Goal: Task Accomplishment & Management: Upload Plan Documents

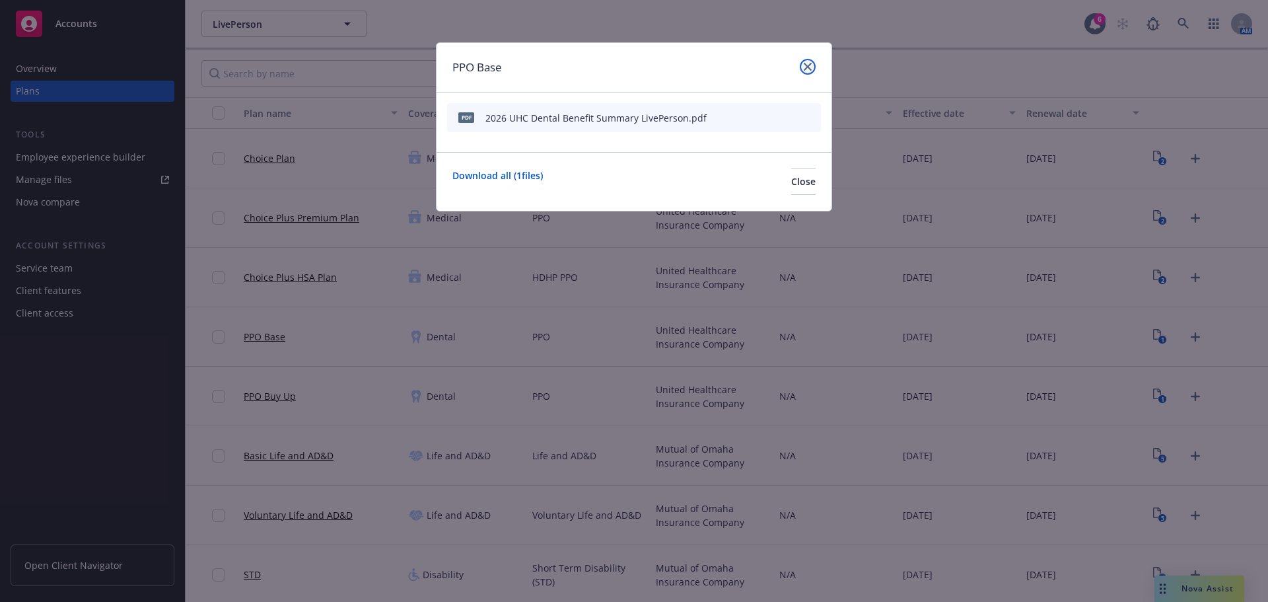
click at [805, 69] on icon "close" at bounding box center [808, 67] width 8 height 8
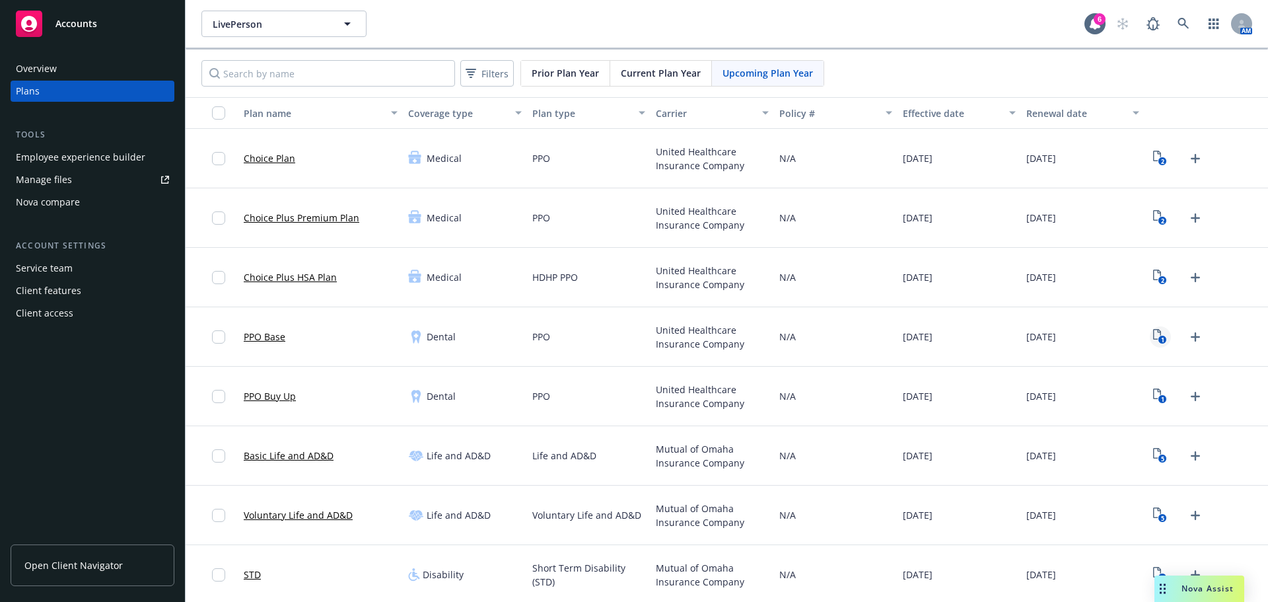
click at [1153, 333] on icon "1" at bounding box center [1160, 336] width 14 height 15
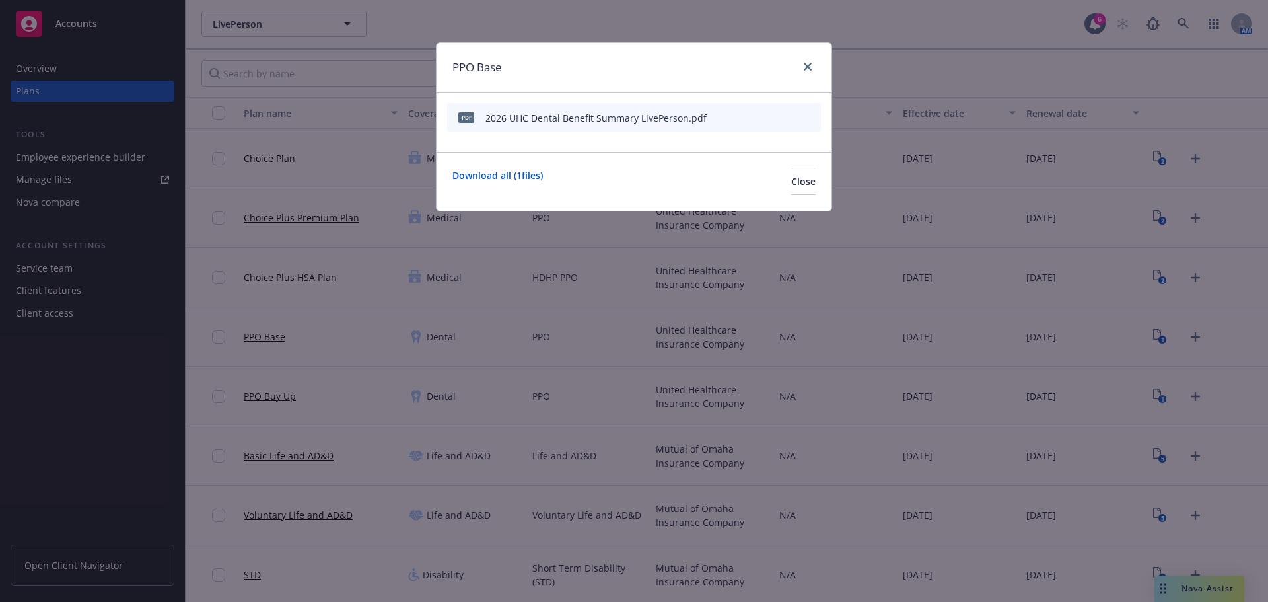
click at [804, 119] on div at bounding box center [779, 118] width 73 height 14
click at [810, 119] on icon "archive file" at bounding box center [808, 117] width 9 height 11
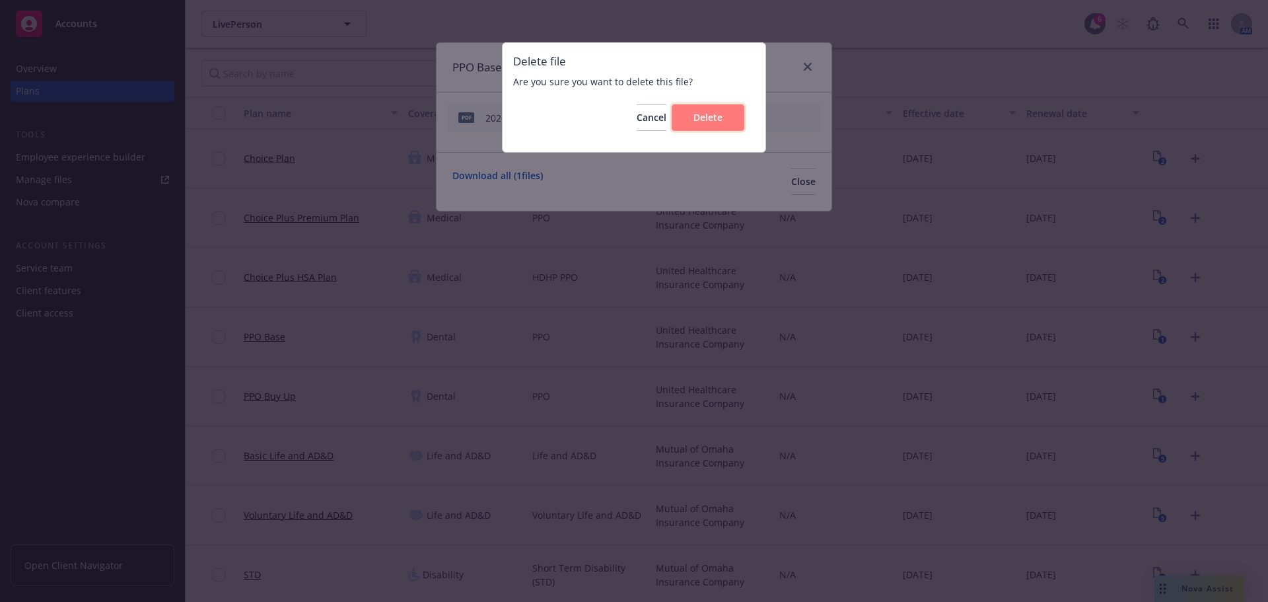
click at [717, 129] on button "Delete" at bounding box center [708, 117] width 73 height 26
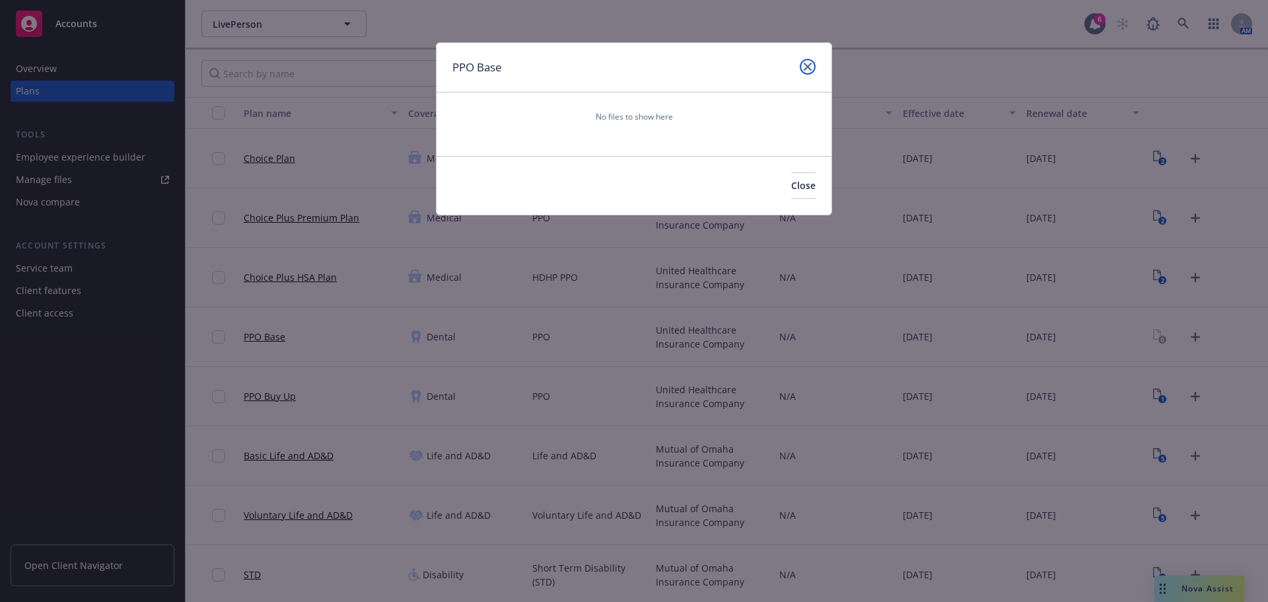
click at [808, 71] on link "close" at bounding box center [808, 67] width 16 height 16
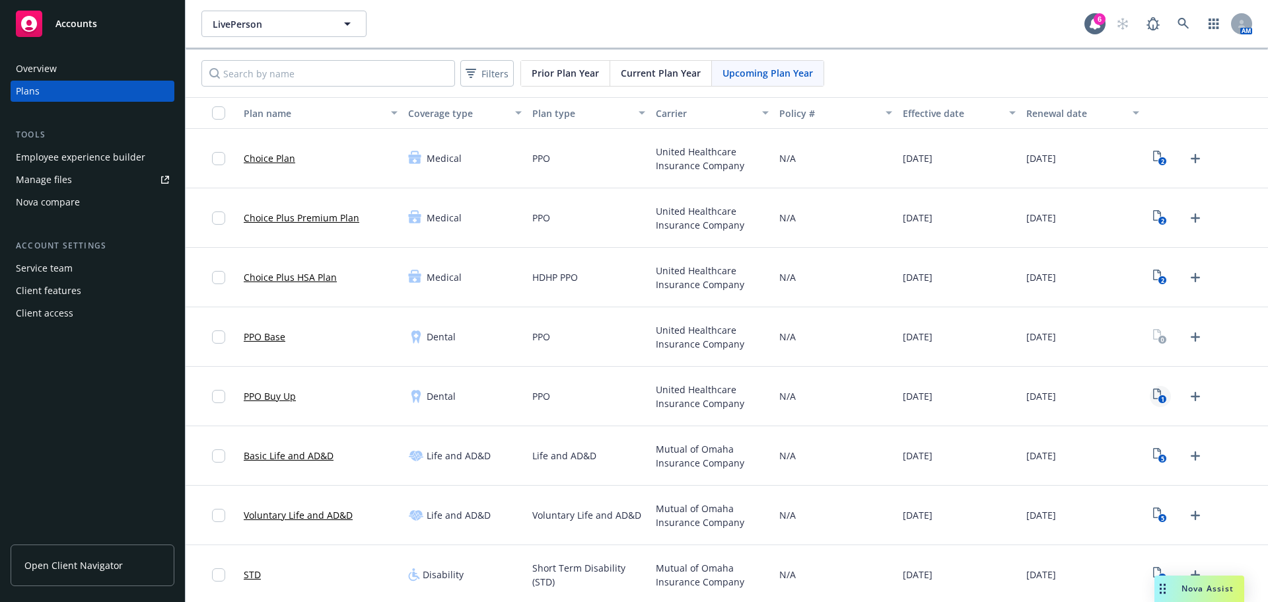
click at [1150, 392] on div "1" at bounding box center [1178, 396] width 57 height 21
click at [1153, 401] on icon "1" at bounding box center [1160, 395] width 14 height 15
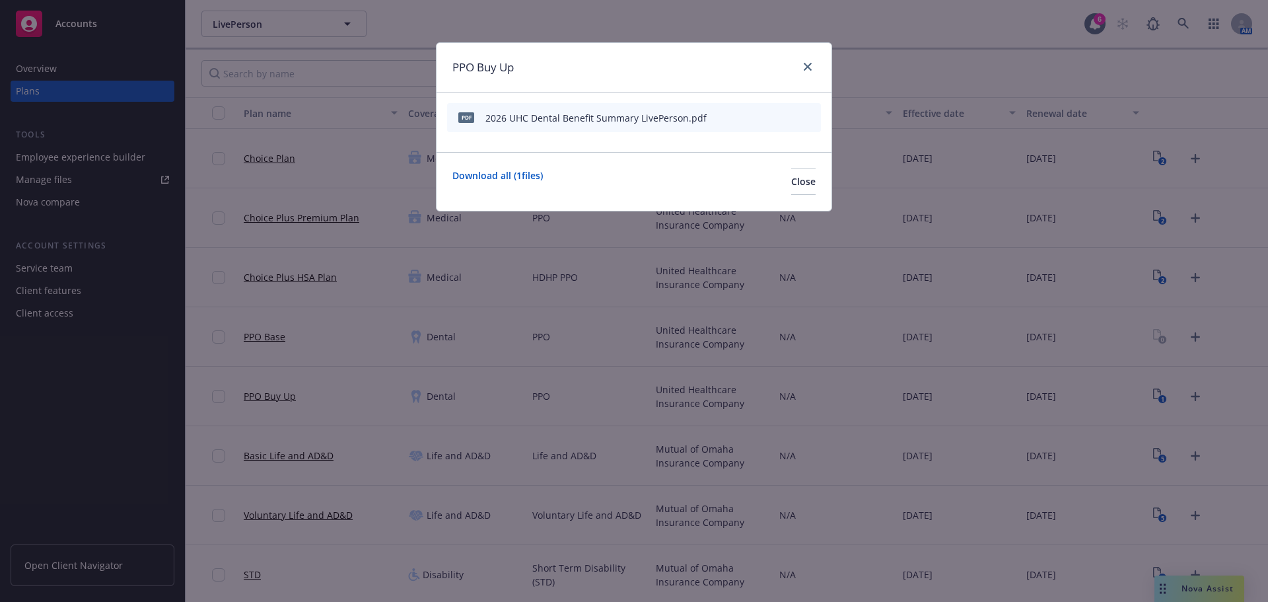
click at [811, 118] on icon "archive file" at bounding box center [808, 117] width 9 height 11
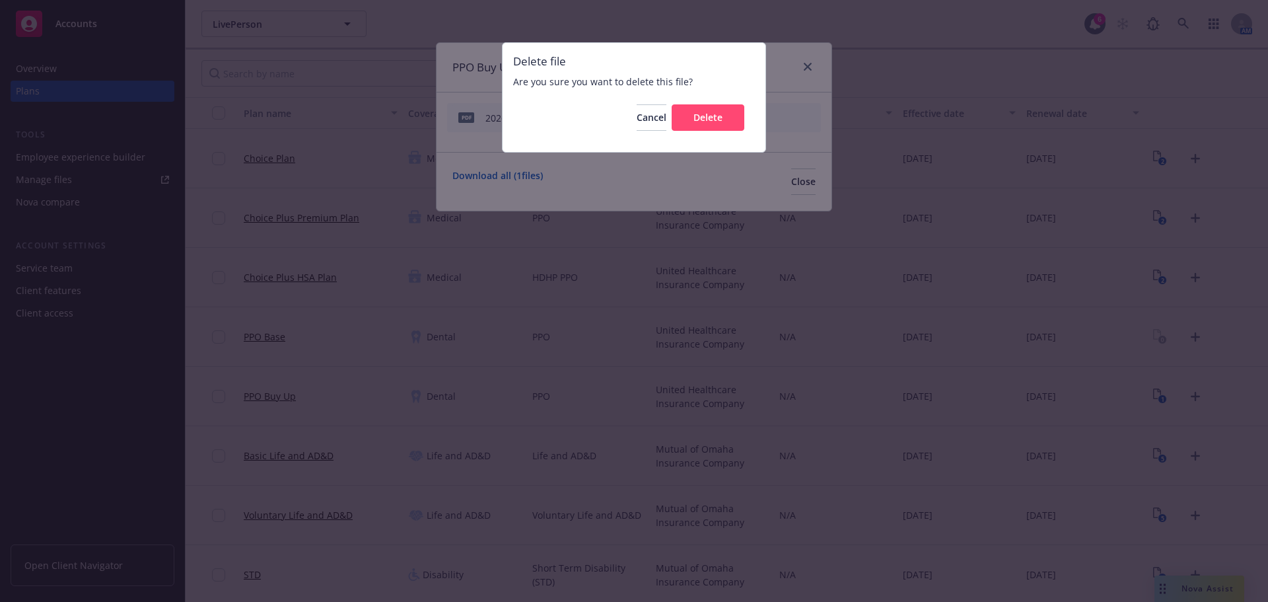
click at [722, 132] on div "Cancel Delete" at bounding box center [634, 118] width 242 height 48
click at [709, 120] on span "Delete" at bounding box center [707, 117] width 29 height 13
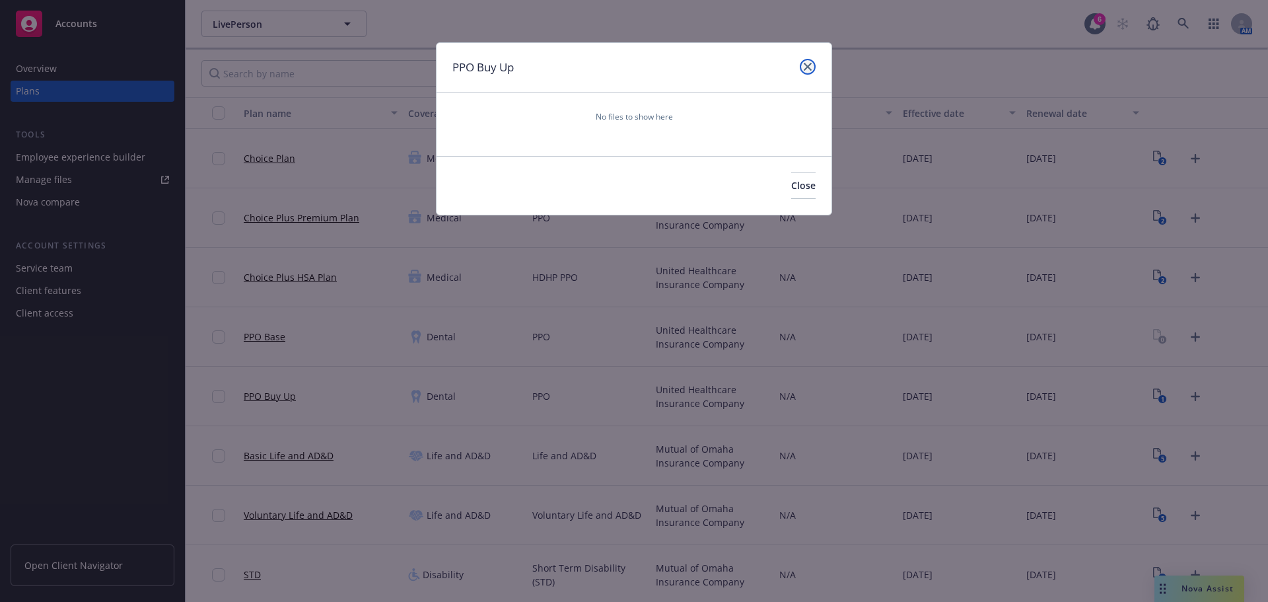
click at [806, 67] on icon "close" at bounding box center [808, 67] width 8 height 8
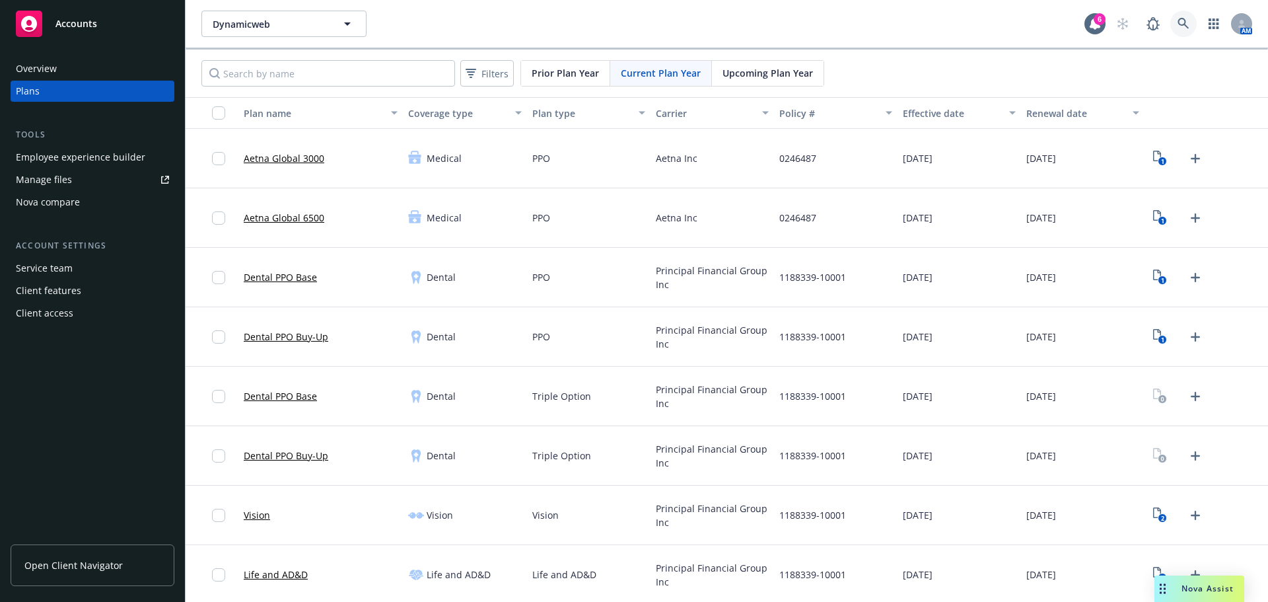
click at [1171, 30] on link at bounding box center [1183, 24] width 26 height 26
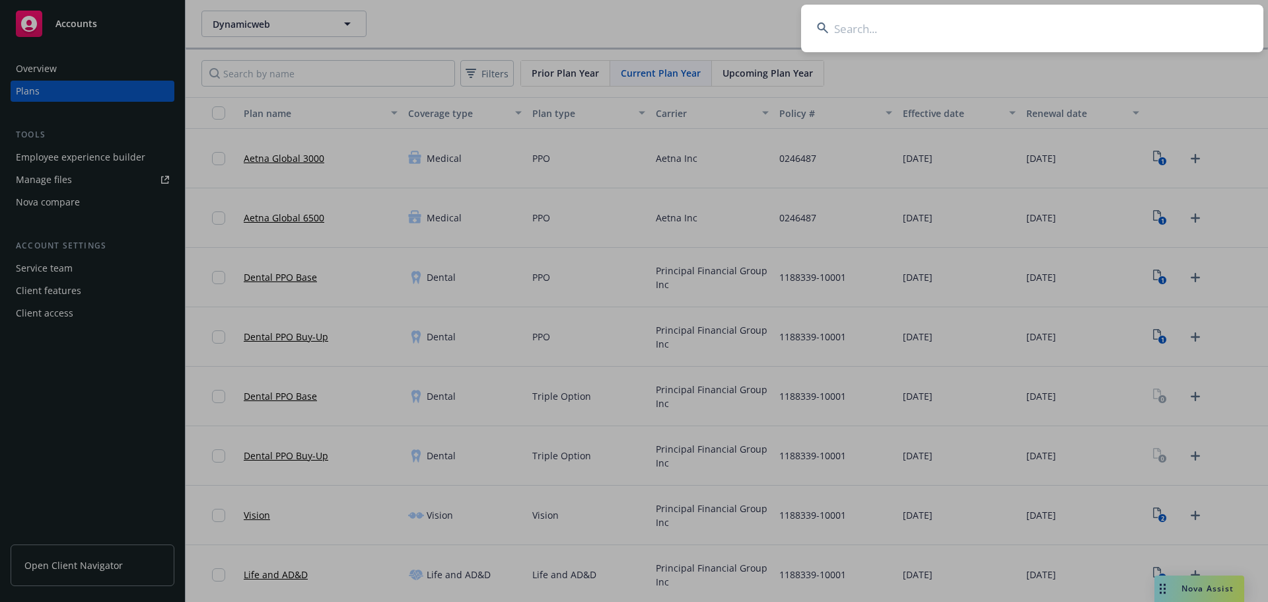
type input "<"
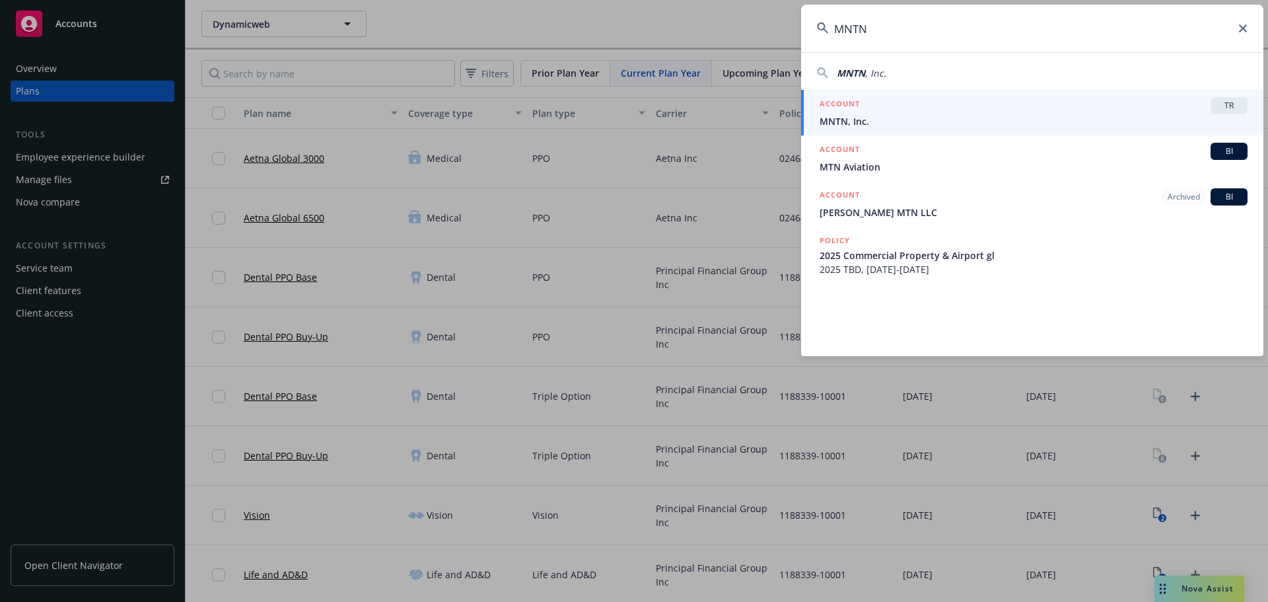
type input "MNTN"
click at [967, 106] on div "ACCOUNT TR" at bounding box center [1034, 105] width 428 height 17
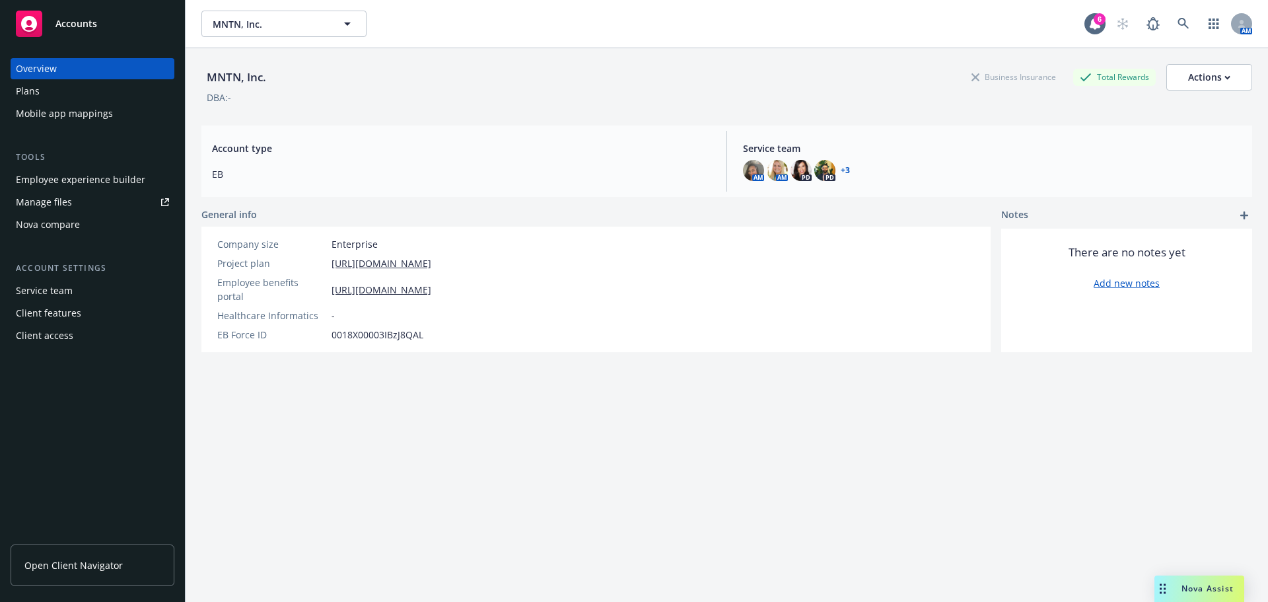
click at [36, 100] on div "Plans" at bounding box center [28, 91] width 24 height 21
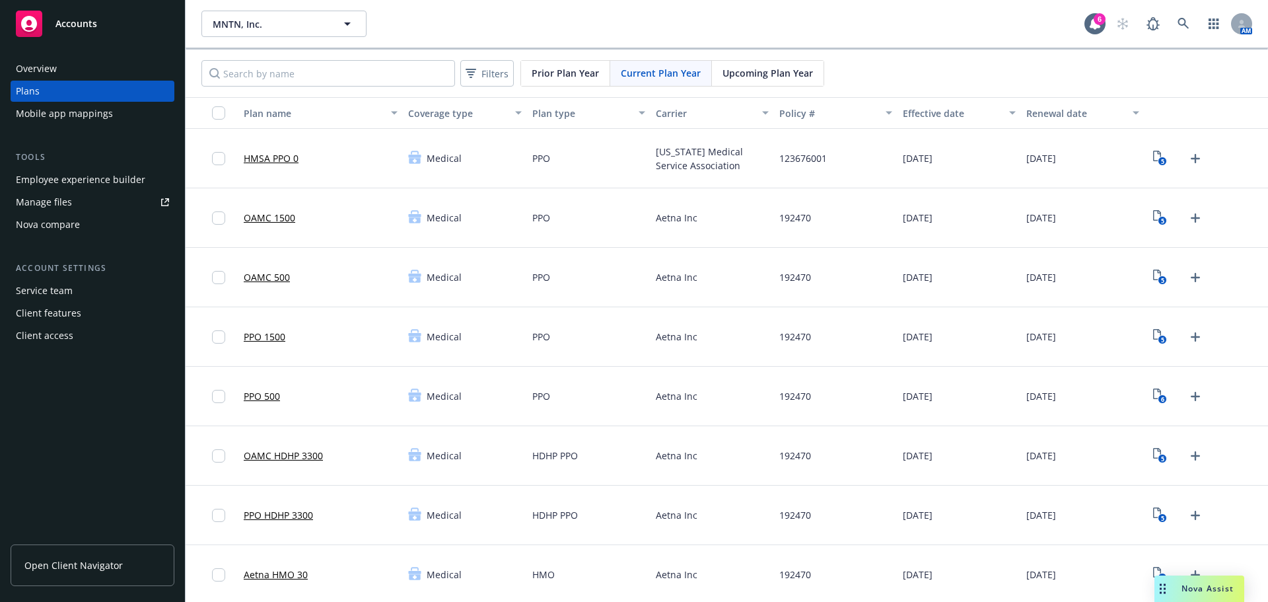
click at [72, 222] on div "Nova compare" at bounding box center [48, 224] width 64 height 21
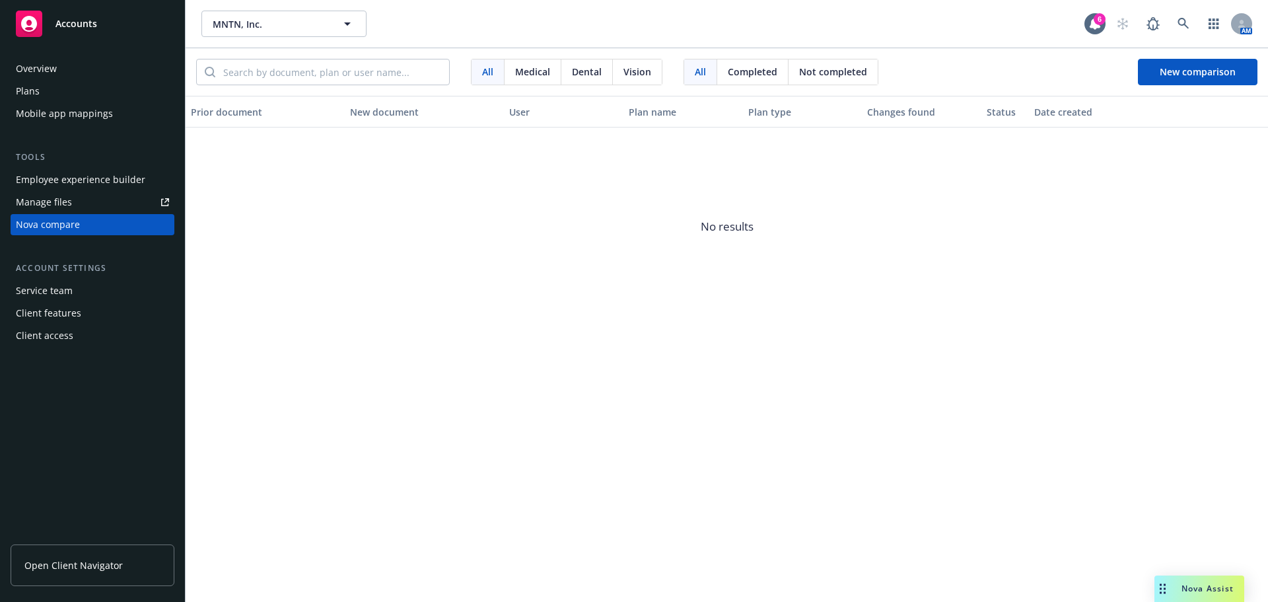
click at [739, 79] on div "Completed" at bounding box center [752, 71] width 71 height 25
click at [827, 83] on div "Not completed" at bounding box center [832, 71] width 89 height 25
click at [1190, 66] on span "New comparison" at bounding box center [1198, 71] width 76 height 13
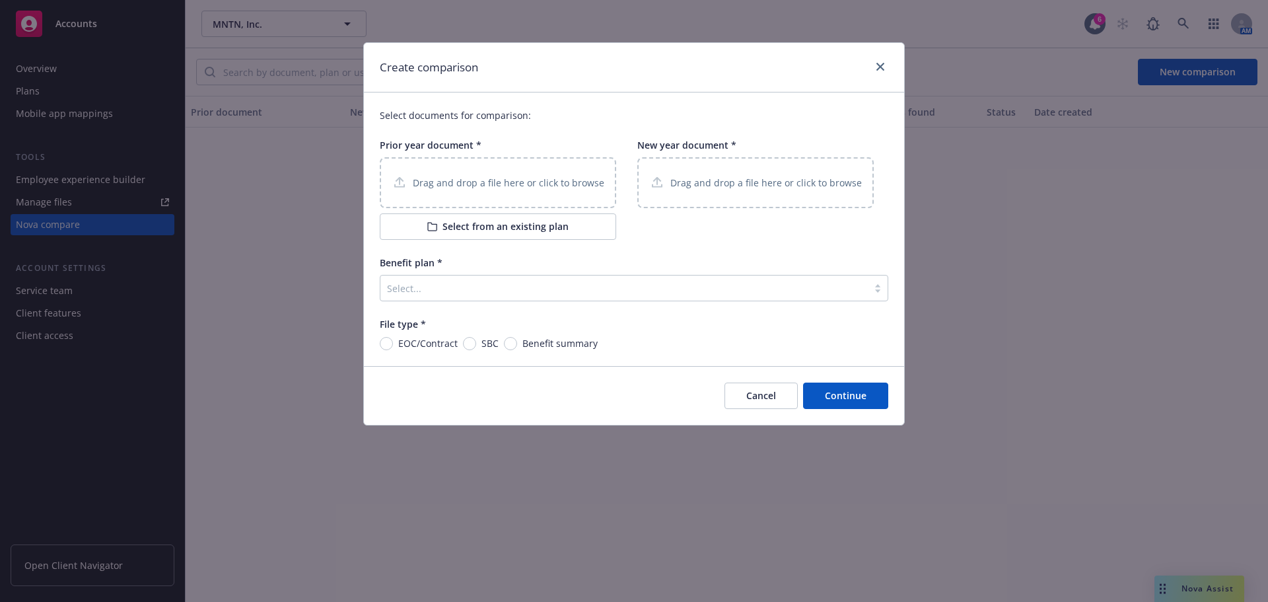
click at [473, 190] on div "Drag and drop a file here or click to browse" at bounding box center [498, 182] width 213 height 17
click at [506, 337] on input "Benefit summary" at bounding box center [510, 343] width 13 height 13
radio input "true"
click at [767, 179] on p "Drag and drop a file here or click to browse" at bounding box center [766, 183] width 192 height 14
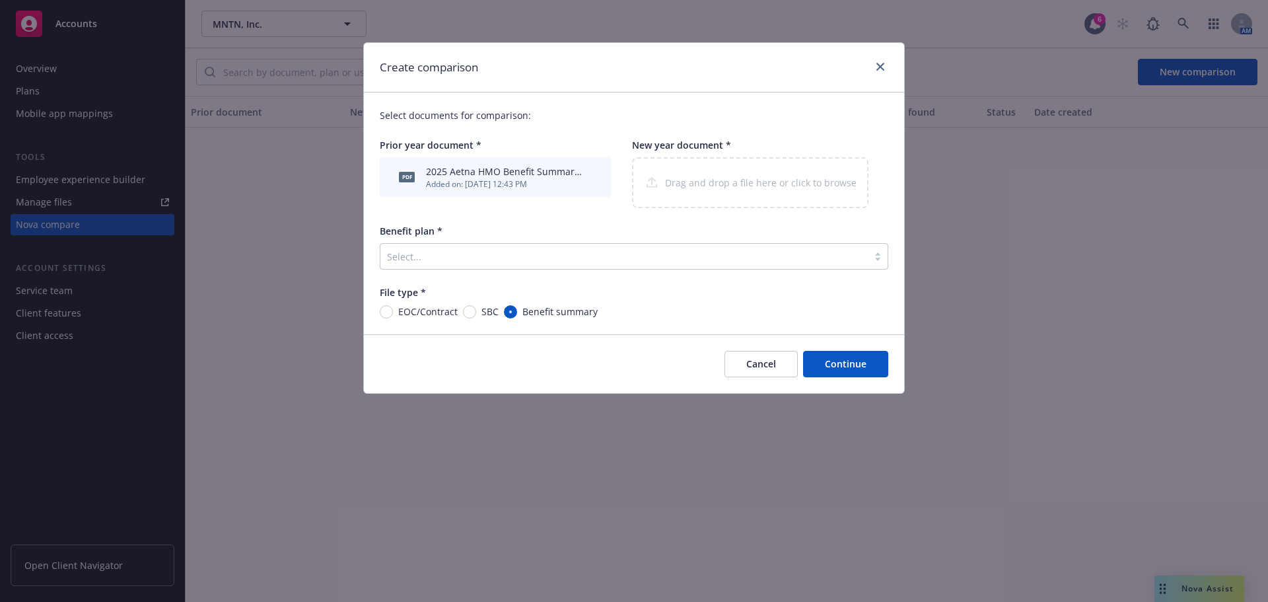
click at [586, 254] on div at bounding box center [624, 256] width 474 height 16
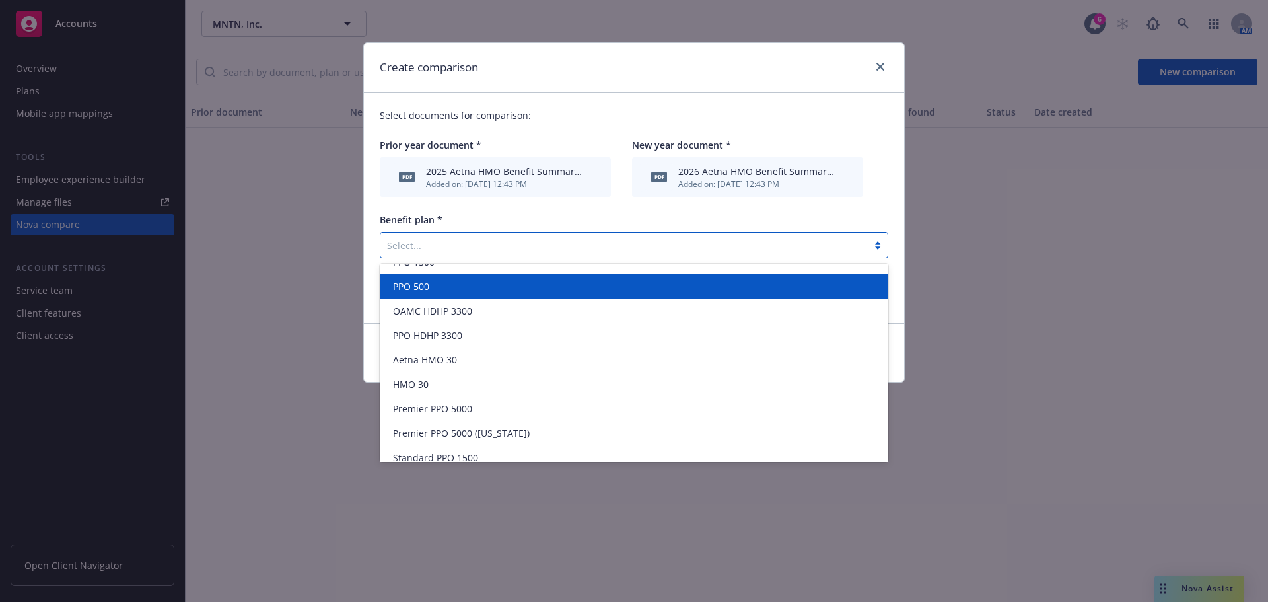
scroll to position [132, 0]
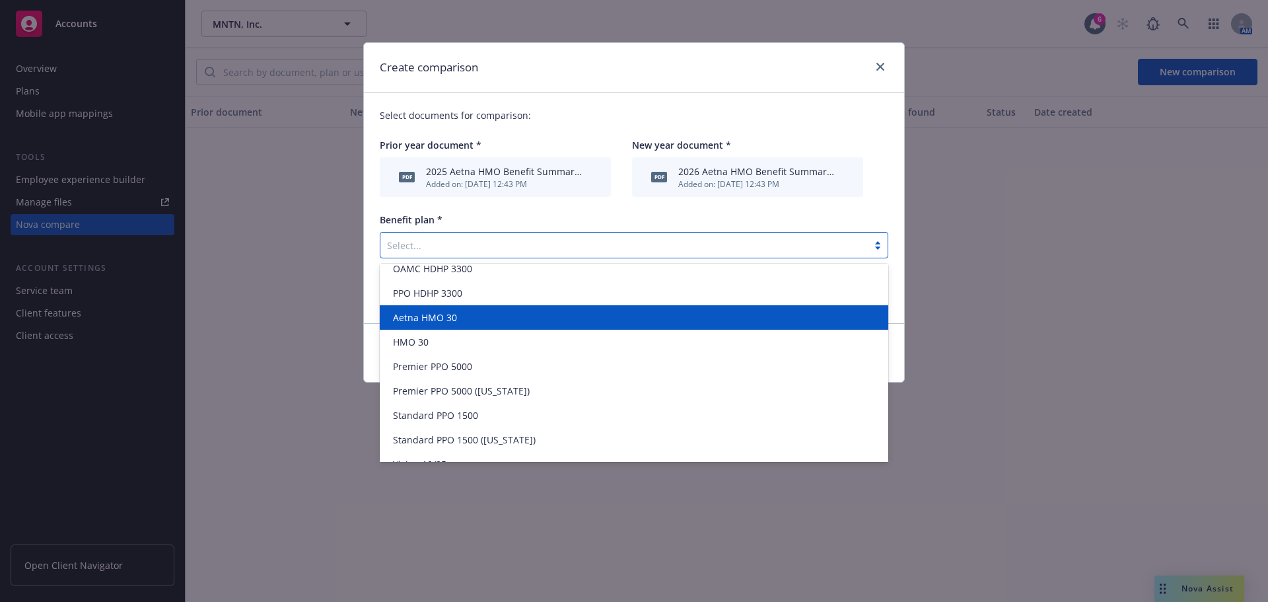
click at [479, 320] on div "Aetna HMO 30" at bounding box center [634, 317] width 493 height 14
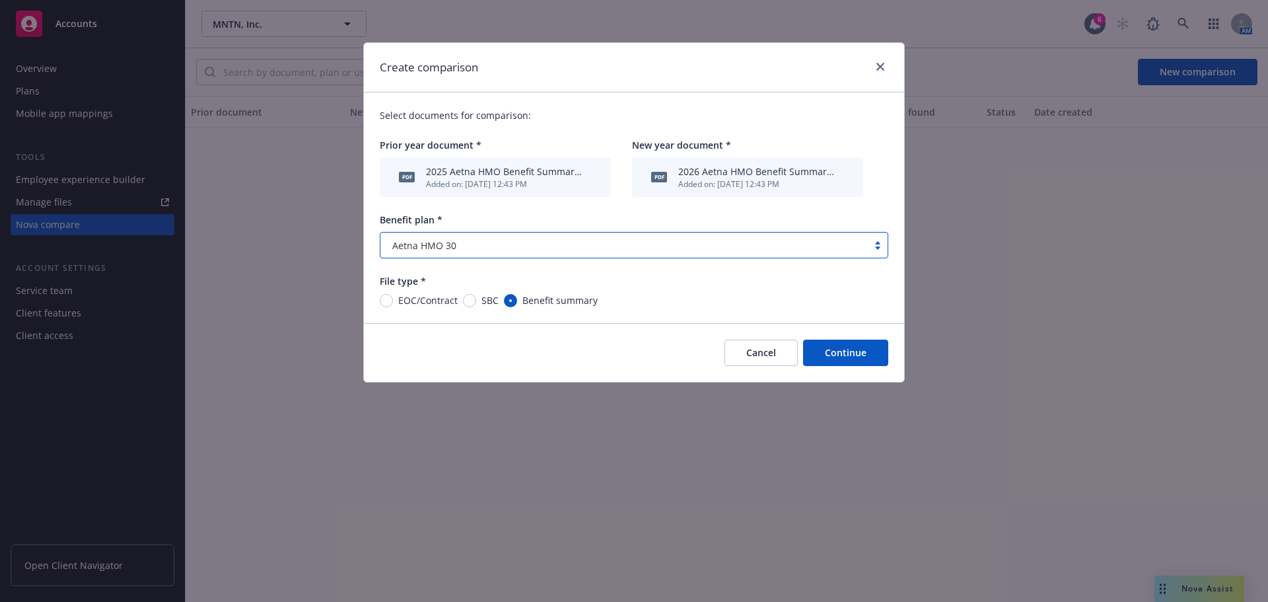
click at [884, 75] on div at bounding box center [877, 67] width 21 height 17
click at [881, 72] on link "close" at bounding box center [880, 67] width 16 height 16
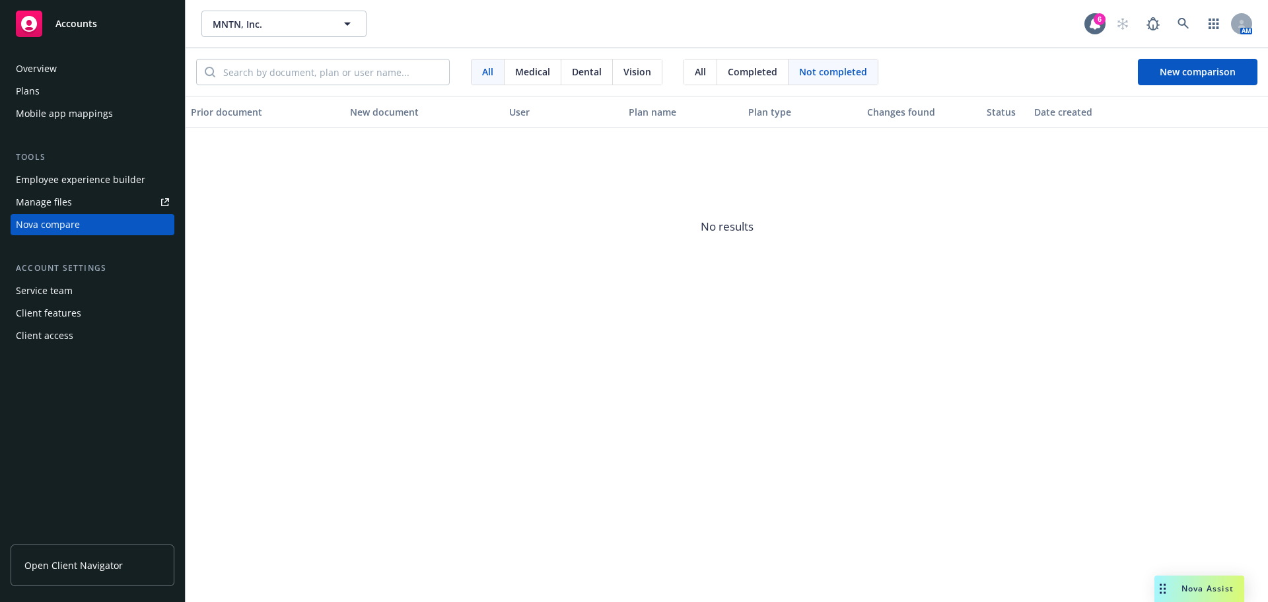
click at [42, 87] on div "Plans" at bounding box center [92, 91] width 153 height 21
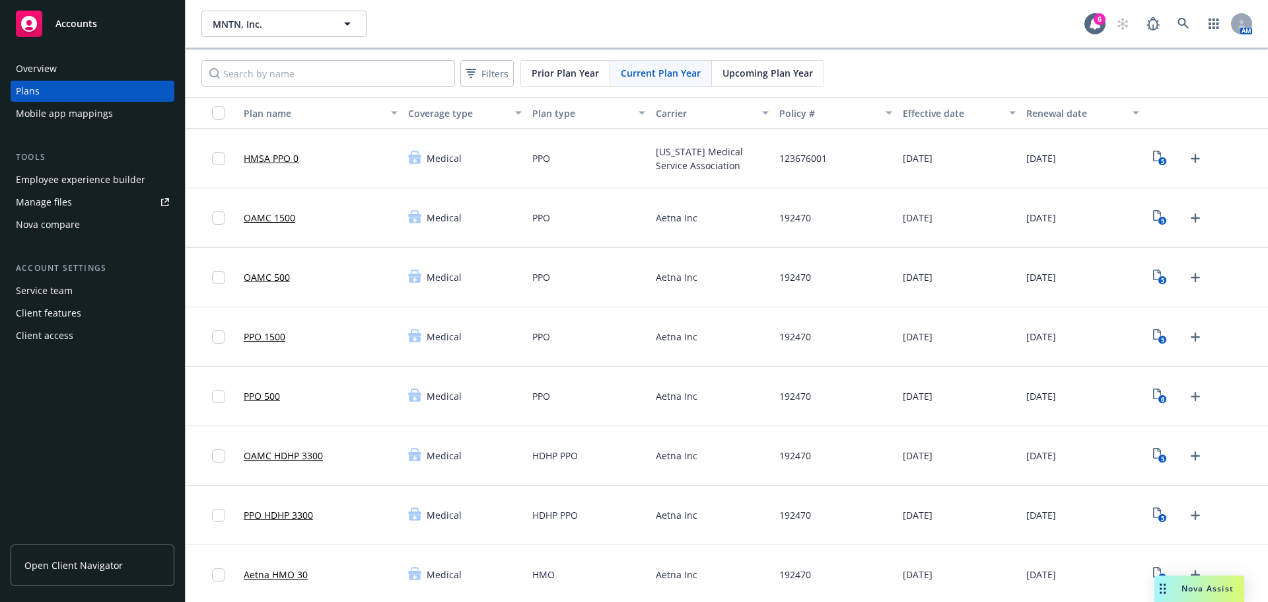
click at [759, 65] on div "Upcoming Plan Year" at bounding box center [768, 73] width 112 height 25
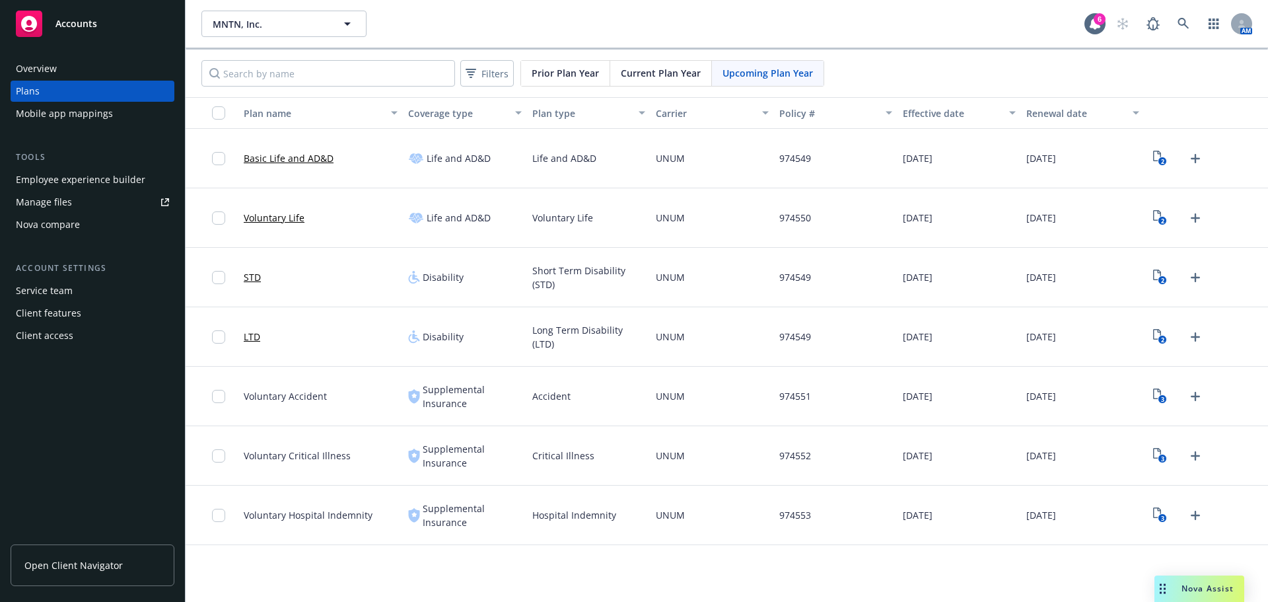
click at [683, 77] on span "Current Plan Year" at bounding box center [661, 73] width 80 height 14
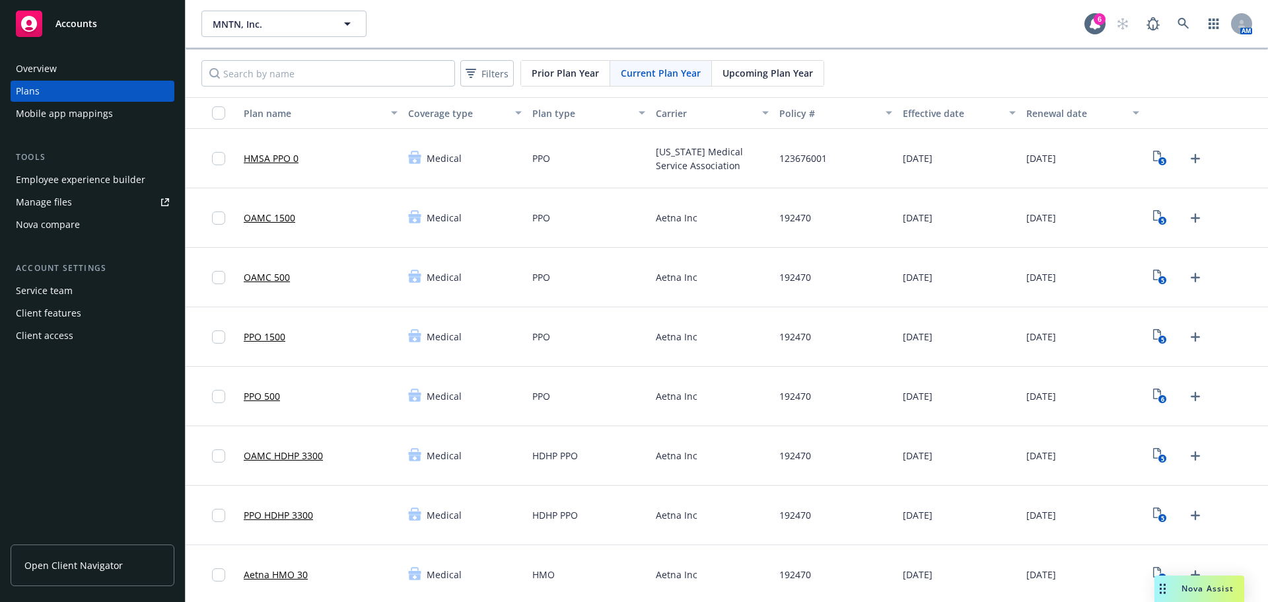
click at [71, 225] on div "Nova compare" at bounding box center [48, 224] width 64 height 21
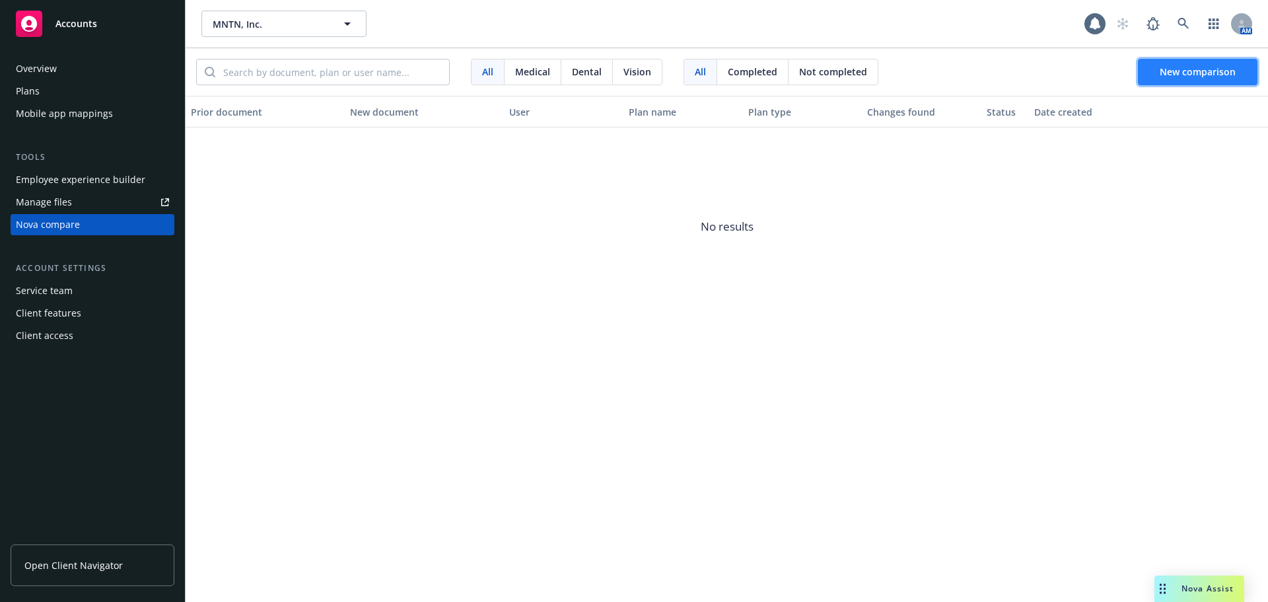
click at [1154, 72] on button "New comparison" at bounding box center [1198, 72] width 120 height 26
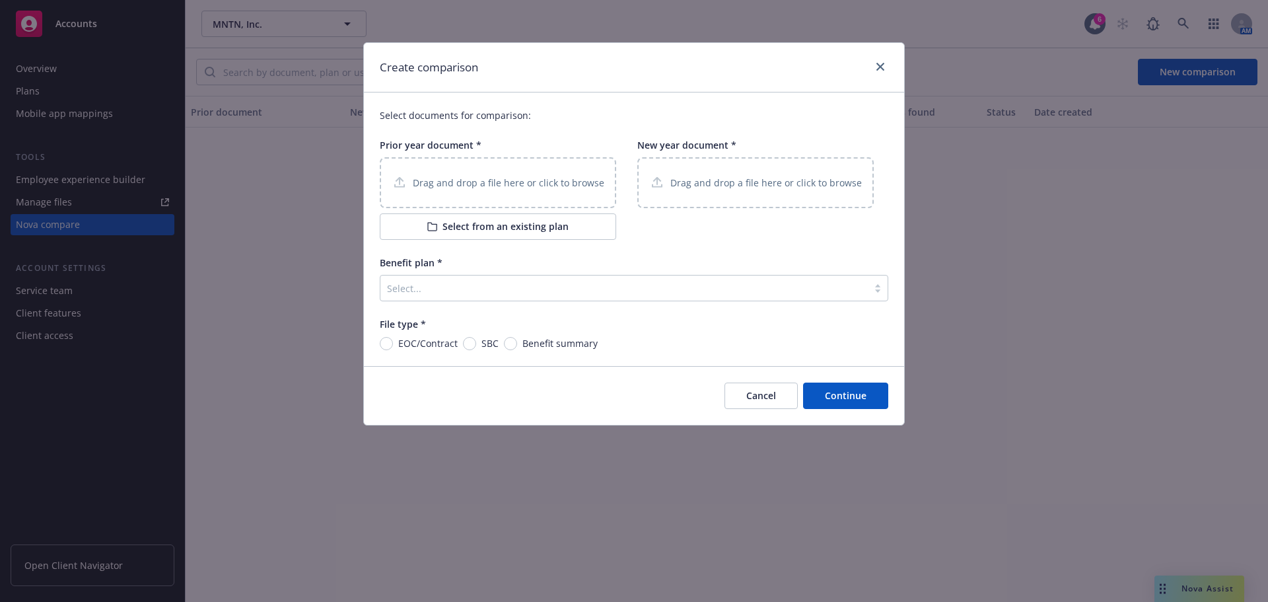
click at [451, 168] on div "Drag and drop a file here or click to browse" at bounding box center [498, 182] width 236 height 51
click at [710, 180] on p "Drag and drop a file here or click to browse" at bounding box center [766, 183] width 192 height 14
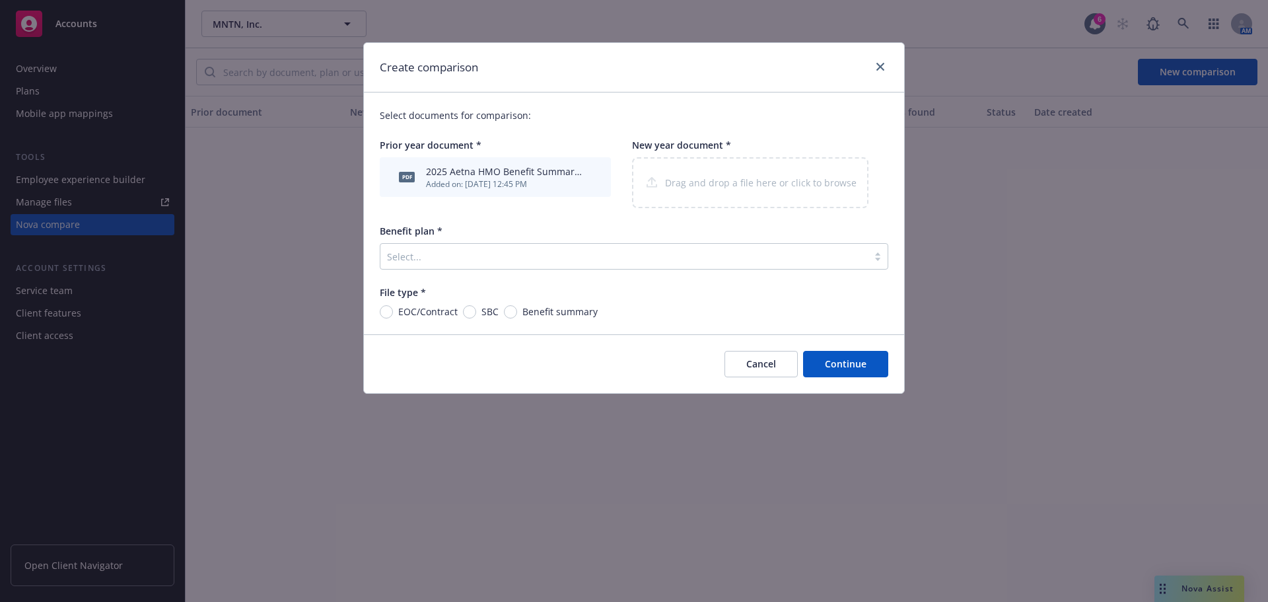
click at [517, 313] on span "Benefit summary" at bounding box center [557, 311] width 81 height 14
click at [516, 313] on input "Benefit summary" at bounding box center [510, 311] width 13 height 13
radio input "true"
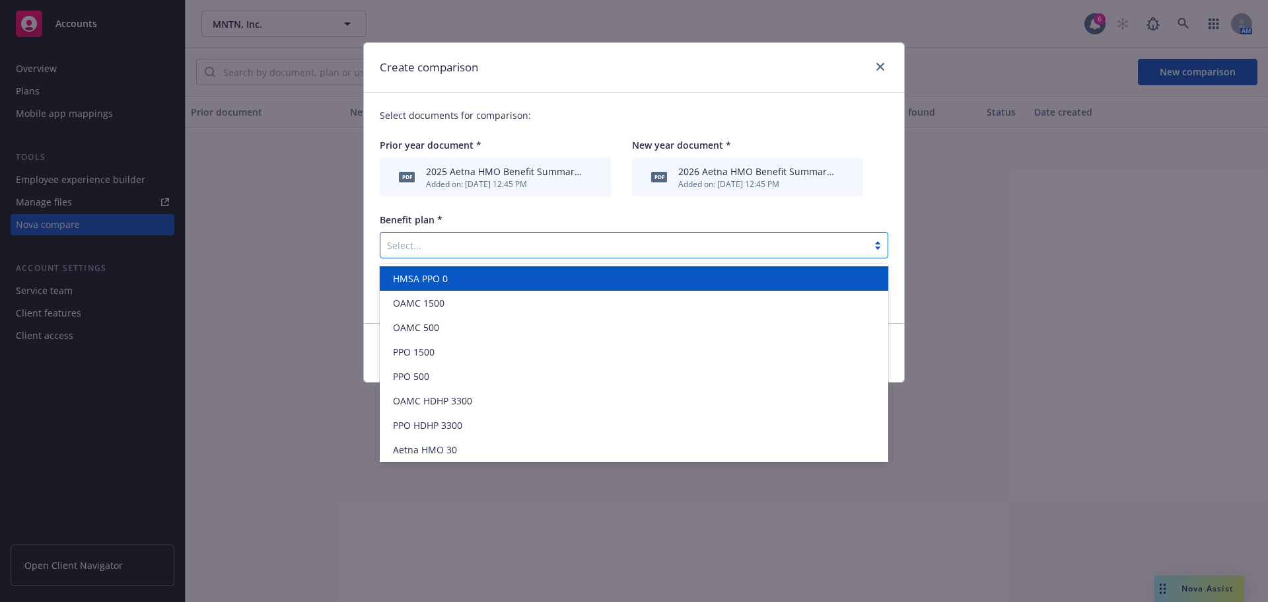
click at [613, 248] on div at bounding box center [624, 245] width 474 height 16
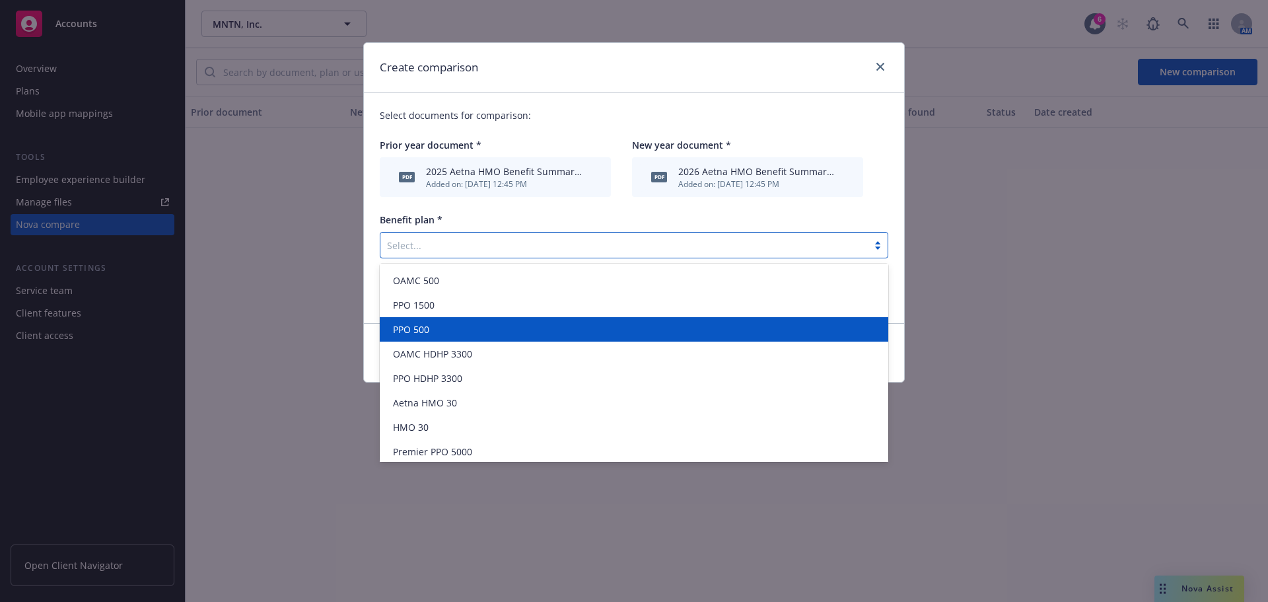
scroll to position [66, 0]
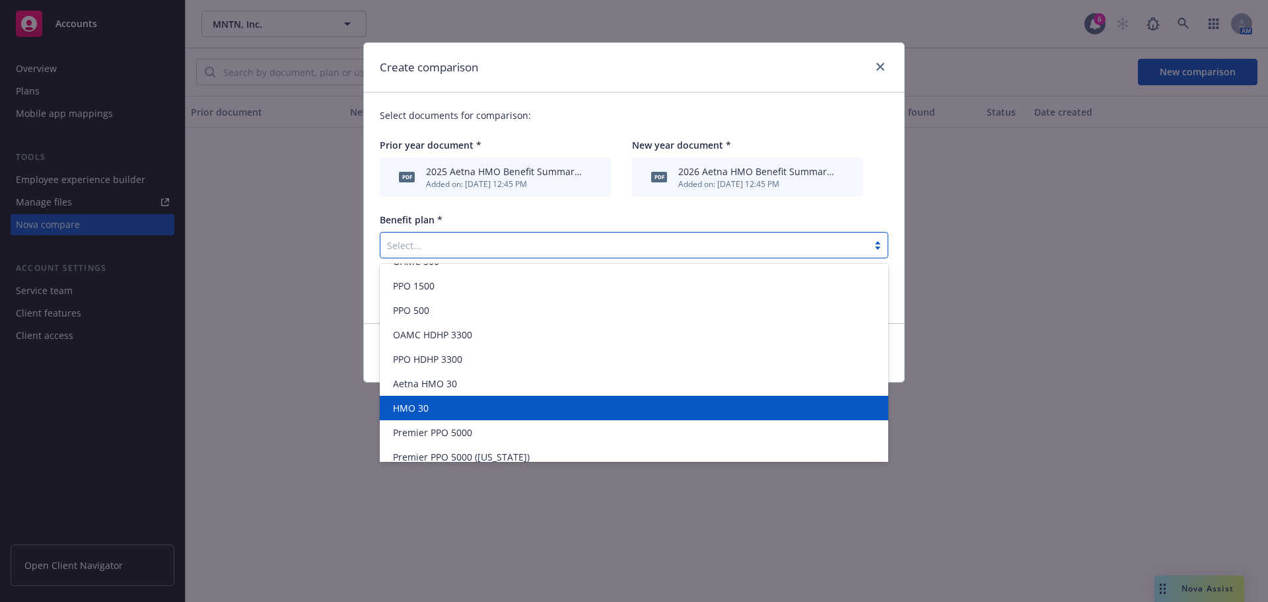
click at [470, 407] on div "HMO 30" at bounding box center [634, 408] width 493 height 14
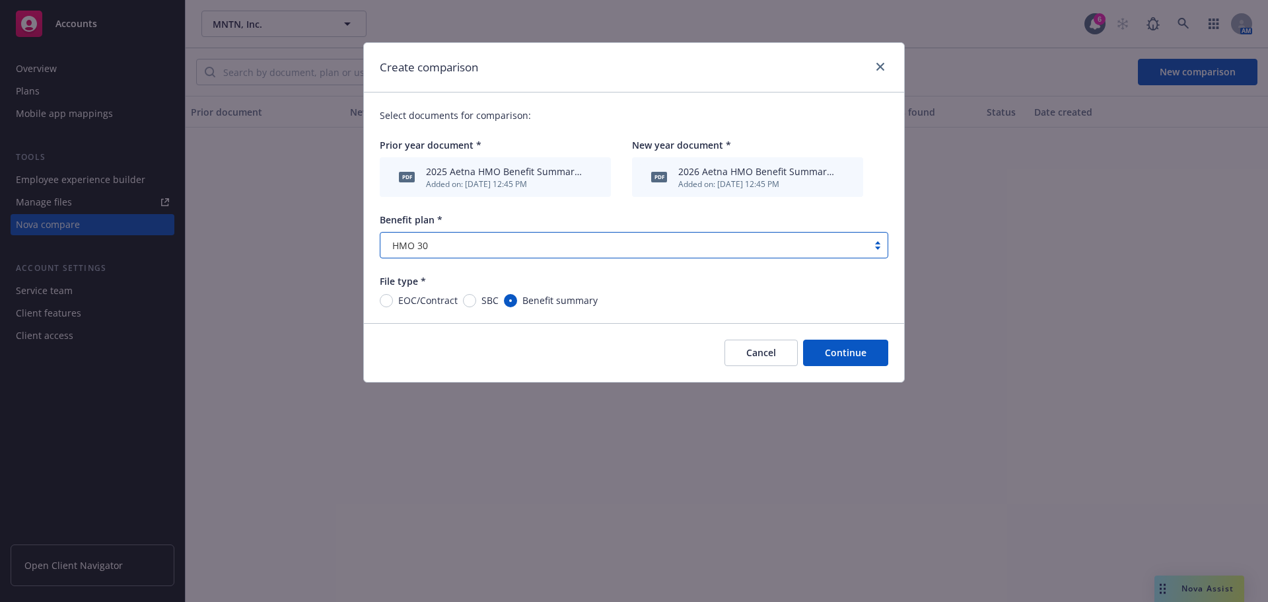
click at [833, 357] on button "Continue" at bounding box center [845, 352] width 85 height 26
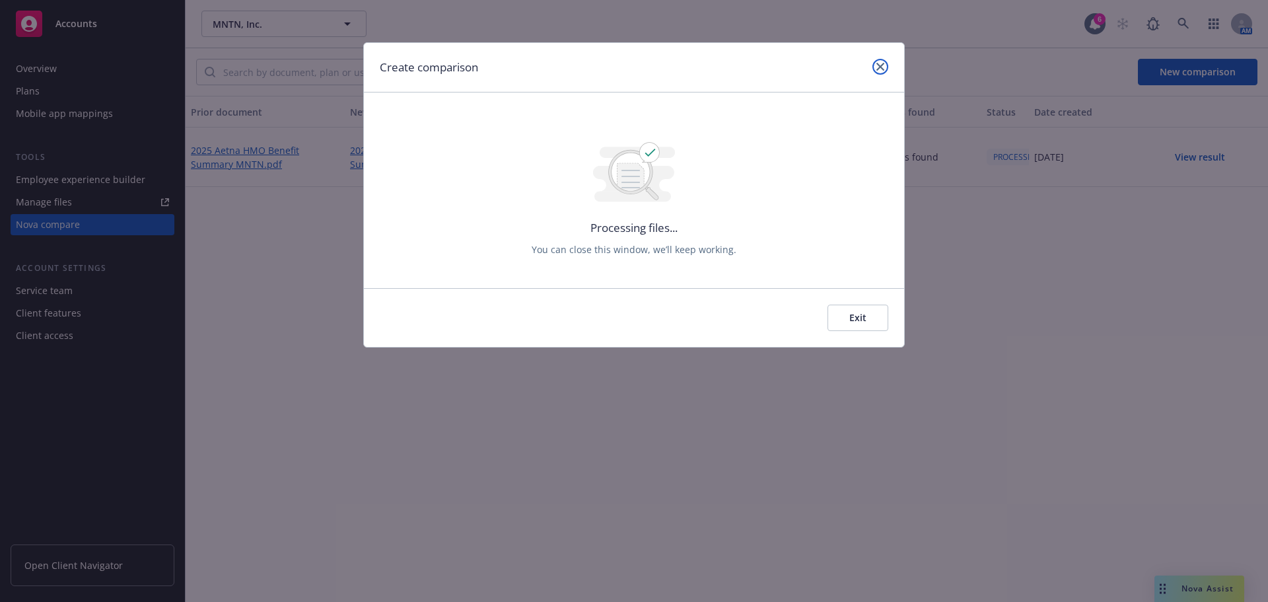
drag, startPoint x: 875, startPoint y: 64, endPoint x: 1063, endPoint y: 78, distance: 188.7
click at [875, 64] on link "close" at bounding box center [880, 67] width 16 height 16
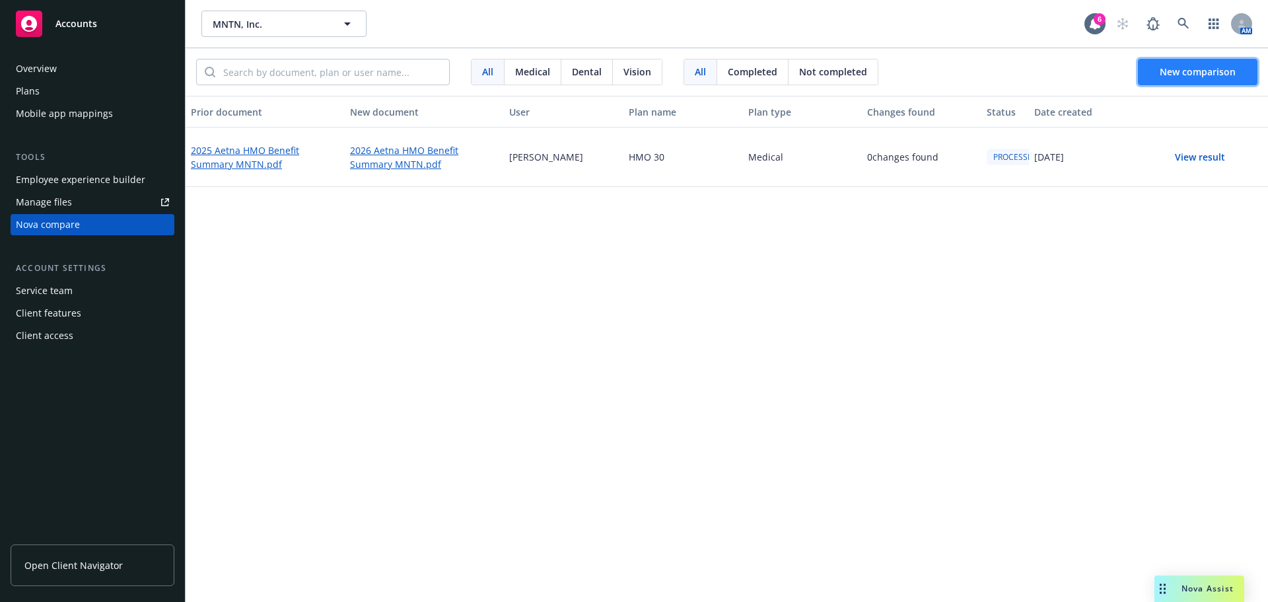
click at [1220, 80] on button "New comparison" at bounding box center [1198, 72] width 120 height 26
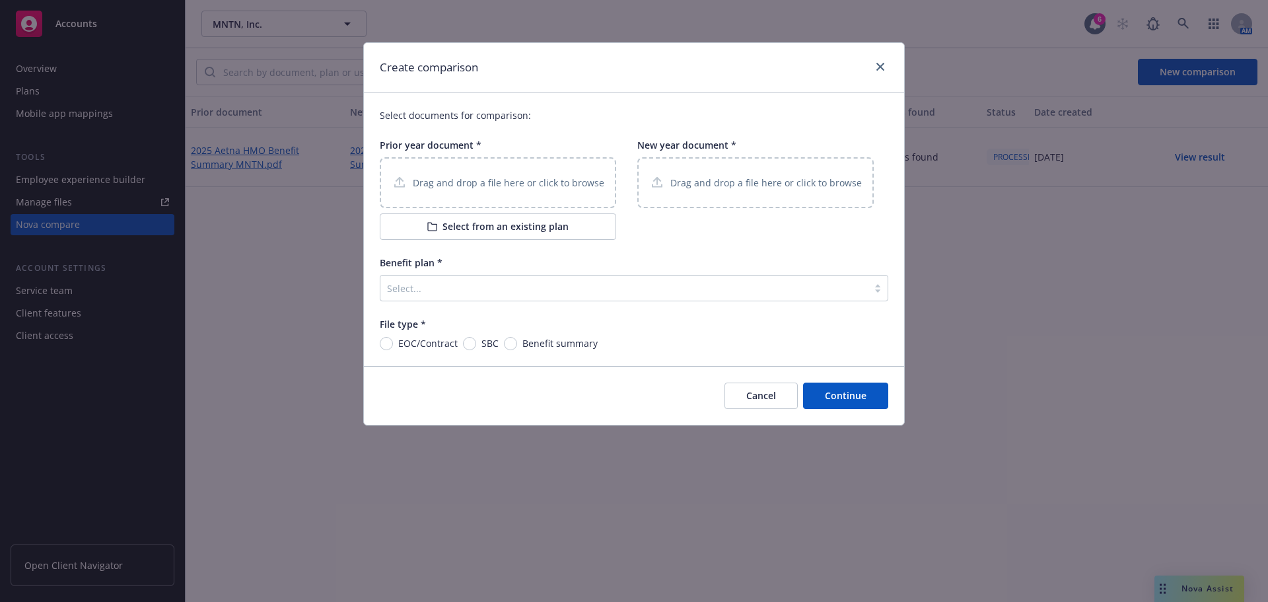
click at [516, 184] on p "Drag and drop a file here or click to browse" at bounding box center [509, 183] width 192 height 14
click at [750, 186] on p "Drag and drop a file here or click to browse" at bounding box center [766, 183] width 192 height 14
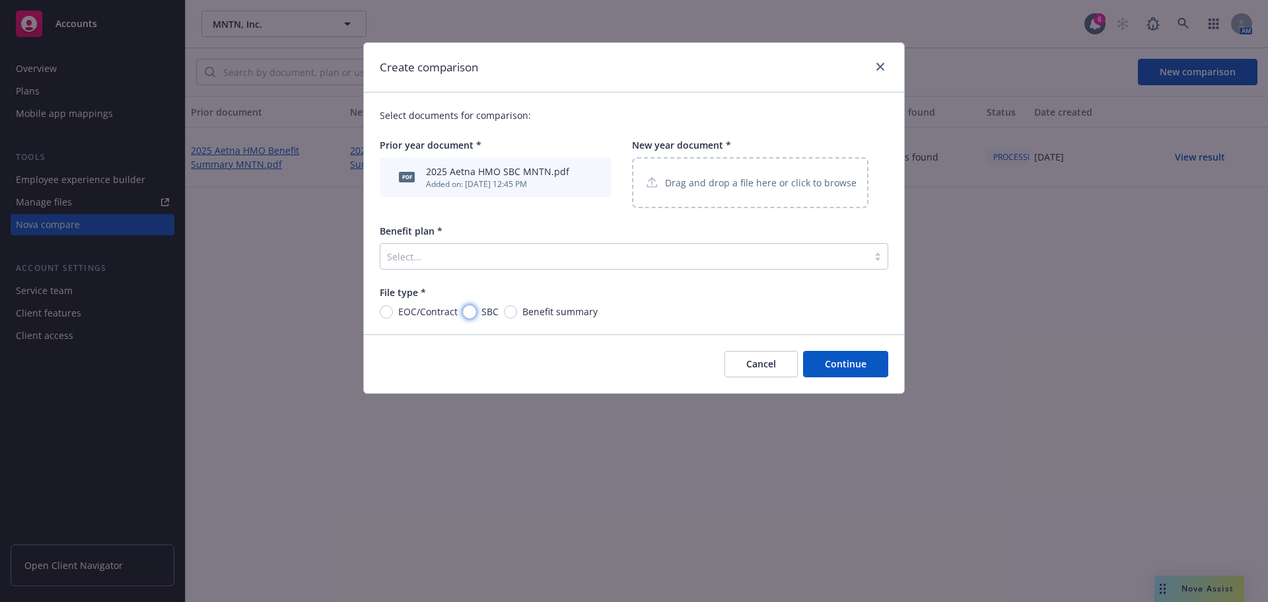
click at [473, 316] on input "SBC" at bounding box center [469, 311] width 13 height 13
radio input "true"
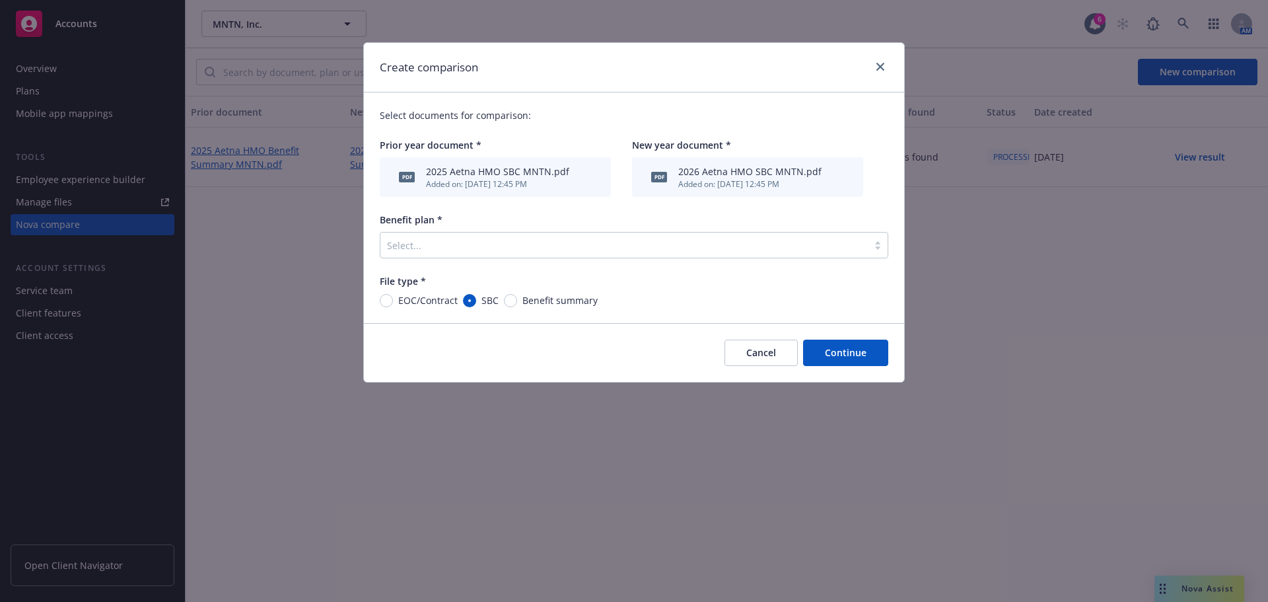
click at [612, 244] on div at bounding box center [624, 245] width 474 height 16
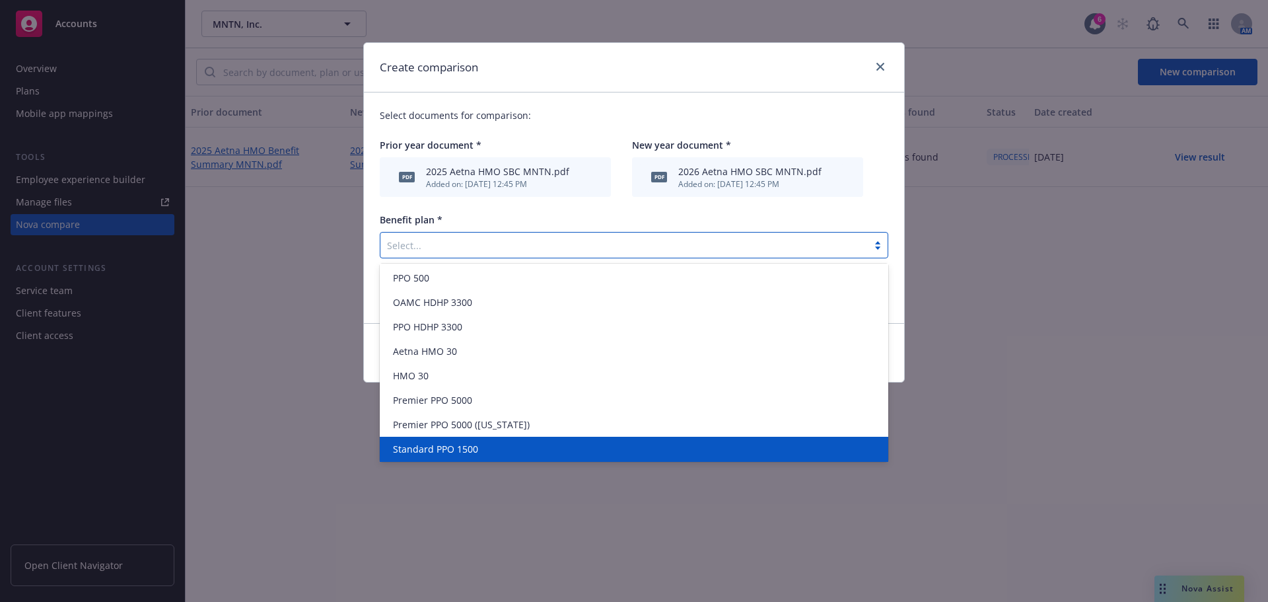
scroll to position [149, 0]
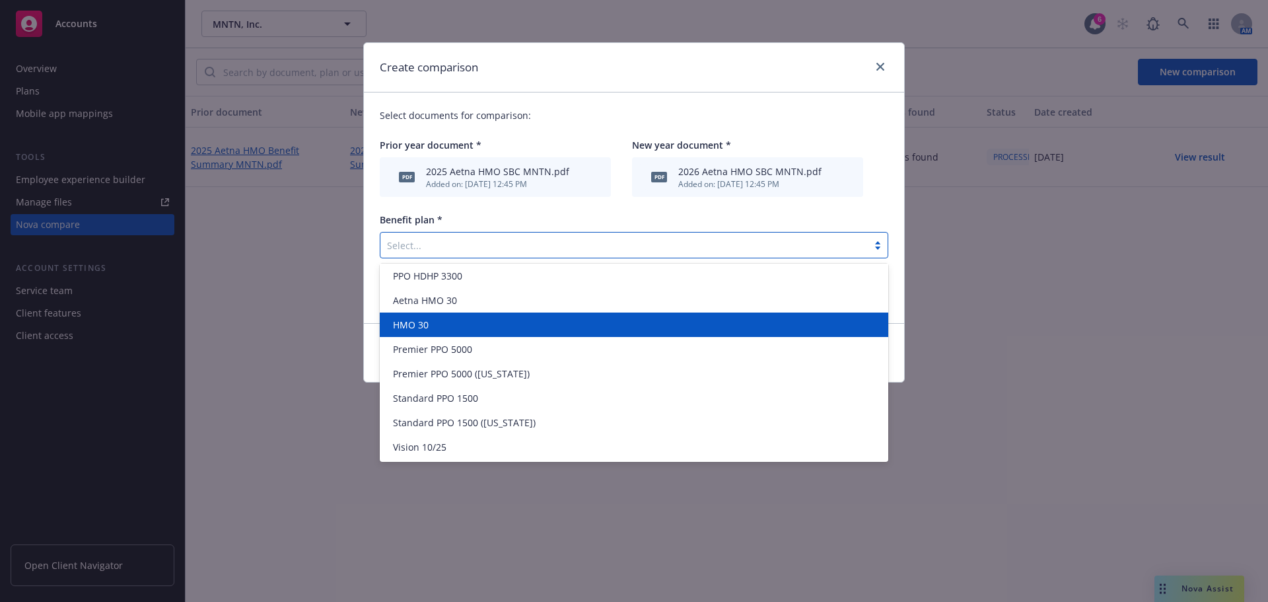
click at [475, 326] on div "HMO 30" at bounding box center [634, 325] width 493 height 14
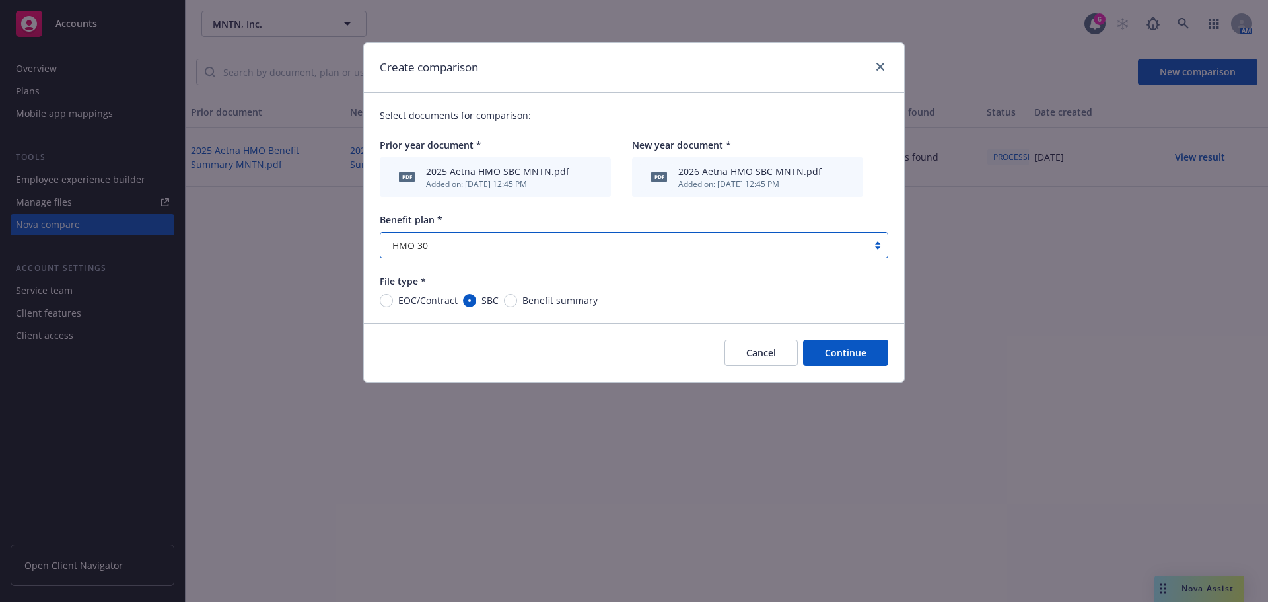
click at [841, 355] on button "Continue" at bounding box center [845, 352] width 85 height 26
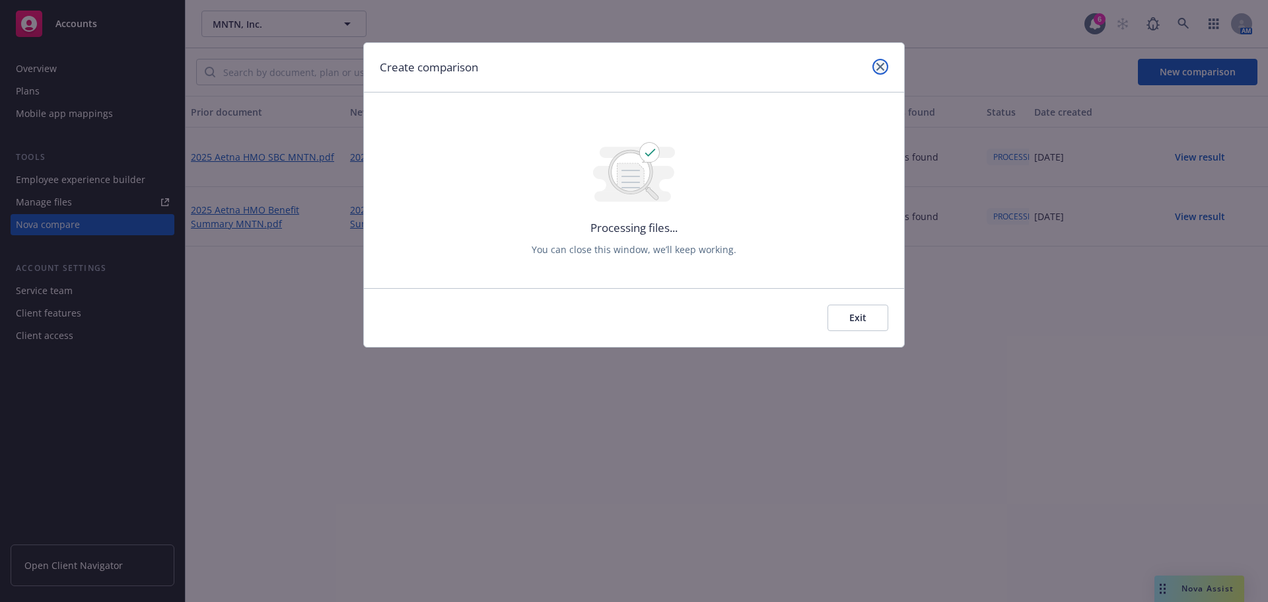
click at [884, 69] on link "close" at bounding box center [880, 67] width 16 height 16
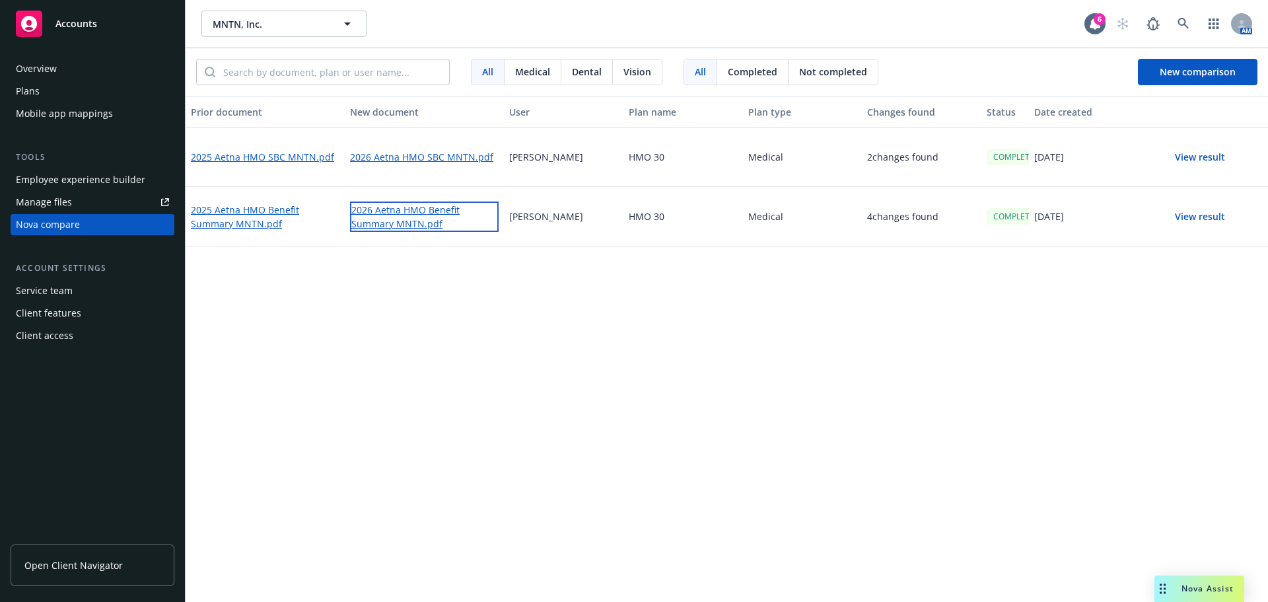
click at [411, 224] on link "2026 Aetna HMO Benefit Summary MNTN.pdf" at bounding box center [424, 216] width 149 height 30
click at [1202, 220] on button "View result" at bounding box center [1200, 216] width 92 height 26
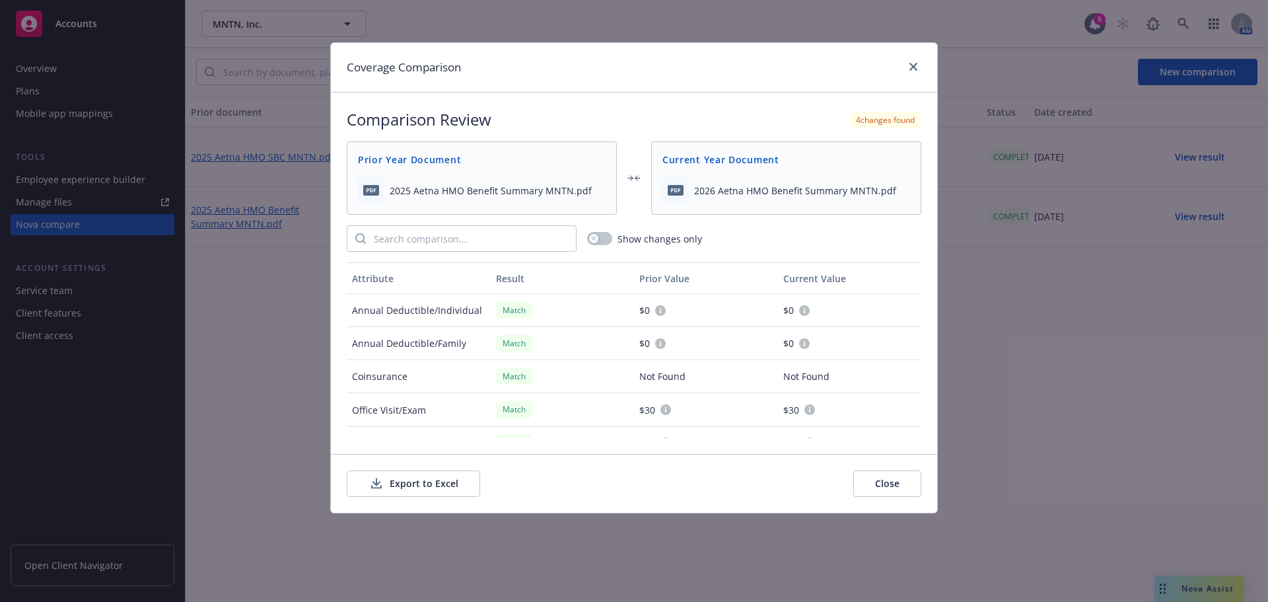
click at [434, 479] on button "Export to Excel" at bounding box center [413, 483] width 133 height 26
click at [912, 59] on link "close" at bounding box center [913, 67] width 16 height 16
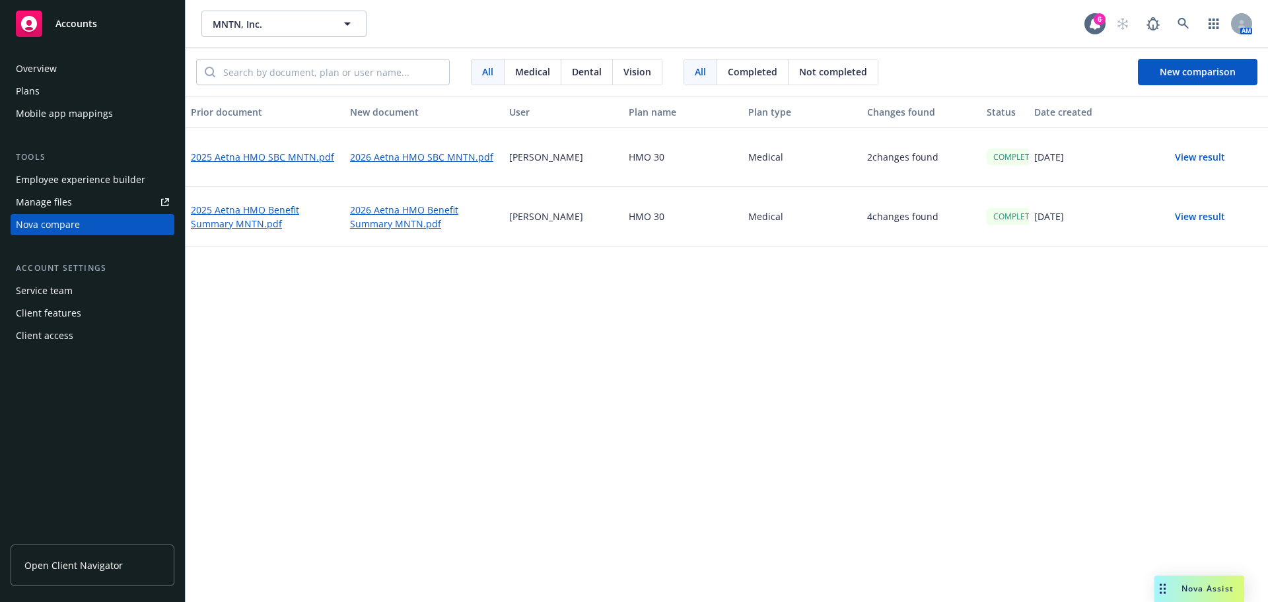
click at [1218, 159] on button "View result" at bounding box center [1200, 157] width 92 height 26
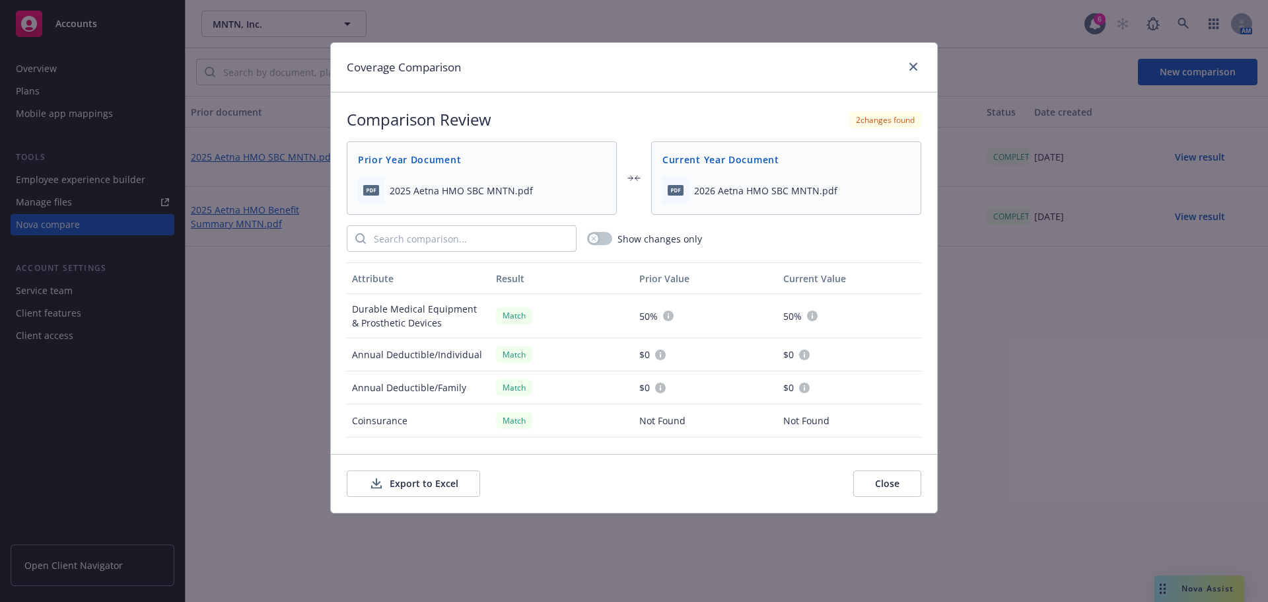
click at [413, 486] on button "Export to Excel" at bounding box center [413, 483] width 133 height 26
click at [911, 67] on icon "close" at bounding box center [913, 67] width 8 height 8
click at [1203, 77] on span "New comparison" at bounding box center [1198, 71] width 76 height 13
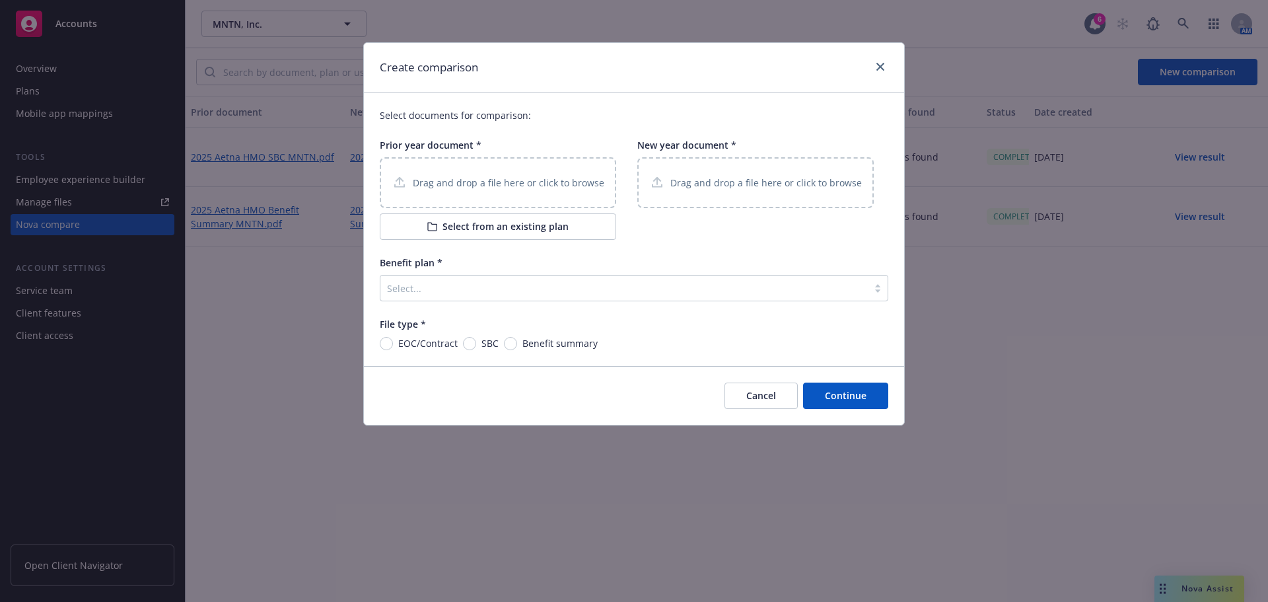
click at [504, 180] on p "Drag and drop a file here or click to browse" at bounding box center [509, 183] width 192 height 14
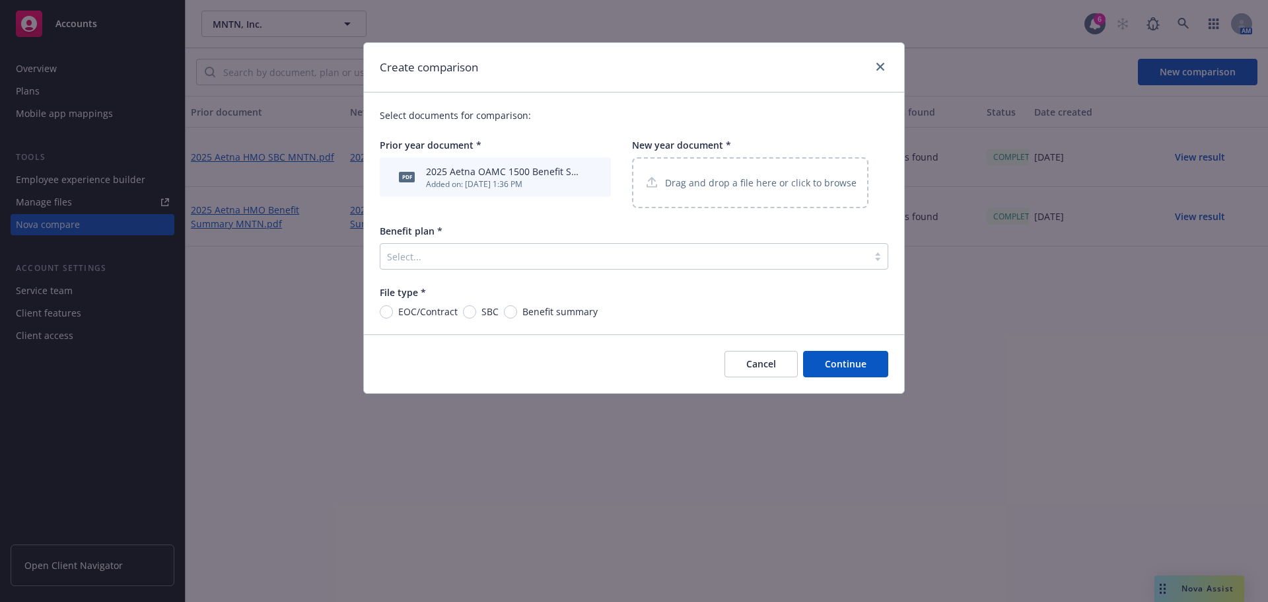
click at [764, 188] on p "Drag and drop a file here or click to browse" at bounding box center [761, 183] width 192 height 14
click at [506, 311] on input "Benefit summary" at bounding box center [510, 311] width 13 height 13
radio input "true"
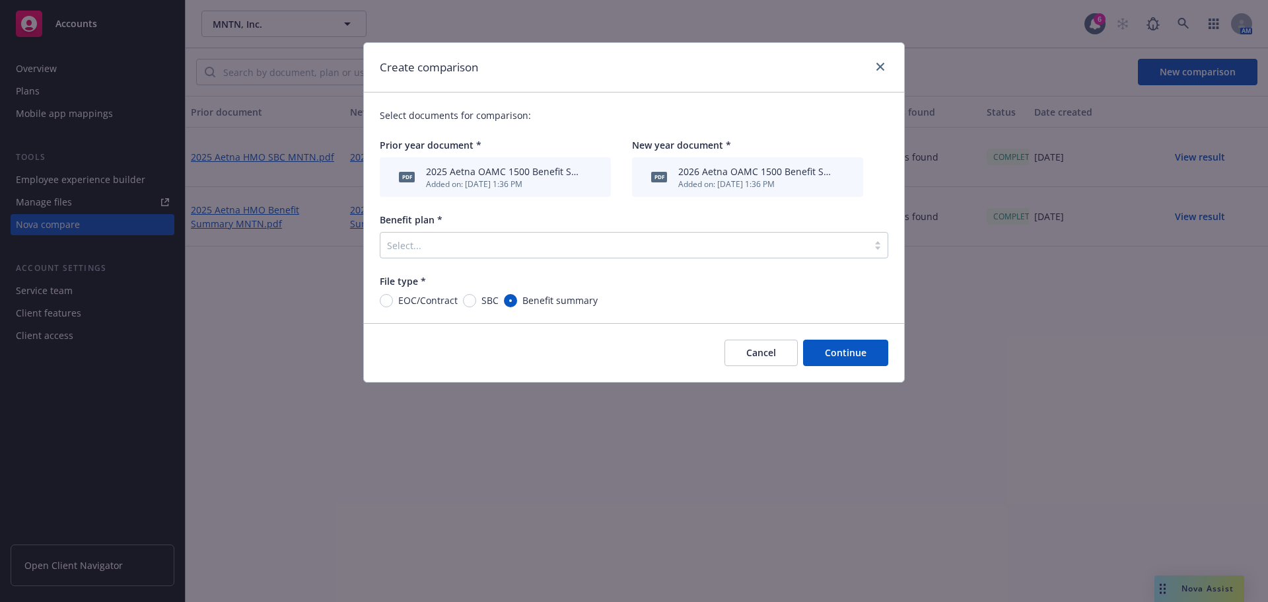
click at [585, 251] on div at bounding box center [624, 245] width 474 height 16
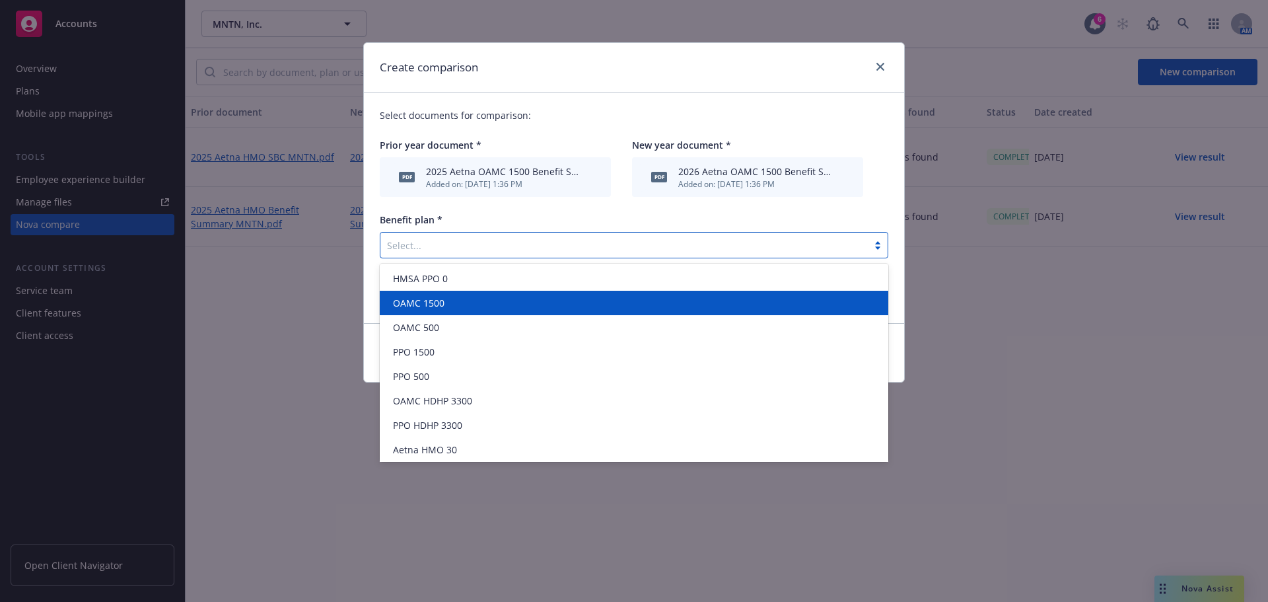
click at [521, 300] on div "OAMC 1500" at bounding box center [634, 303] width 493 height 14
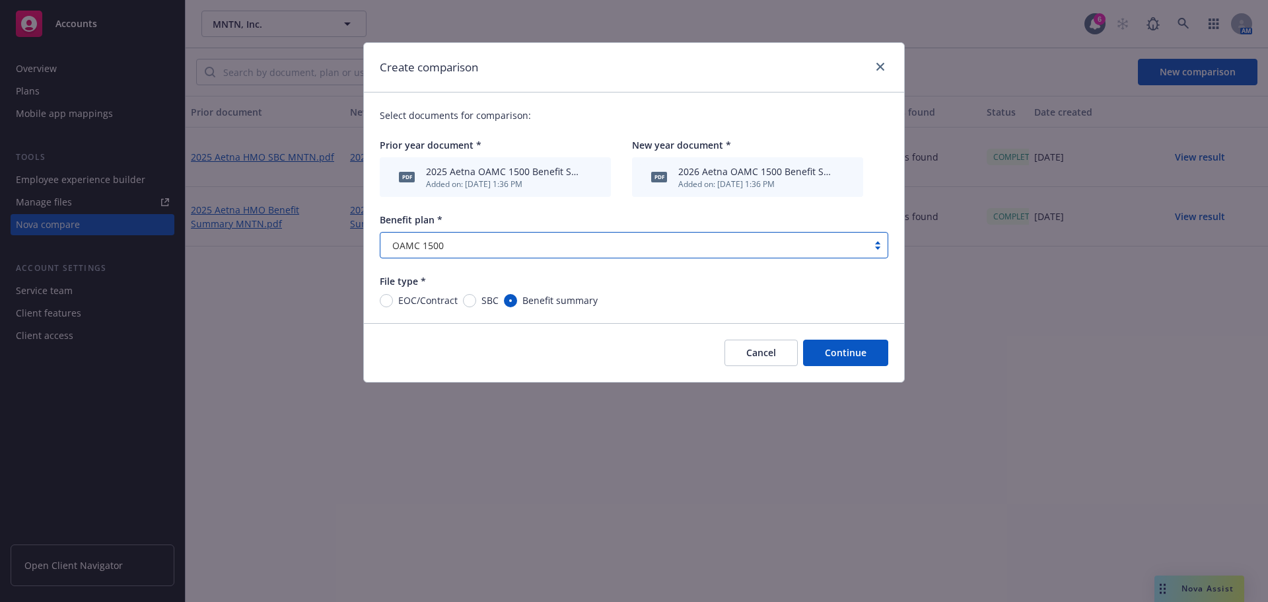
click at [845, 353] on button "Continue" at bounding box center [845, 352] width 85 height 26
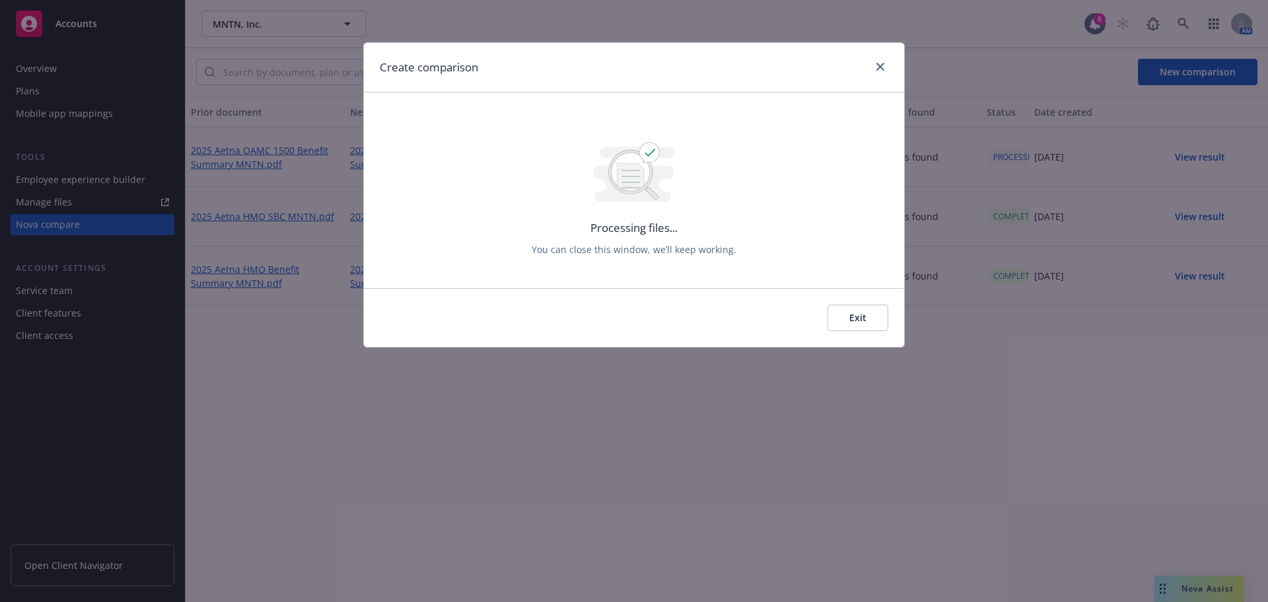
click at [872, 61] on div at bounding box center [877, 67] width 21 height 17
click at [877, 67] on icon "close" at bounding box center [880, 67] width 8 height 8
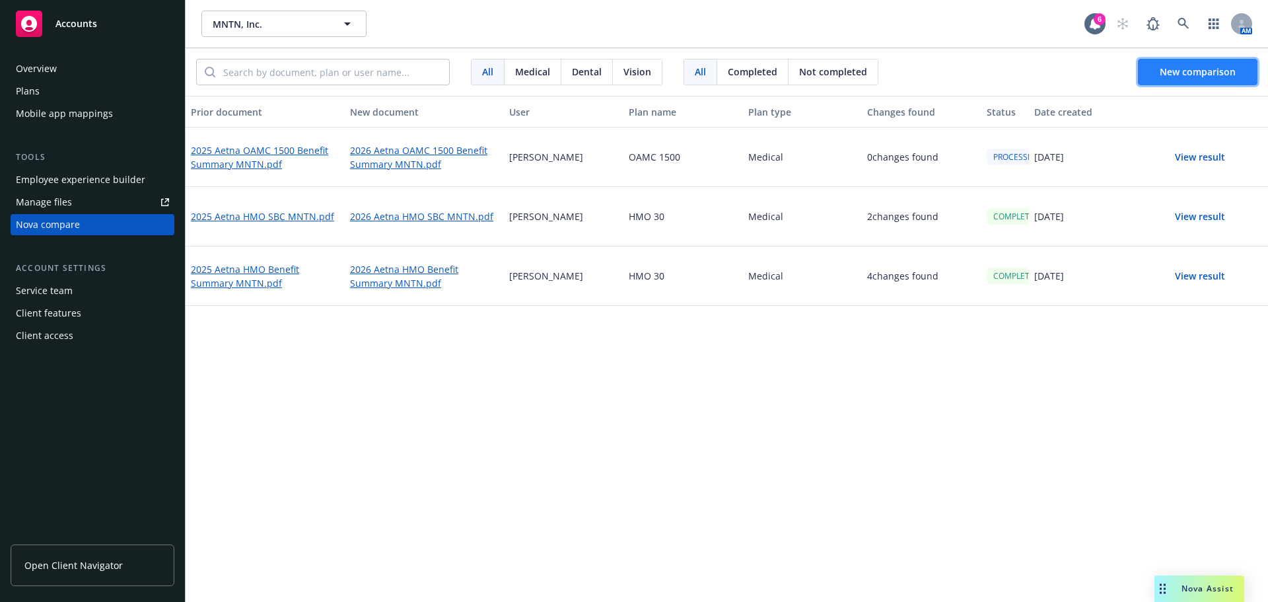
click at [1191, 61] on button "New comparison" at bounding box center [1198, 72] width 120 height 26
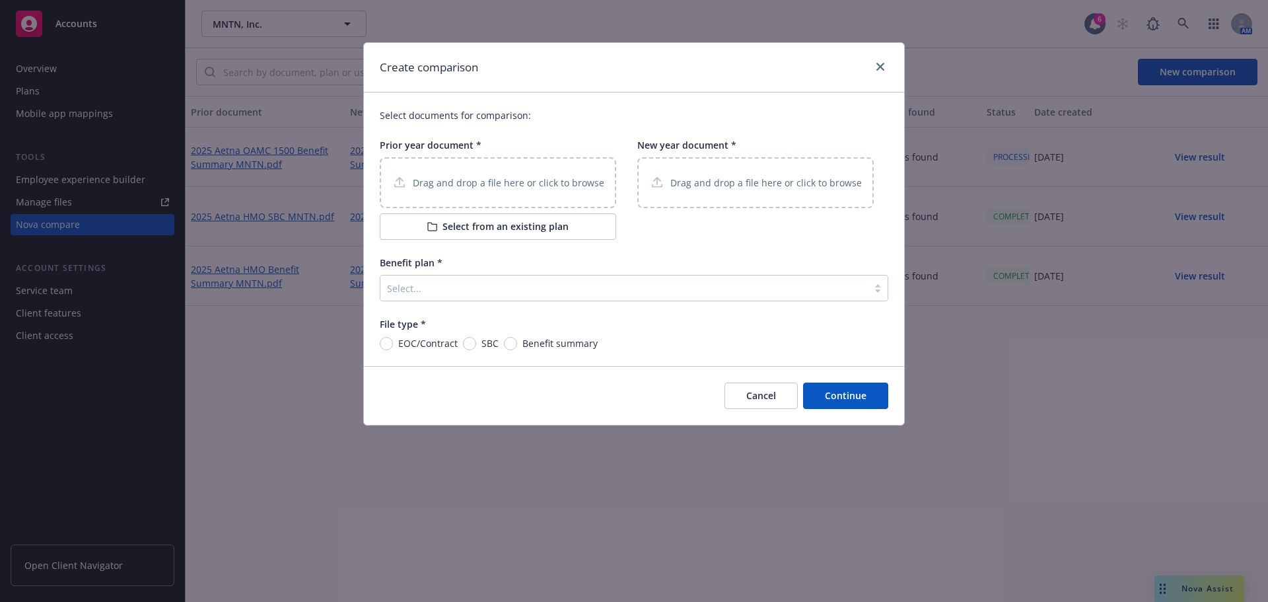
click at [568, 184] on p "Drag and drop a file here or click to browse" at bounding box center [509, 183] width 192 height 14
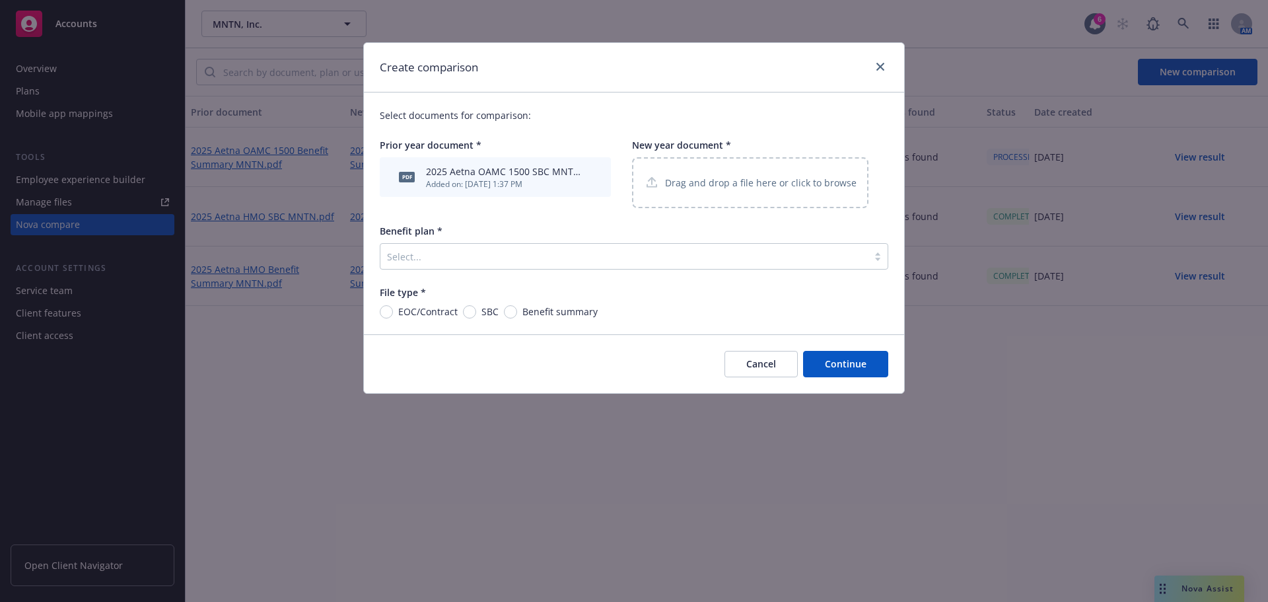
click at [740, 186] on p "Drag and drop a file here or click to browse" at bounding box center [761, 183] width 192 height 14
click at [473, 312] on input "SBC" at bounding box center [469, 311] width 13 height 13
radio input "true"
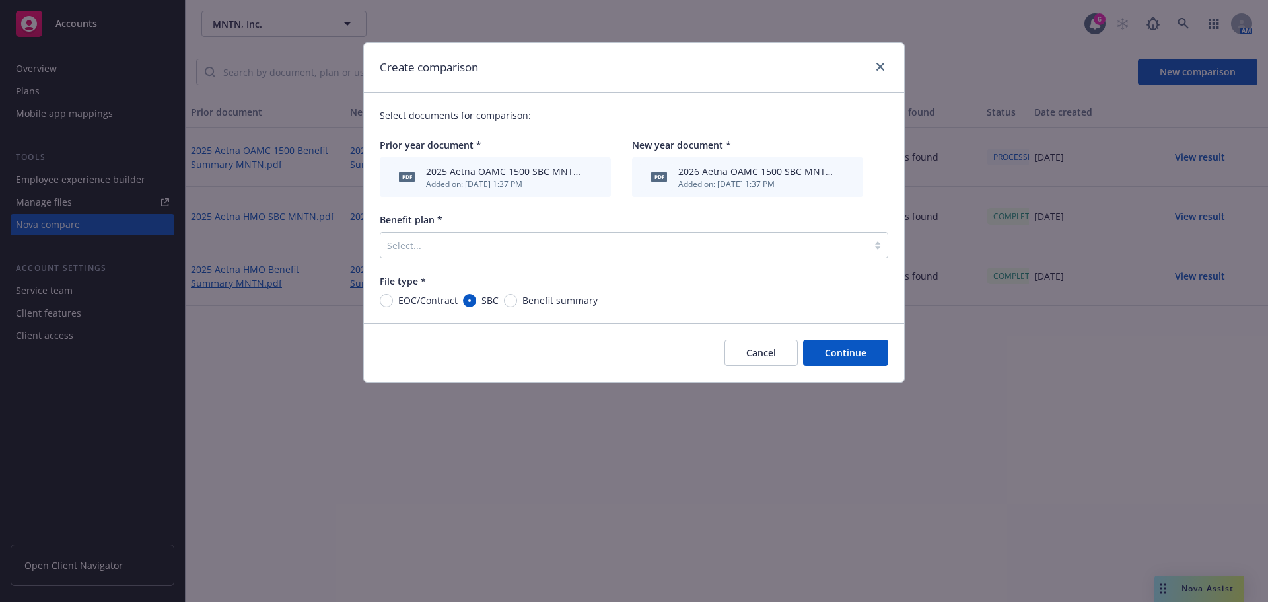
click at [577, 255] on div "Select..." at bounding box center [623, 244] width 487 height 21
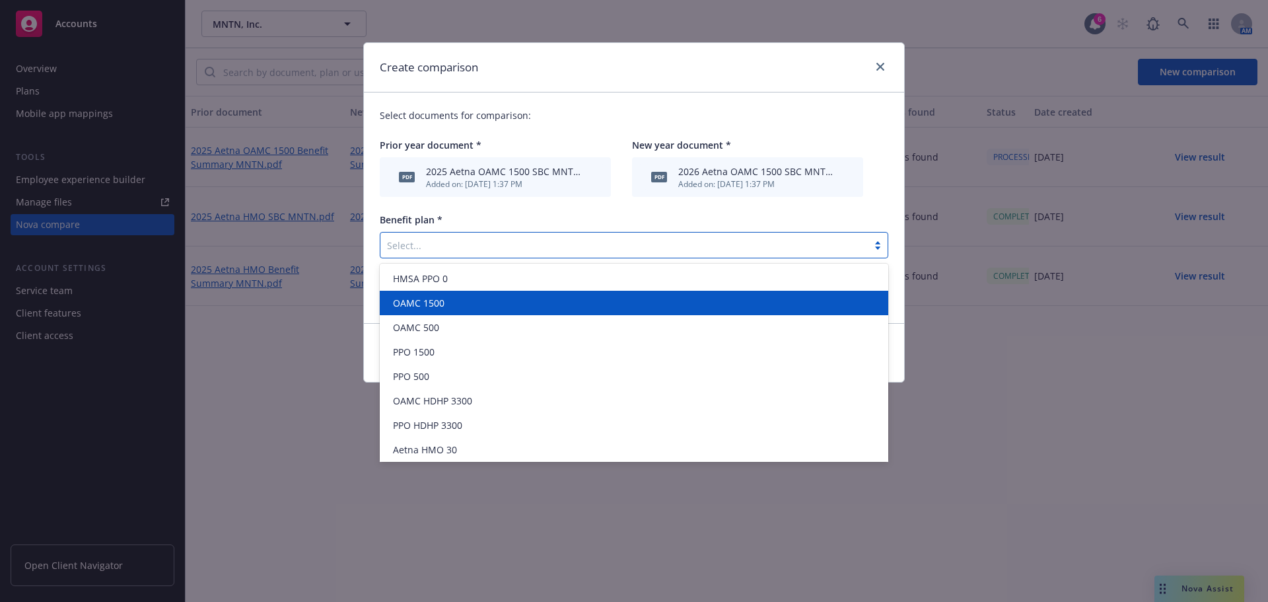
click at [515, 306] on div "OAMC 1500" at bounding box center [634, 303] width 493 height 14
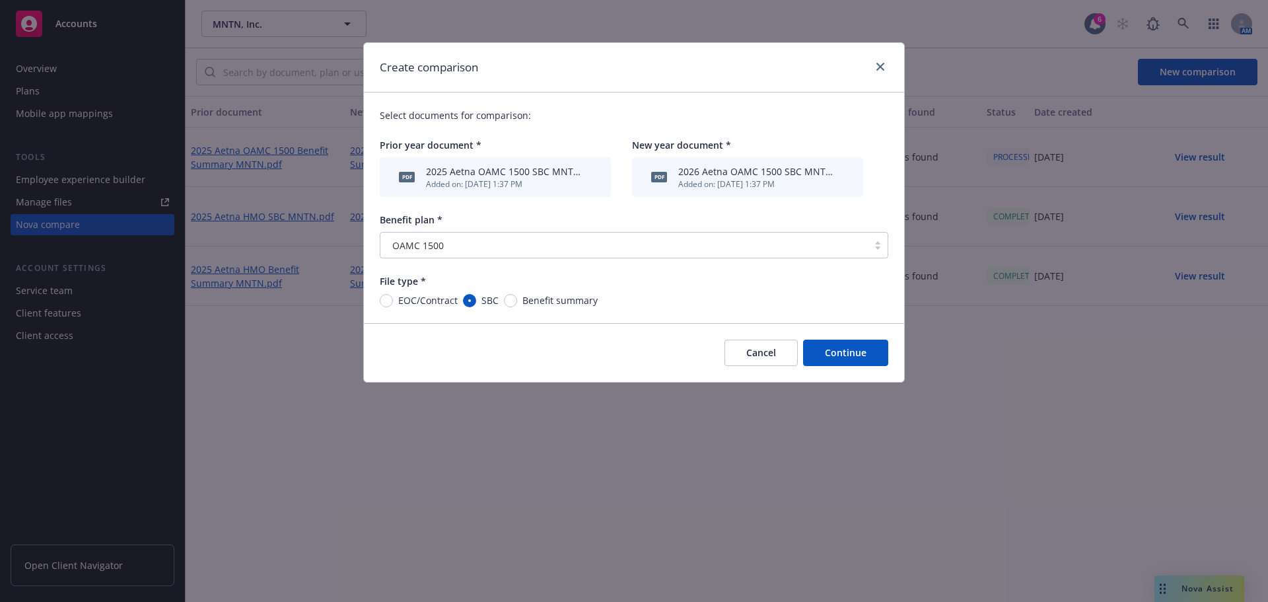
click at [835, 353] on button "Continue" at bounding box center [845, 352] width 85 height 26
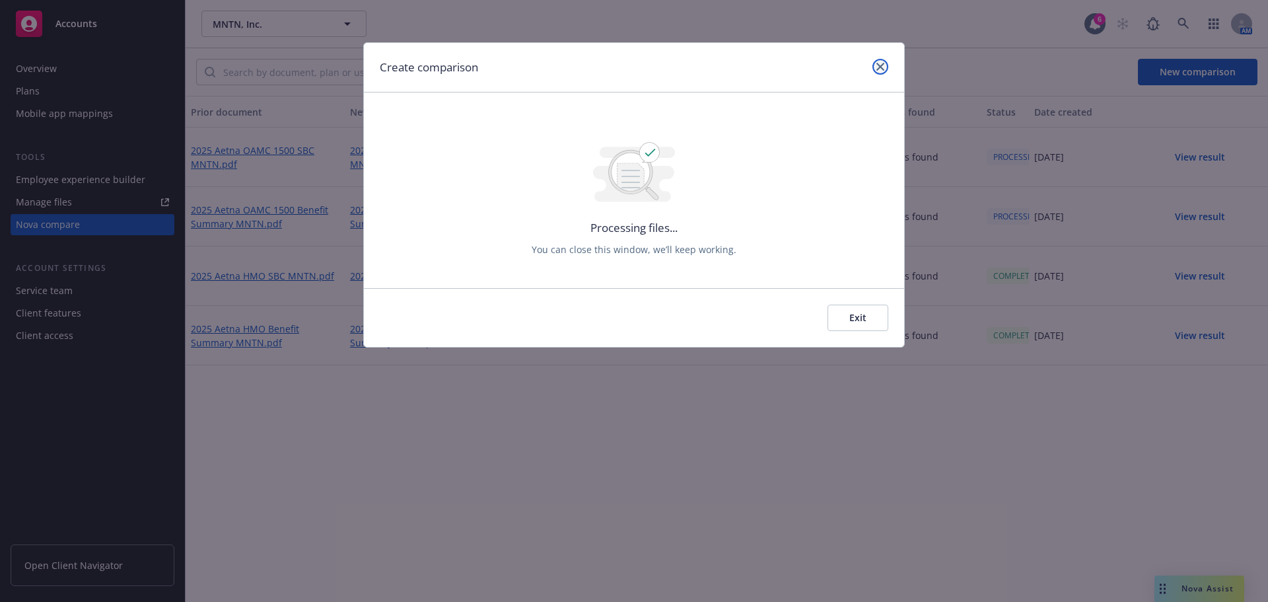
click at [880, 71] on link "close" at bounding box center [880, 67] width 16 height 16
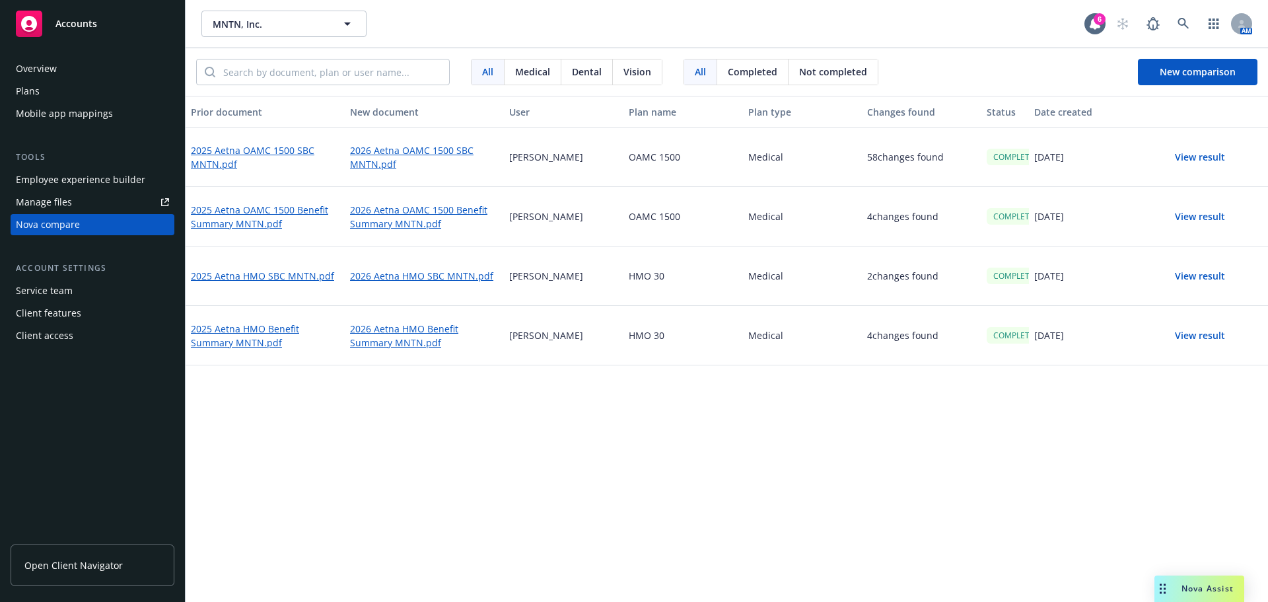
click at [1197, 222] on button "View result" at bounding box center [1200, 216] width 92 height 26
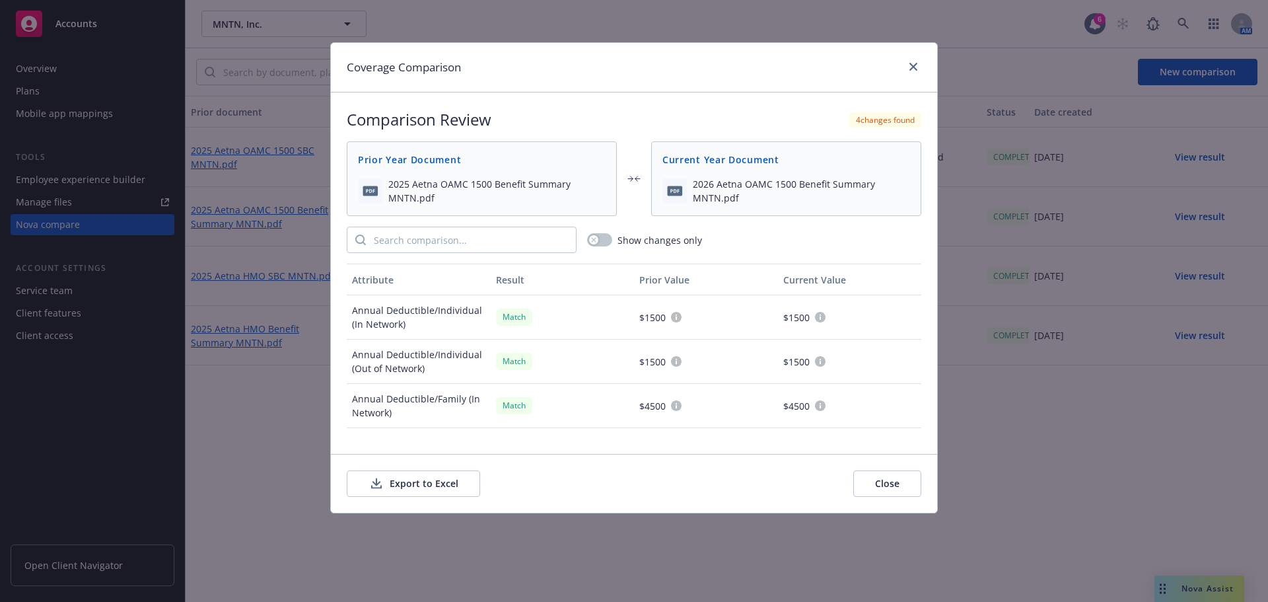
click at [437, 488] on button "Export to Excel" at bounding box center [413, 483] width 133 height 26
click at [909, 74] on div at bounding box center [910, 67] width 21 height 17
click at [914, 67] on icon "close" at bounding box center [913, 67] width 8 height 8
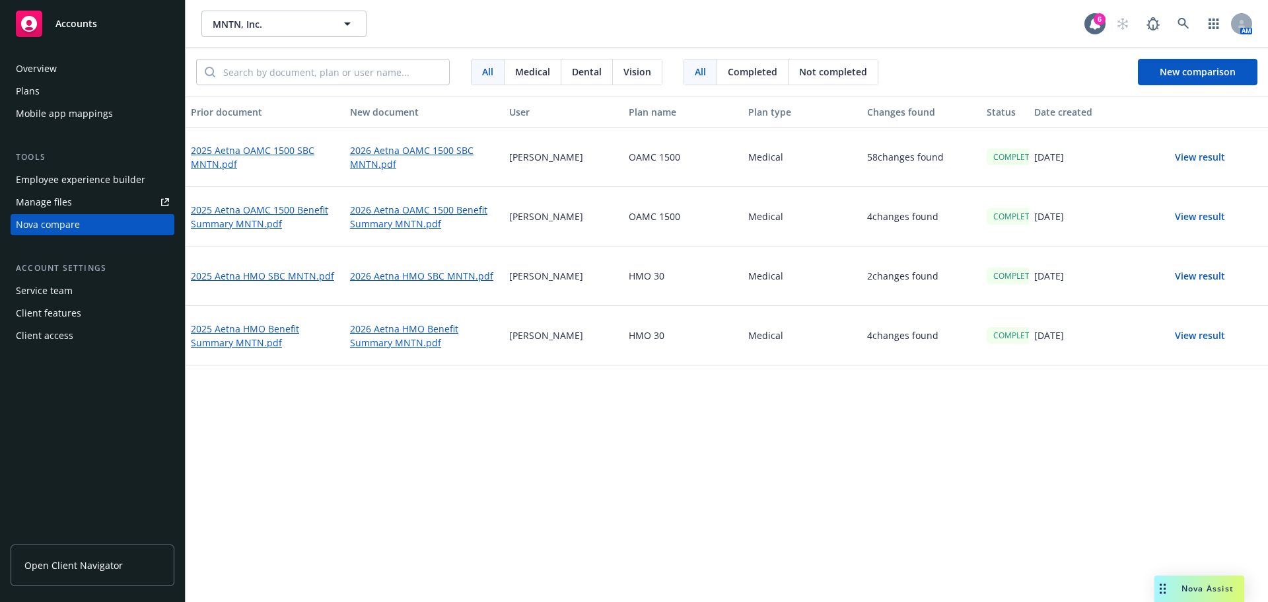
click at [1197, 155] on button "View result" at bounding box center [1200, 157] width 92 height 26
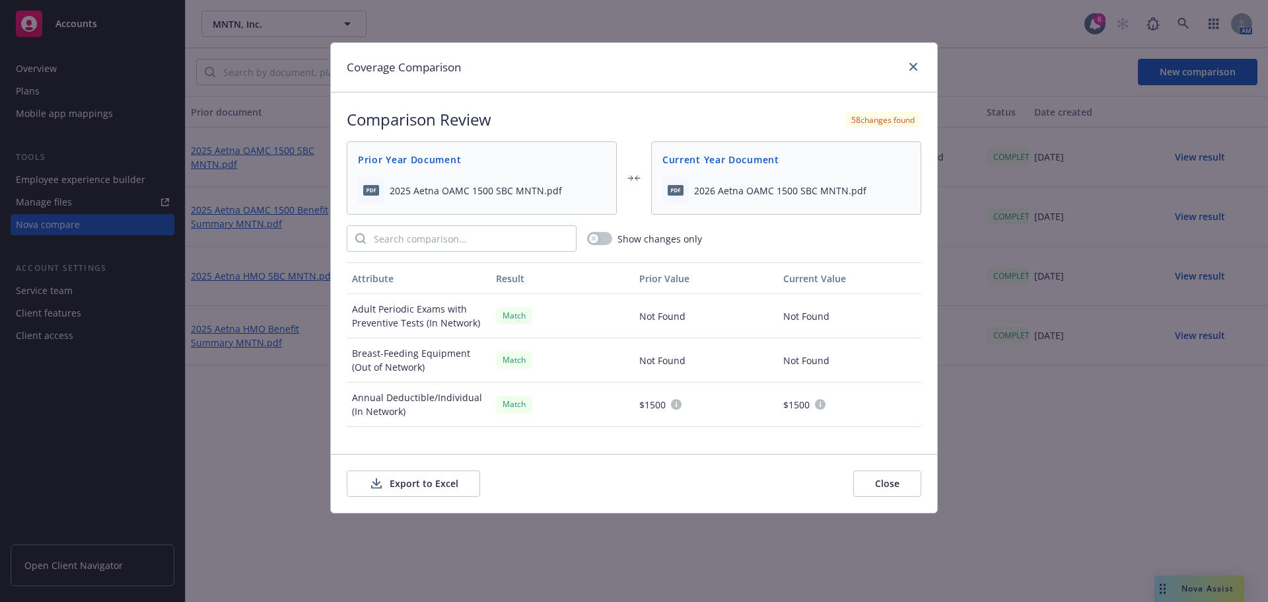
click at [372, 473] on button "Export to Excel" at bounding box center [413, 483] width 133 height 26
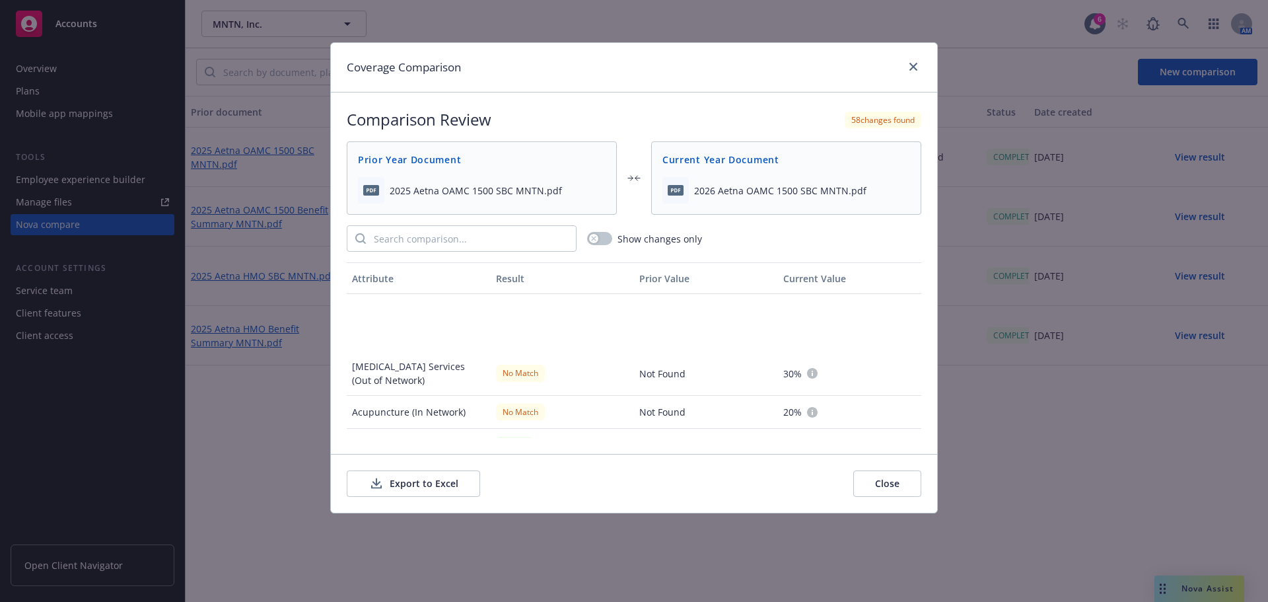
scroll to position [1981, 0]
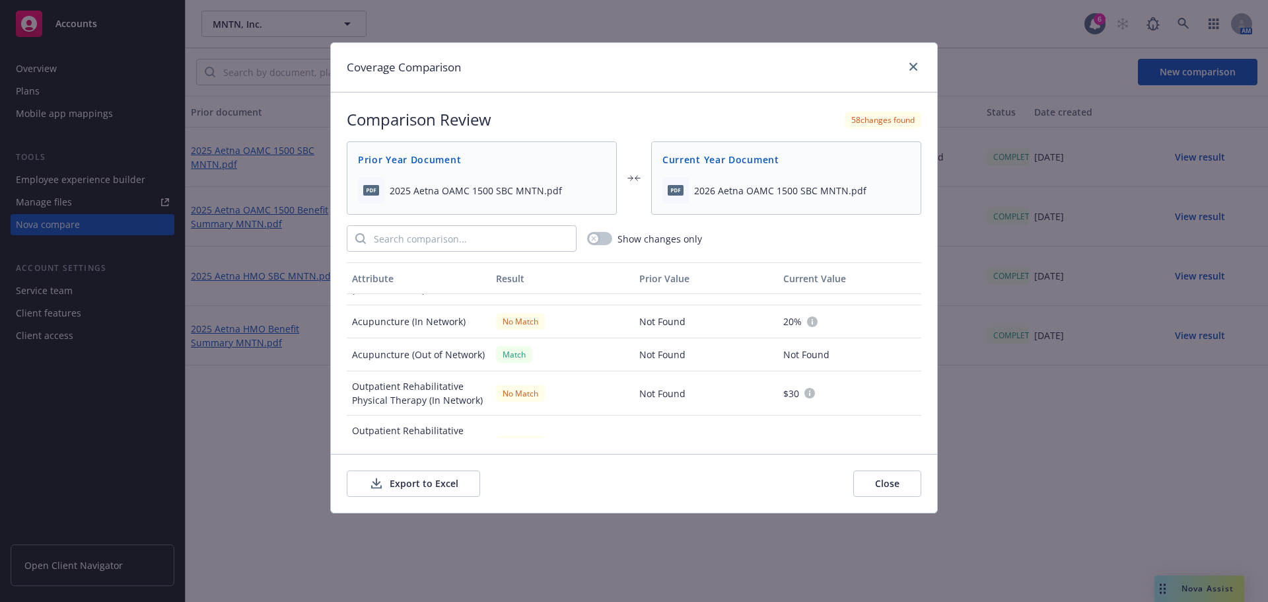
click at [905, 65] on div at bounding box center [910, 67] width 21 height 17
click at [898, 71] on div "Coverage Comparison" at bounding box center [634, 68] width 606 height 50
click at [914, 64] on icon "close" at bounding box center [913, 67] width 8 height 8
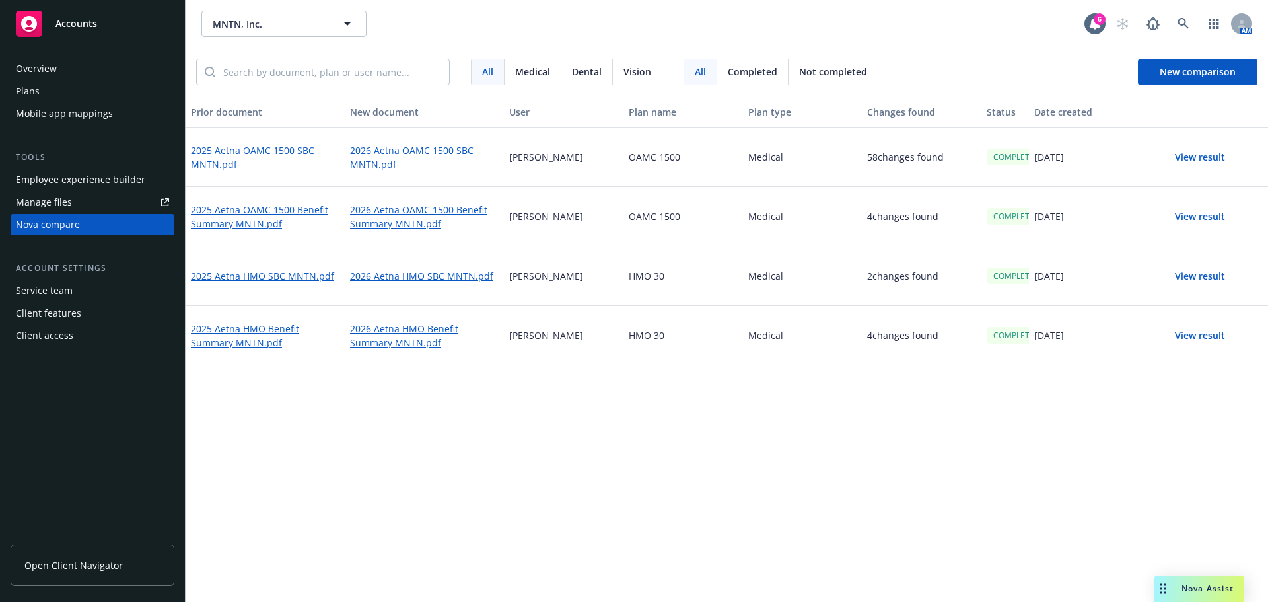
click at [43, 89] on div "Plans" at bounding box center [92, 91] width 153 height 21
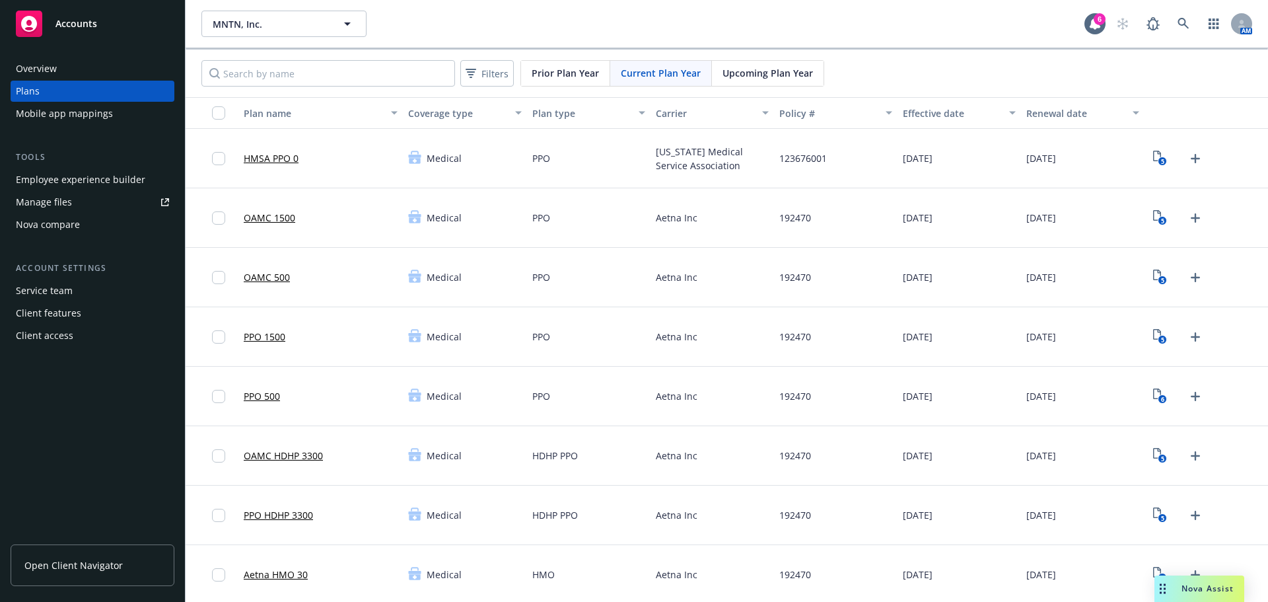
click at [75, 226] on div "Nova compare" at bounding box center [48, 224] width 64 height 21
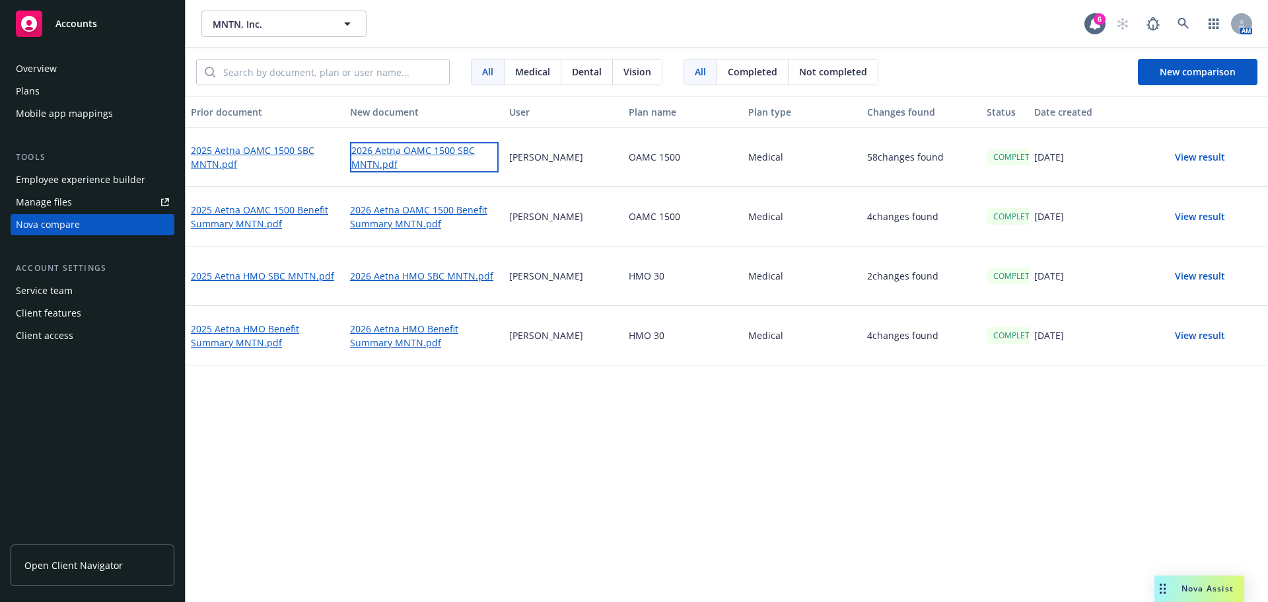
click at [378, 158] on link "2026 Aetna OAMC 1500 SBC MNTN.pdf" at bounding box center [424, 157] width 149 height 30
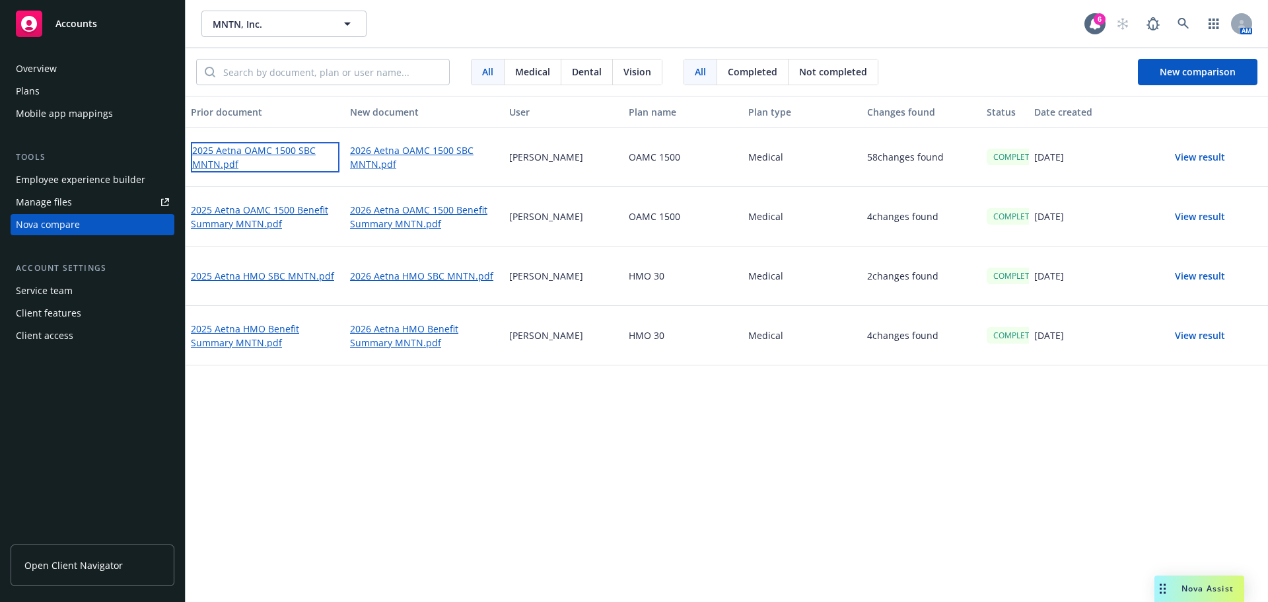
click at [260, 150] on link "2025 Aetna OAMC 1500 SBC MNTN.pdf" at bounding box center [265, 157] width 149 height 30
click at [250, 151] on link "2025 Aetna OAMC 1500 SBC MNTN.pdf" at bounding box center [265, 157] width 149 height 30
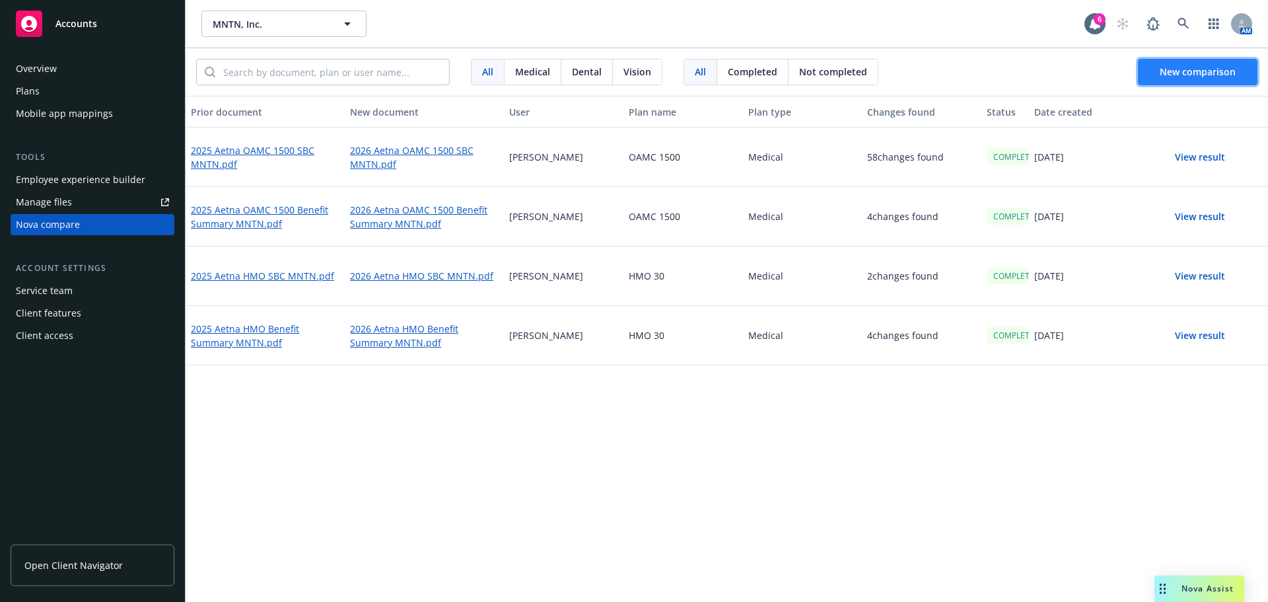
click at [1216, 79] on button "New comparison" at bounding box center [1198, 72] width 120 height 26
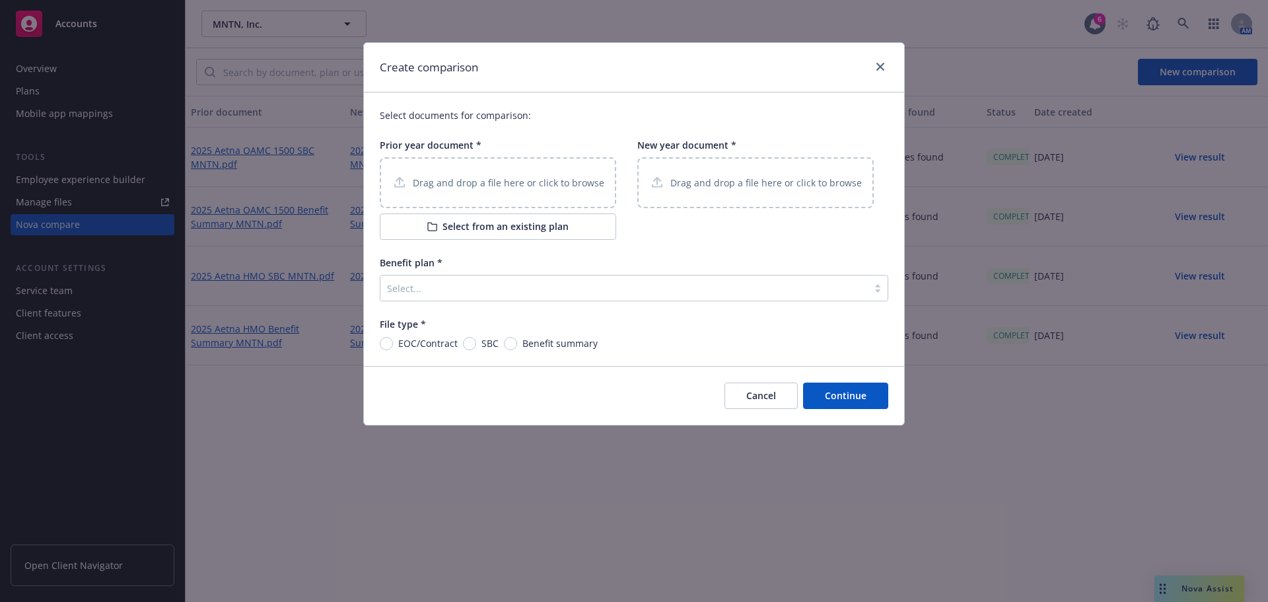
click at [493, 186] on p "Drag and drop a file here or click to browse" at bounding box center [509, 183] width 192 height 14
click at [558, 174] on div "Drag and drop a file here or click to browse" at bounding box center [498, 182] width 236 height 51
click at [720, 168] on div "Drag and drop a file here or click to browse" at bounding box center [755, 182] width 236 height 51
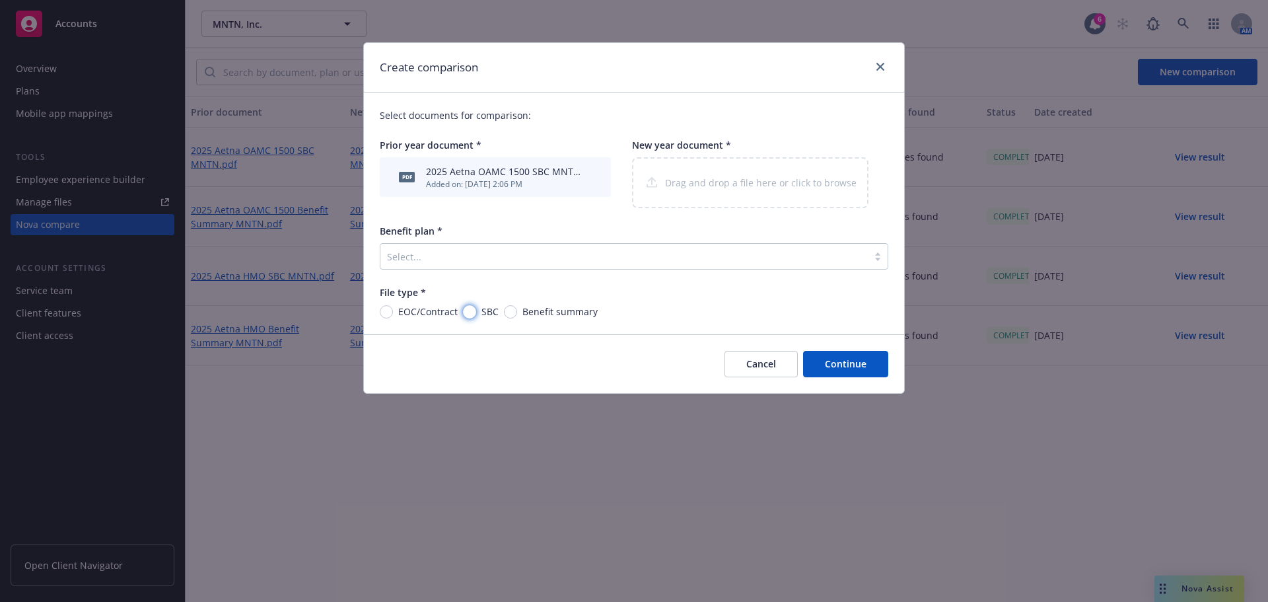
click at [472, 317] on input "SBC" at bounding box center [469, 311] width 13 height 13
radio input "true"
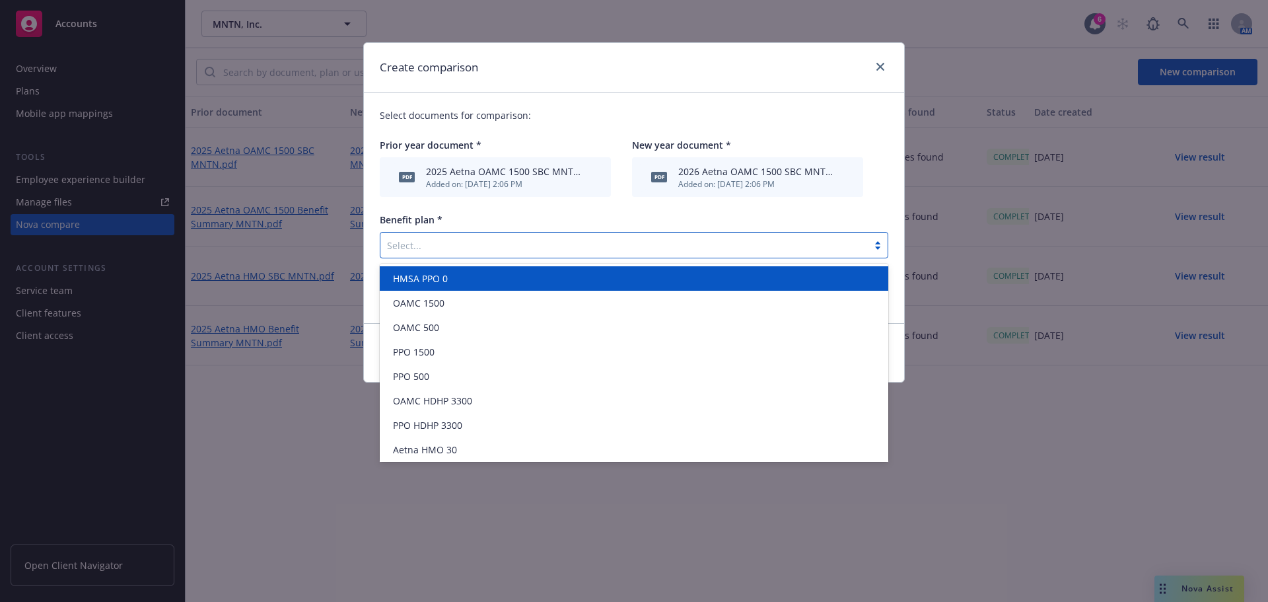
click at [647, 250] on div at bounding box center [624, 245] width 474 height 16
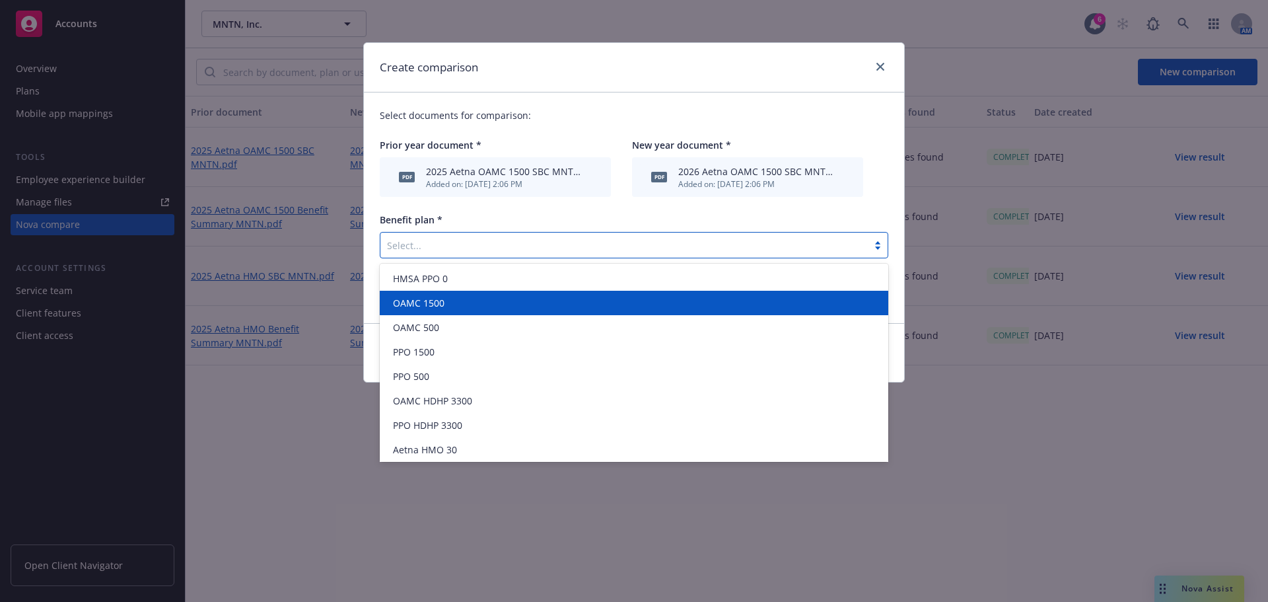
click at [481, 310] on div "OAMC 1500" at bounding box center [634, 303] width 493 height 14
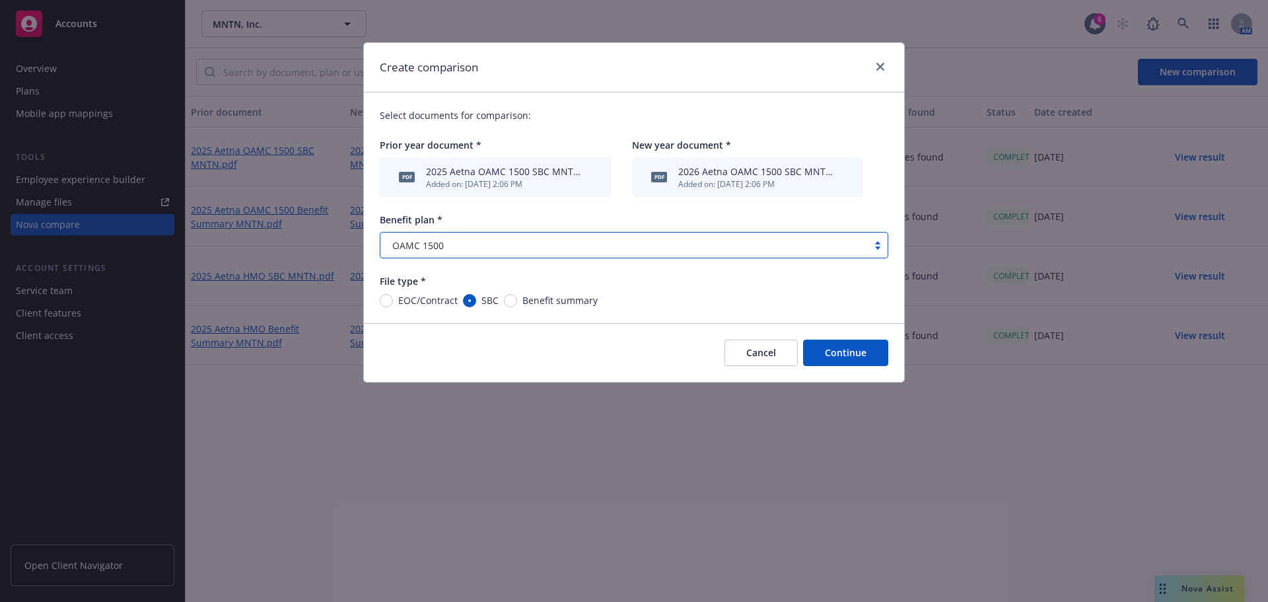
click at [855, 353] on button "Continue" at bounding box center [845, 352] width 85 height 26
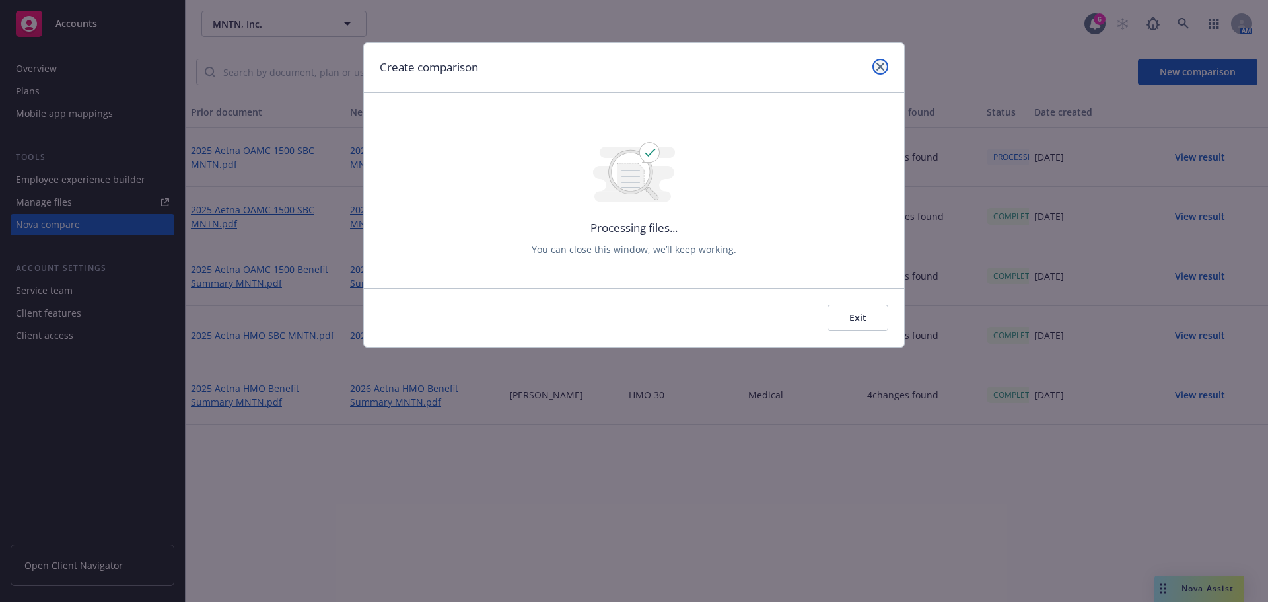
click at [881, 66] on icon "close" at bounding box center [880, 67] width 8 height 8
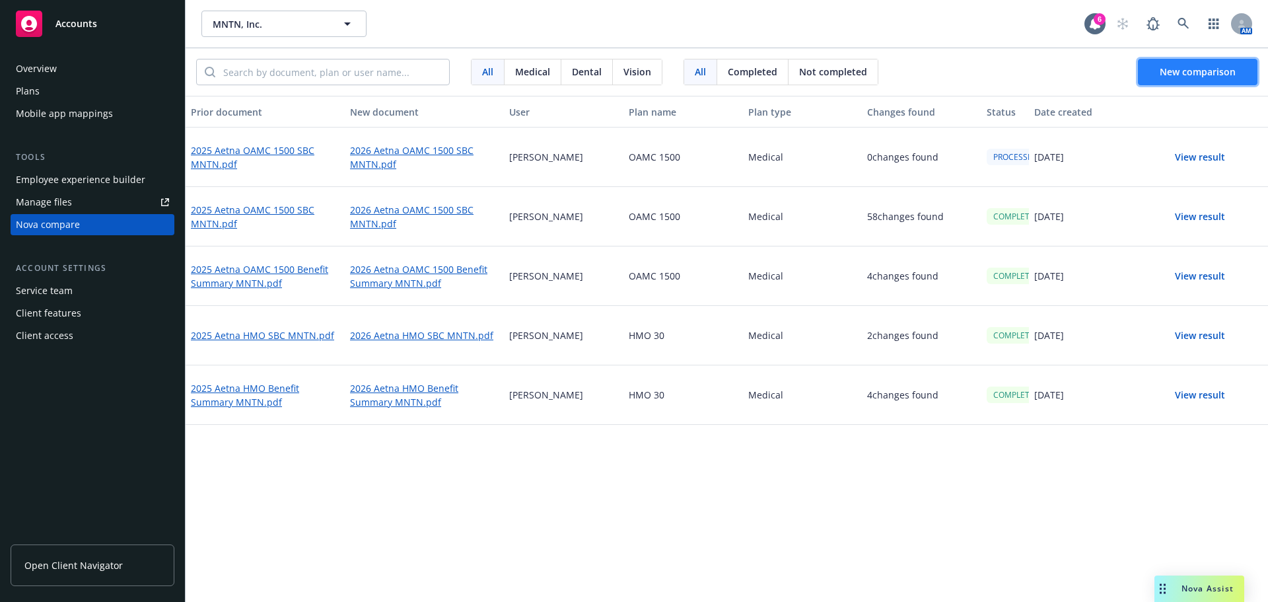
click at [1185, 68] on span "New comparison" at bounding box center [1198, 71] width 76 height 13
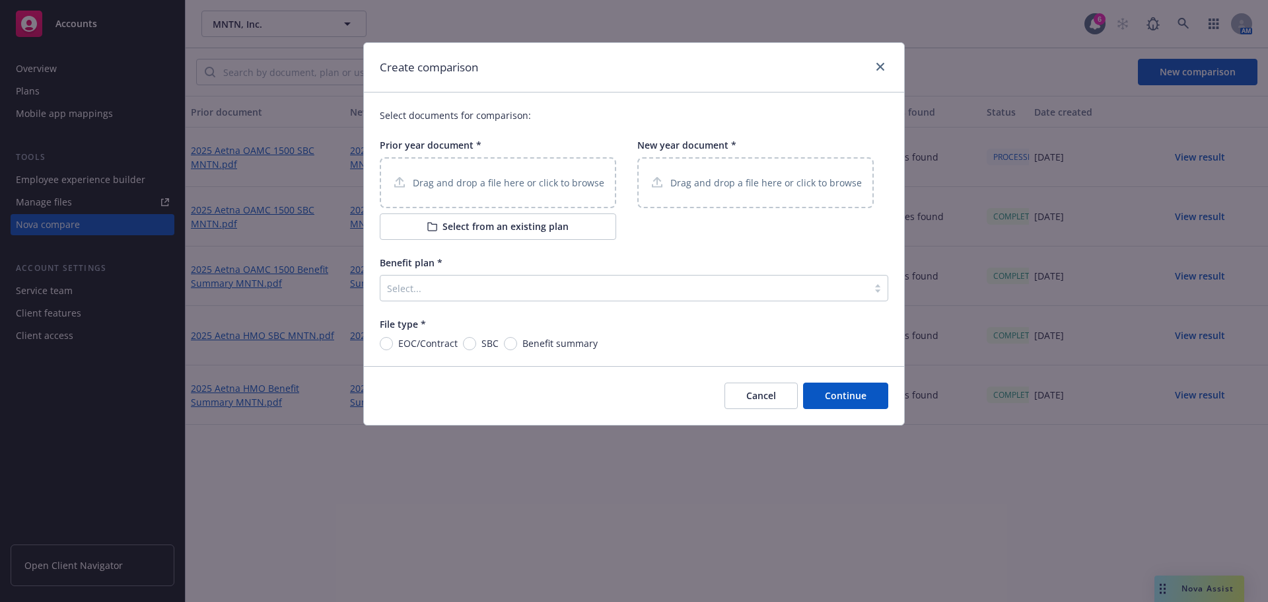
click at [527, 180] on p "Drag and drop a file here or click to browse" at bounding box center [509, 183] width 192 height 14
click at [503, 197] on div "Drag and drop a file here or click to browse" at bounding box center [498, 182] width 236 height 51
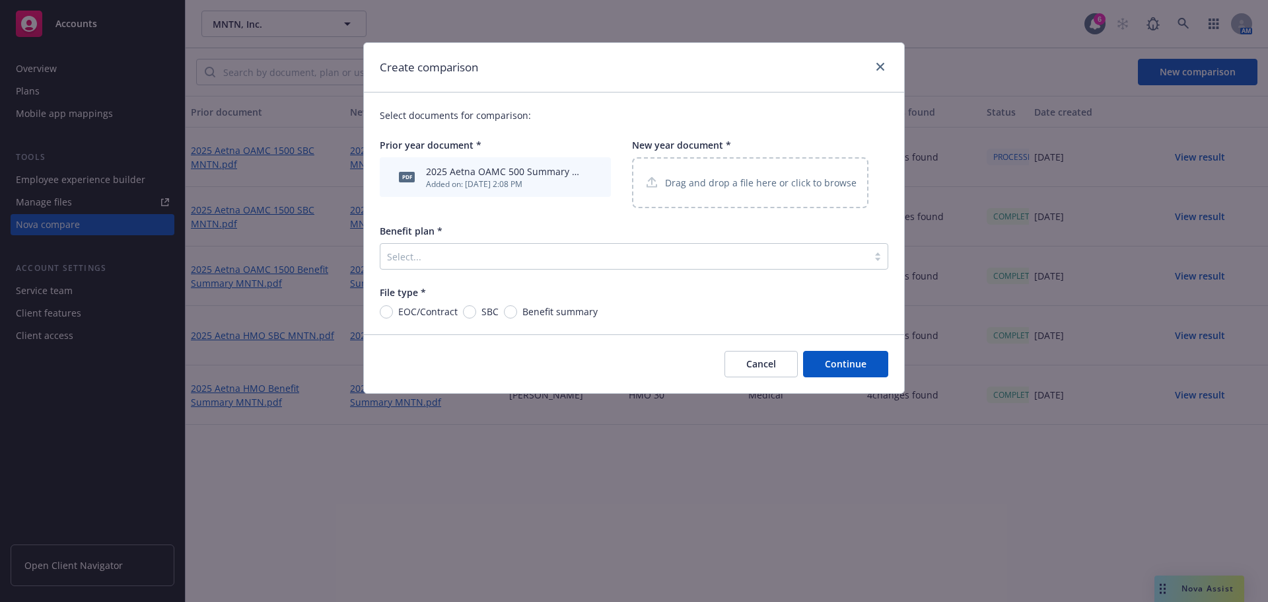
click at [705, 184] on p "Drag and drop a file here or click to browse" at bounding box center [761, 183] width 192 height 14
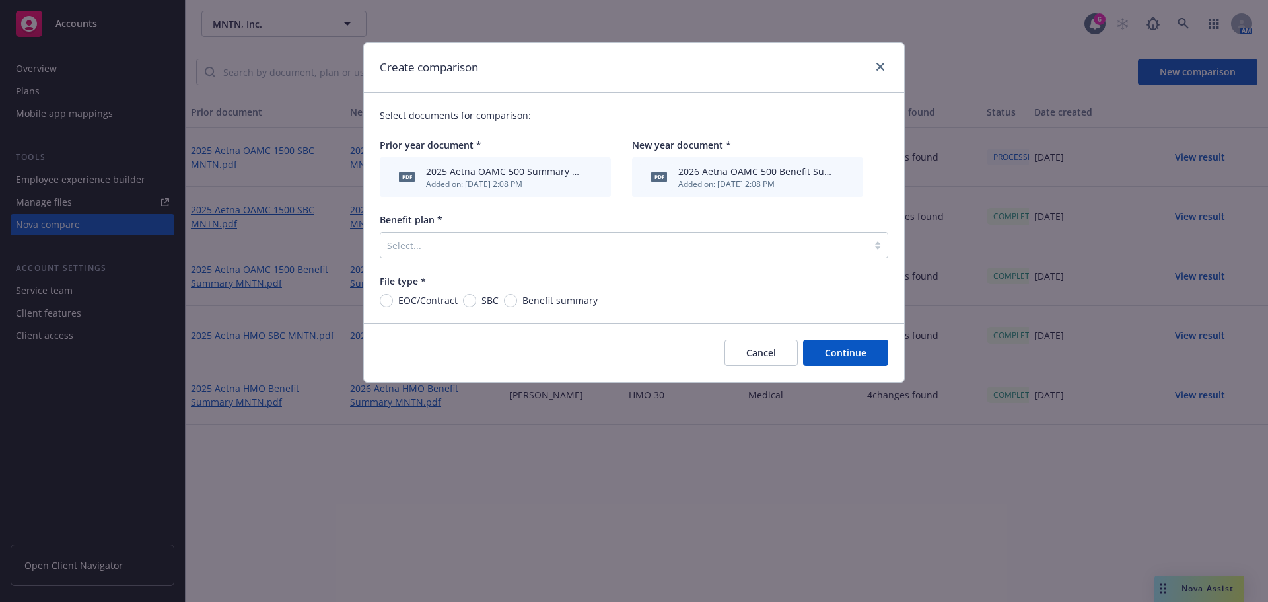
click at [543, 309] on div "Select documents for comparison: Prior year document * pdf 2025 Aetna OAMC 500 …" at bounding box center [634, 207] width 540 height 230
click at [543, 303] on span "Benefit summary" at bounding box center [559, 300] width 75 height 14
click at [517, 303] on input "Benefit summary" at bounding box center [510, 300] width 13 height 13
radio input "true"
click at [591, 240] on div at bounding box center [624, 245] width 474 height 16
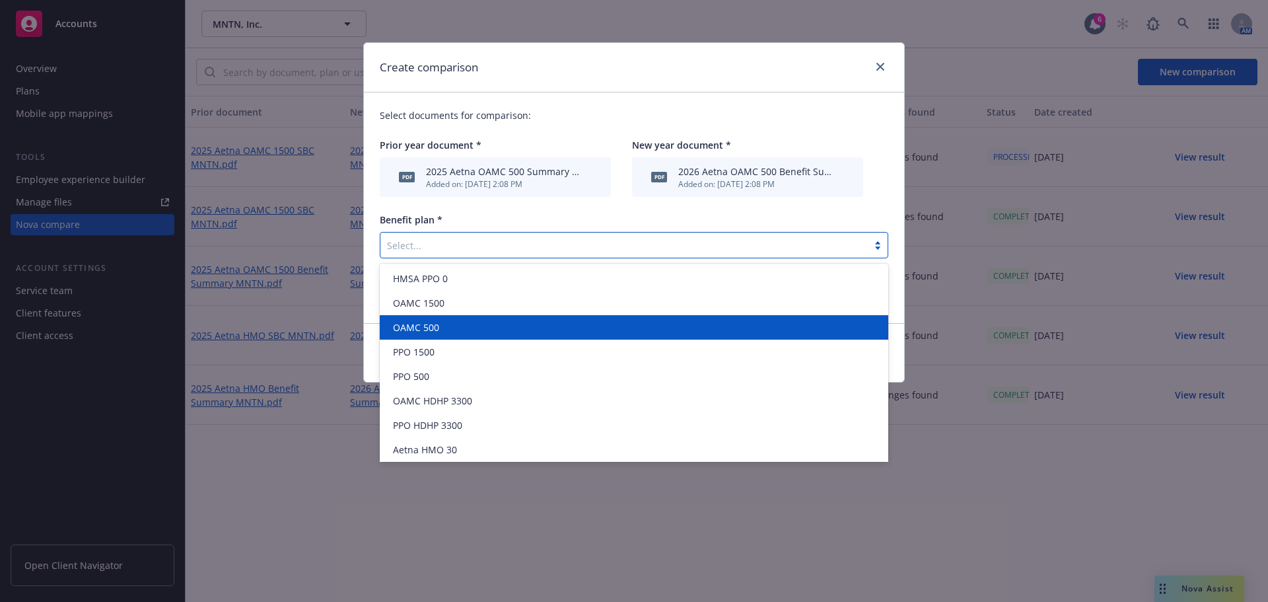
click at [485, 337] on div "OAMC 500" at bounding box center [634, 327] width 508 height 24
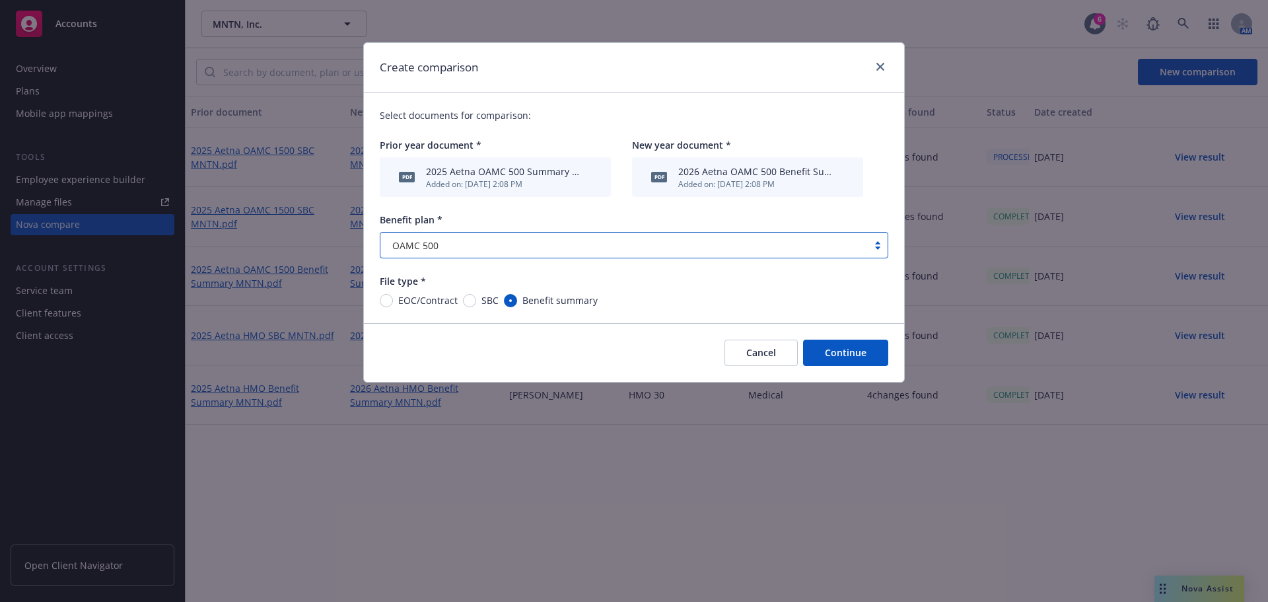
click at [869, 358] on button "Continue" at bounding box center [845, 352] width 85 height 26
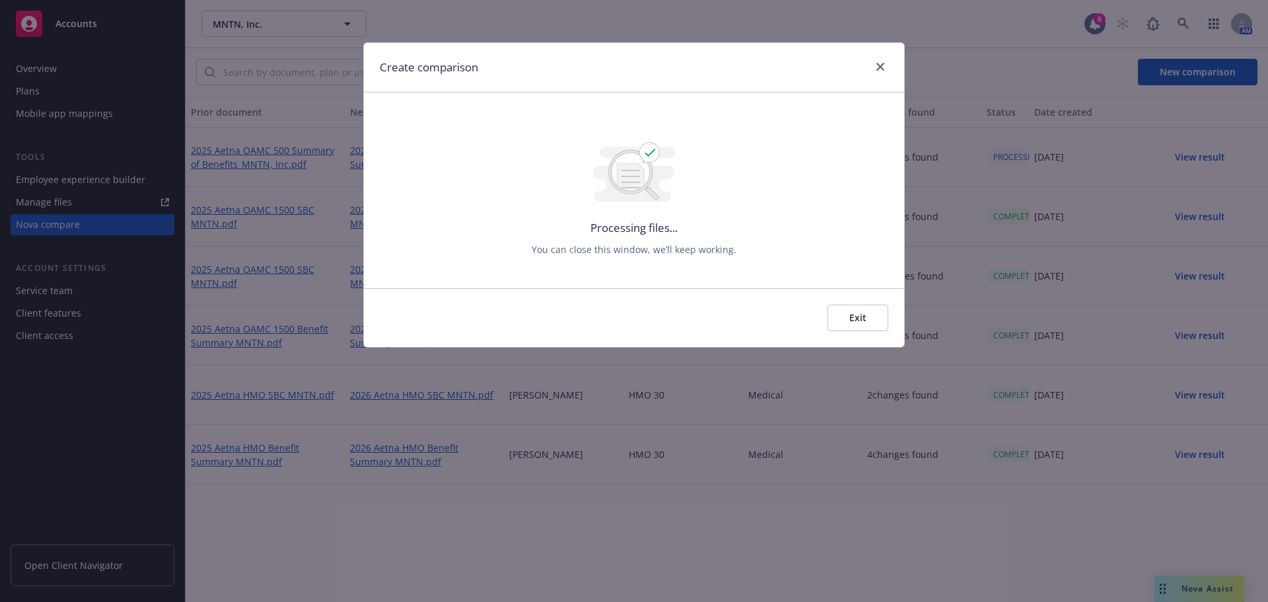
click at [888, 70] on div at bounding box center [877, 67] width 21 height 17
click at [881, 70] on icon "close" at bounding box center [880, 67] width 8 height 8
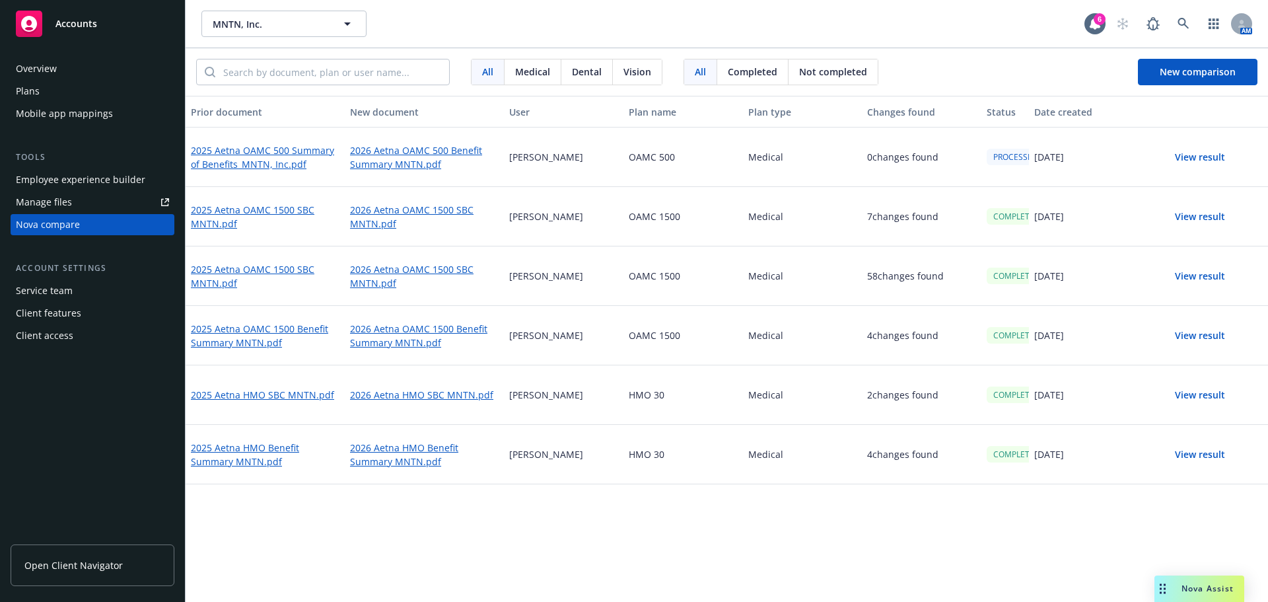
click at [1204, 217] on button "View result" at bounding box center [1200, 216] width 92 height 26
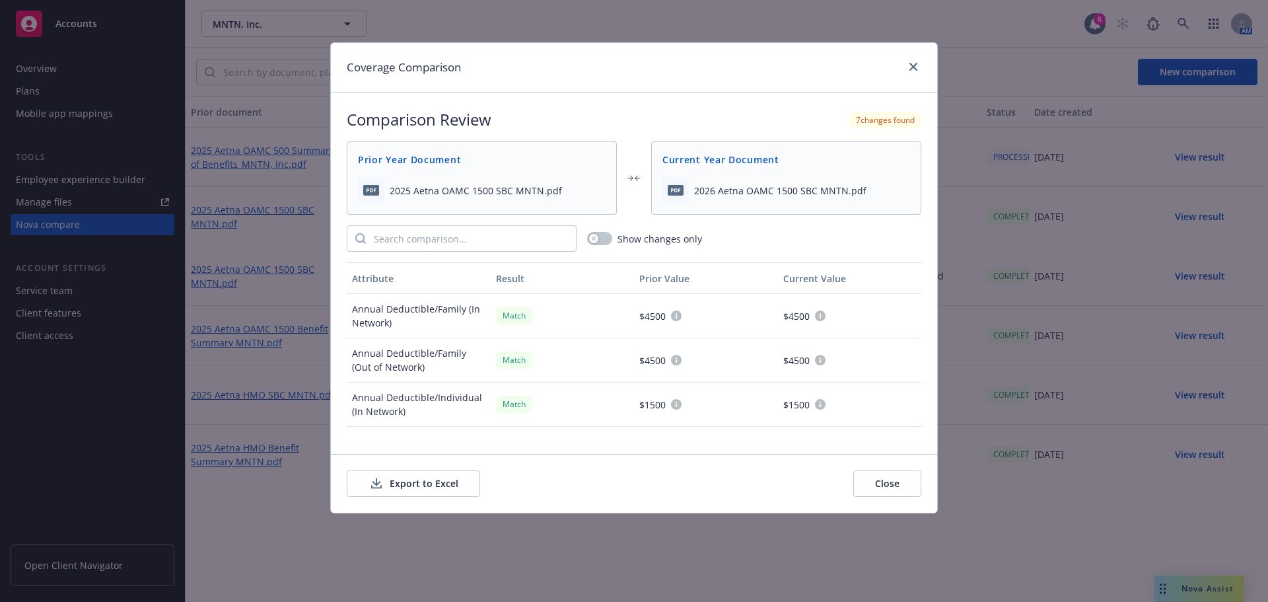
click at [444, 483] on button "Export to Excel" at bounding box center [413, 483] width 133 height 26
click at [911, 73] on link "close" at bounding box center [913, 67] width 16 height 16
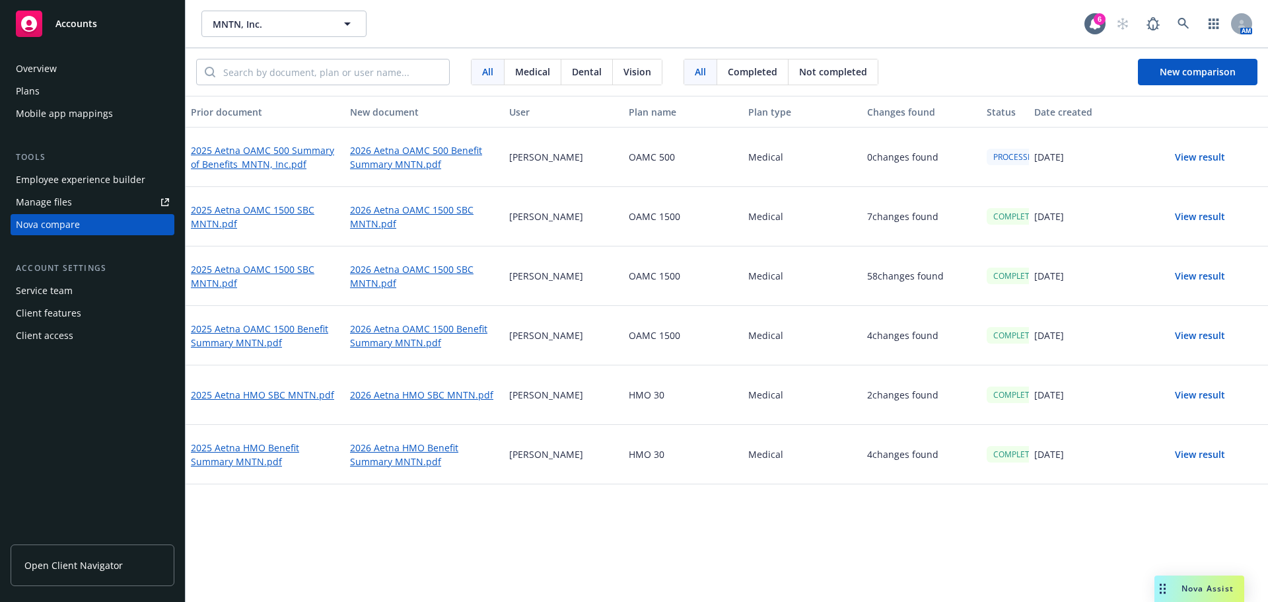
click at [906, 226] on div "7 changes found" at bounding box center [922, 216] width 120 height 59
click at [1220, 158] on button "View result" at bounding box center [1200, 157] width 92 height 26
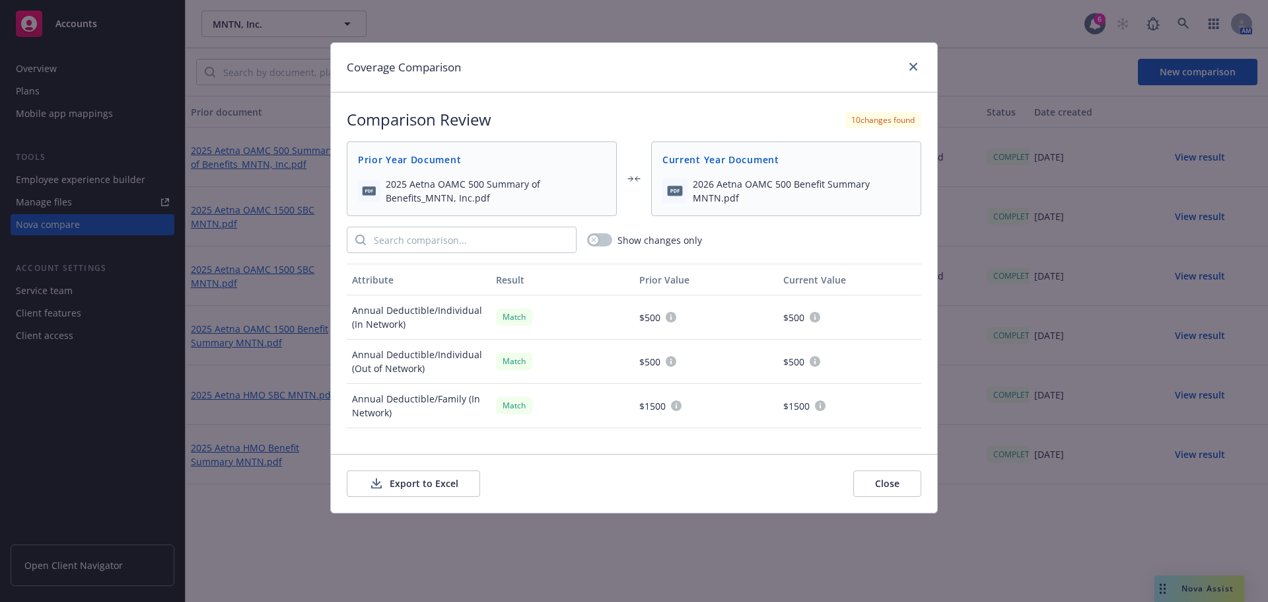
click at [424, 481] on button "Export to Excel" at bounding box center [413, 483] width 133 height 26
click at [911, 73] on link "close" at bounding box center [913, 67] width 16 height 16
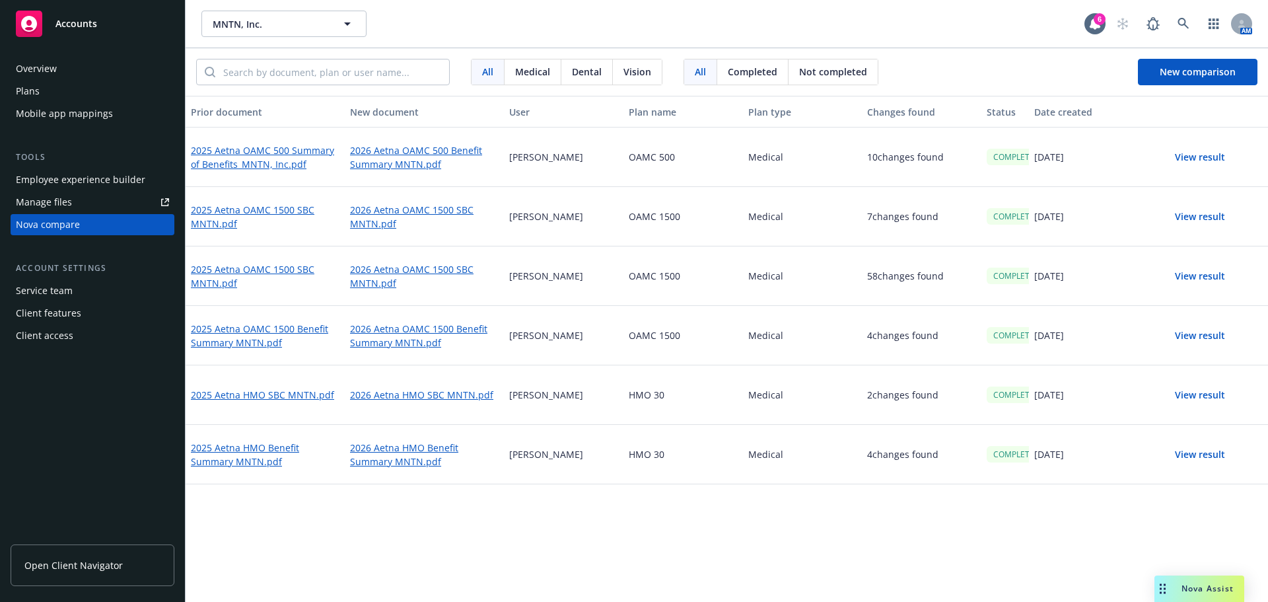
click at [44, 90] on div "Plans" at bounding box center [92, 91] width 153 height 21
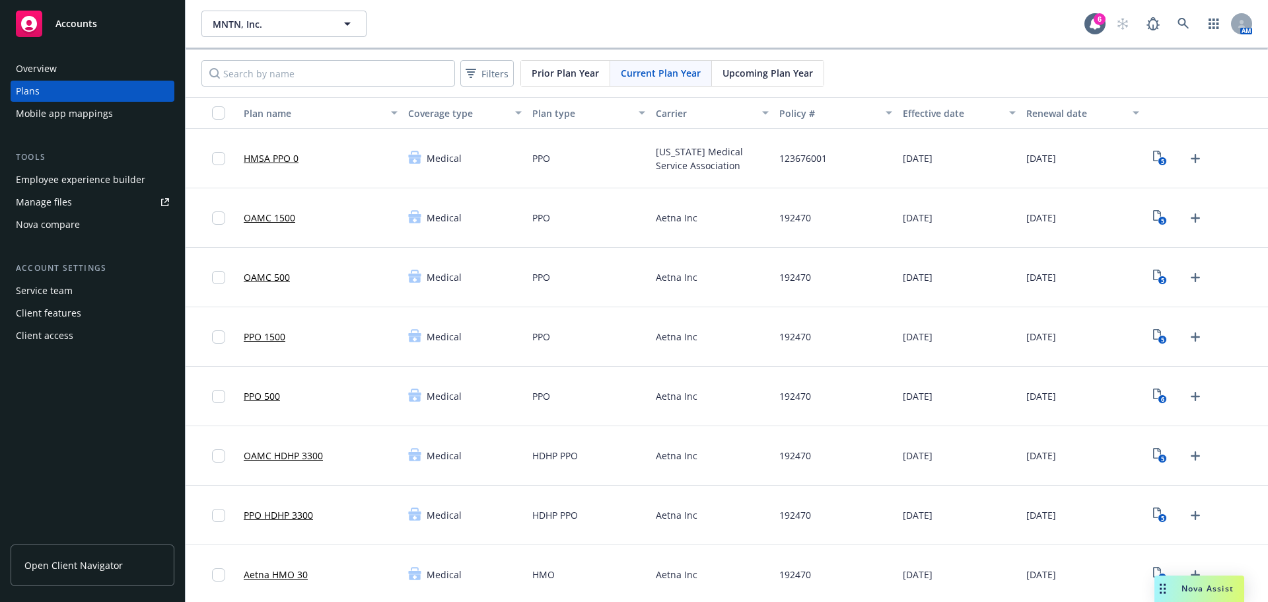
click at [75, 223] on div "Nova compare" at bounding box center [48, 224] width 64 height 21
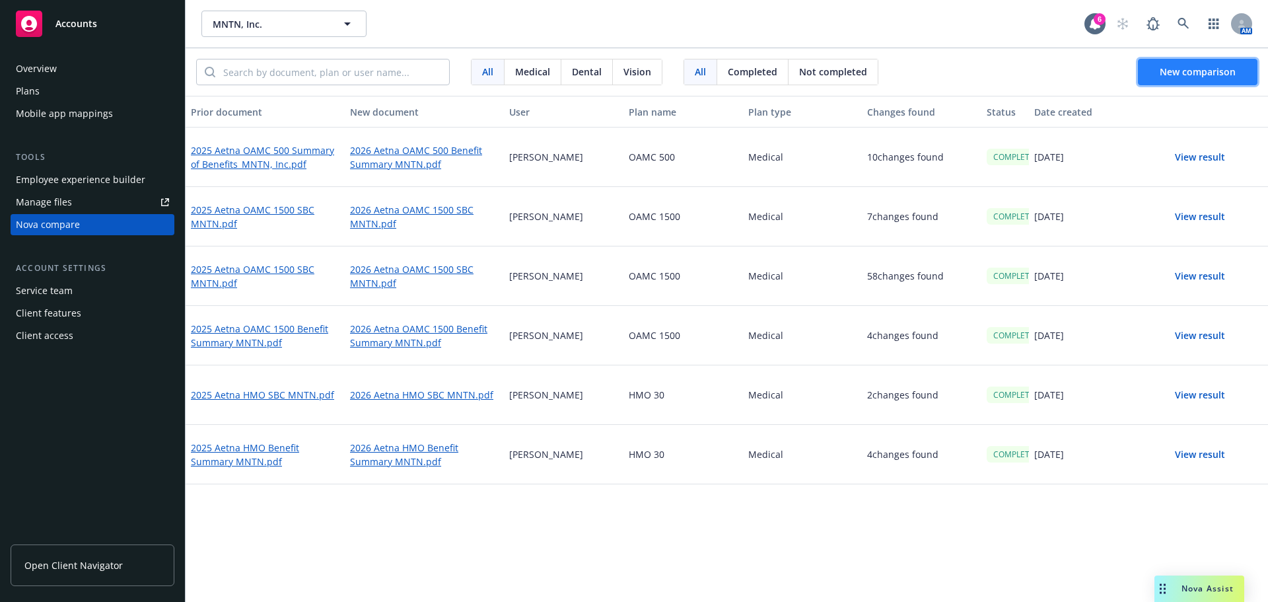
click at [1208, 73] on span "New comparison" at bounding box center [1198, 71] width 76 height 13
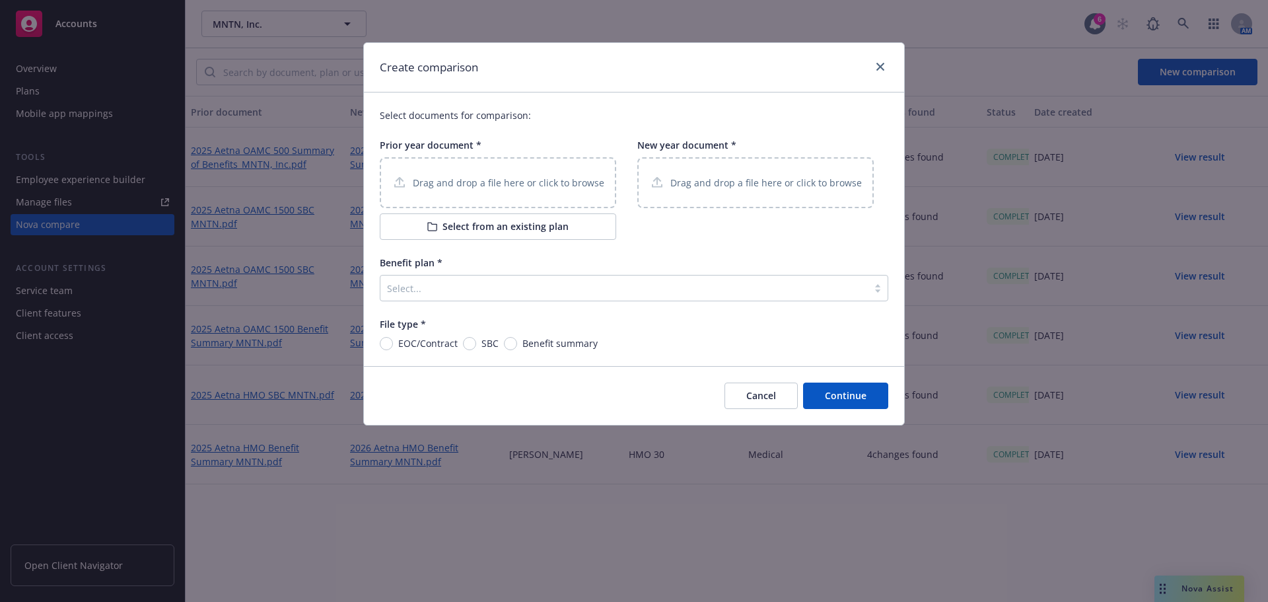
click at [516, 190] on div "Drag and drop a file here or click to browse" at bounding box center [498, 182] width 213 height 17
click at [729, 186] on p "Drag and drop a file here or click to browse" at bounding box center [766, 183] width 192 height 14
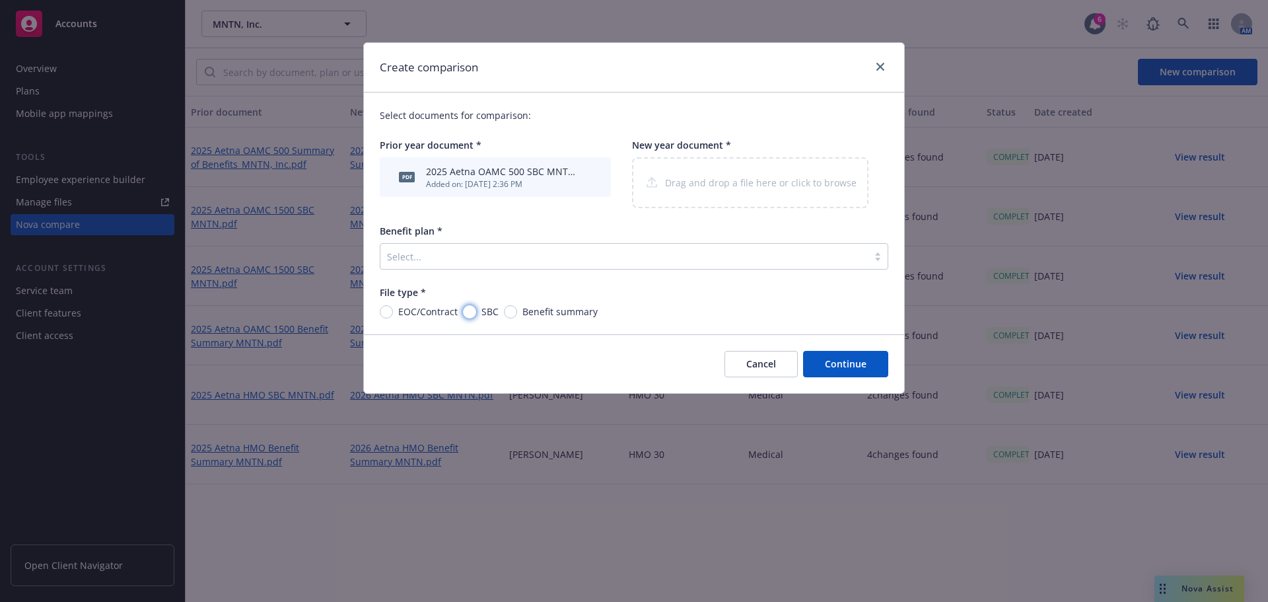
click at [469, 315] on input "SBC" at bounding box center [469, 311] width 13 height 13
radio input "true"
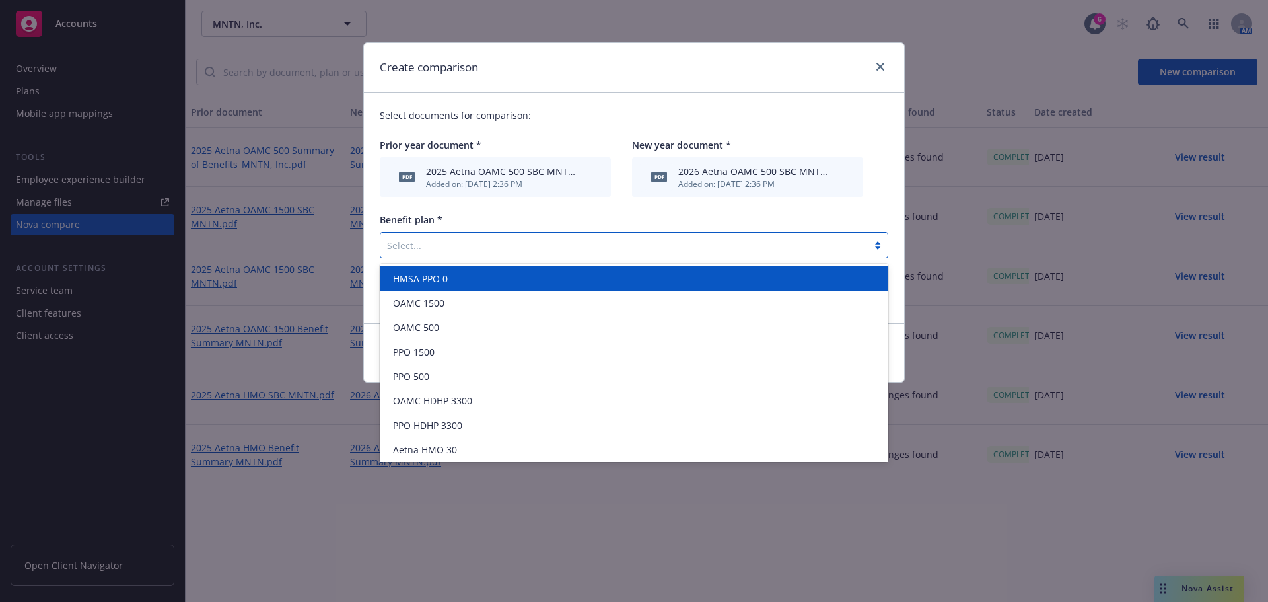
click at [575, 243] on div at bounding box center [624, 245] width 474 height 16
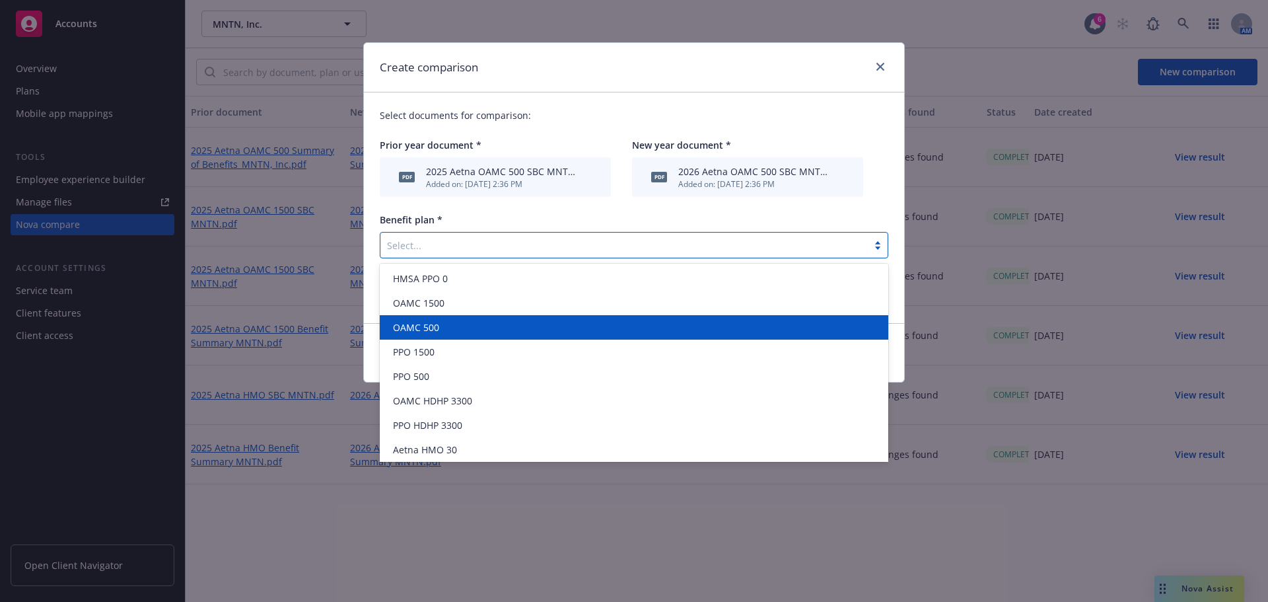
click at [452, 320] on div "OAMC 500" at bounding box center [634, 327] width 508 height 24
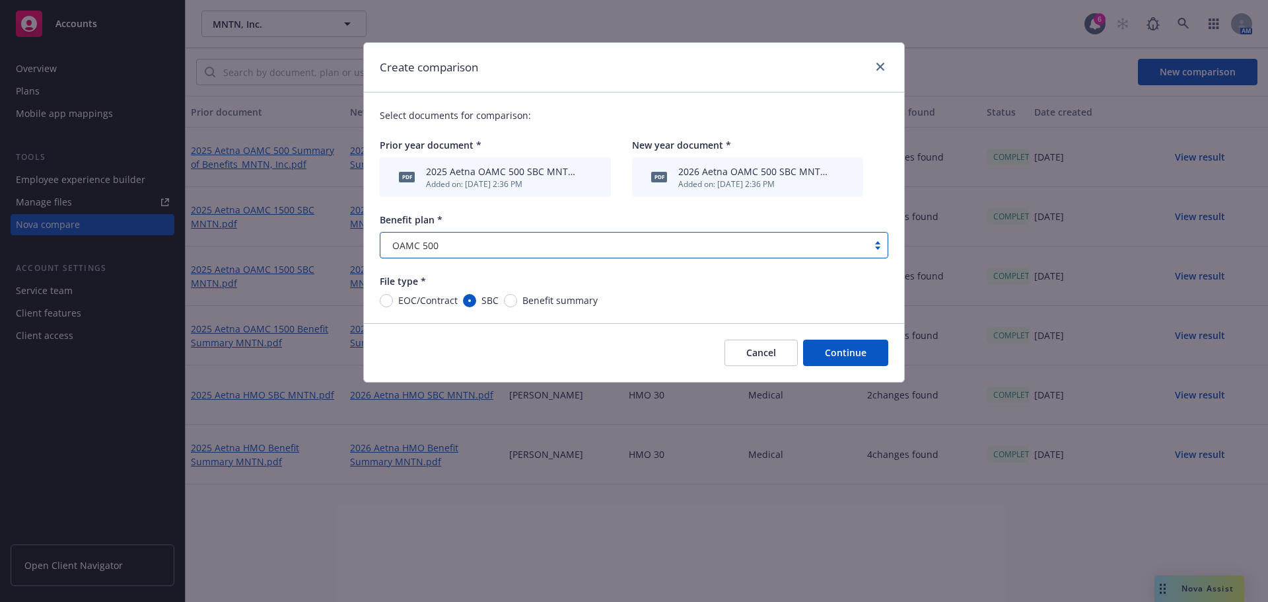
click at [836, 352] on button "Continue" at bounding box center [845, 352] width 85 height 26
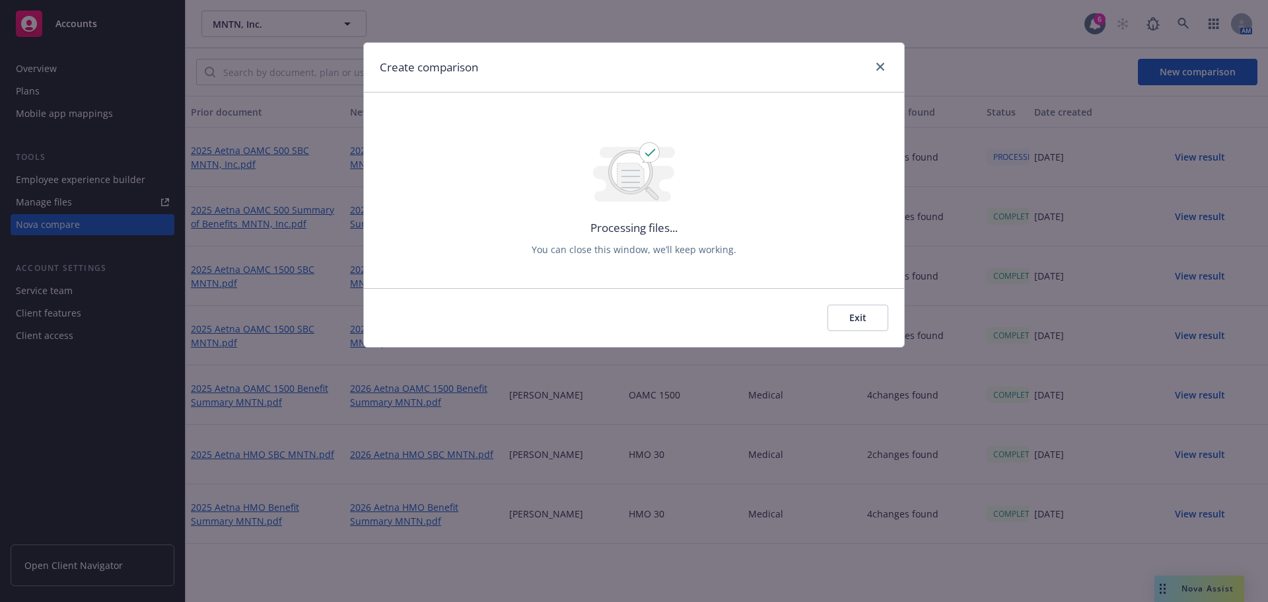
click at [886, 73] on div at bounding box center [877, 67] width 21 height 17
click at [884, 70] on icon "close" at bounding box center [880, 67] width 8 height 8
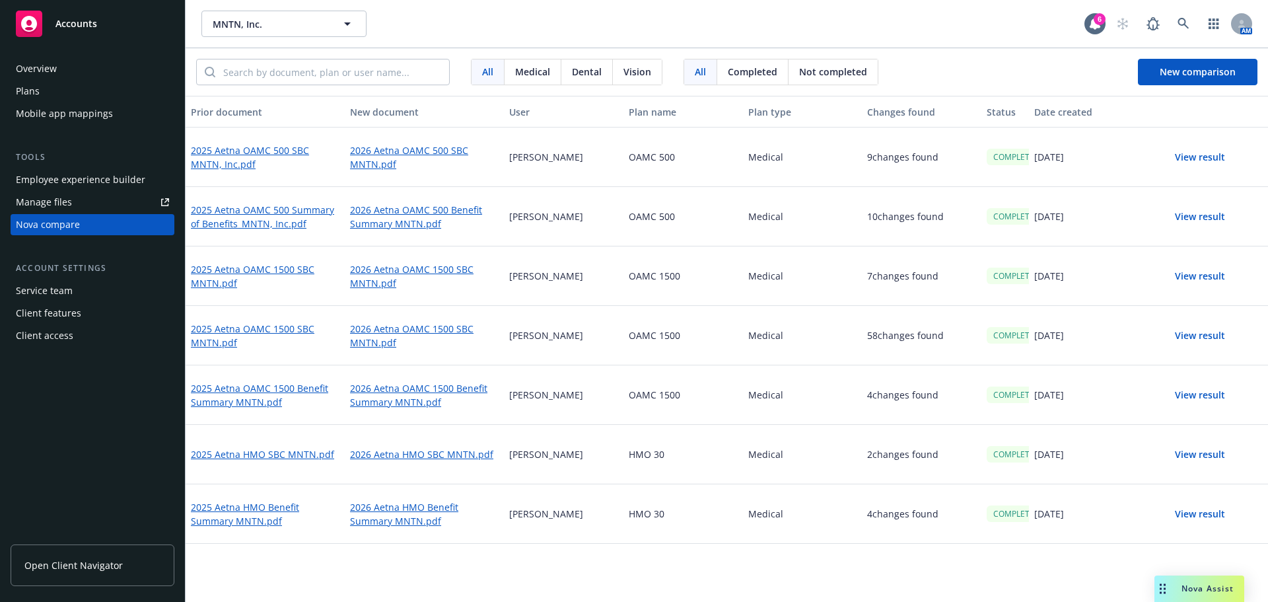
click at [1203, 157] on button "View result" at bounding box center [1200, 157] width 92 height 26
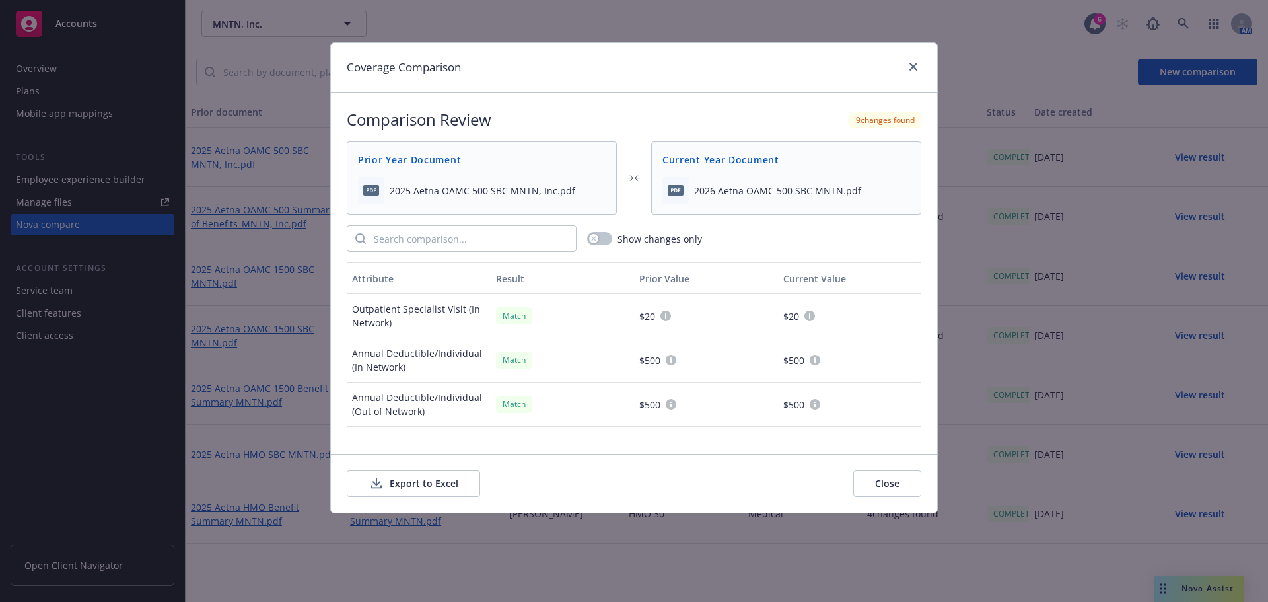
click at [427, 490] on button "Export to Excel" at bounding box center [413, 483] width 133 height 26
click at [917, 66] on link "close" at bounding box center [913, 67] width 16 height 16
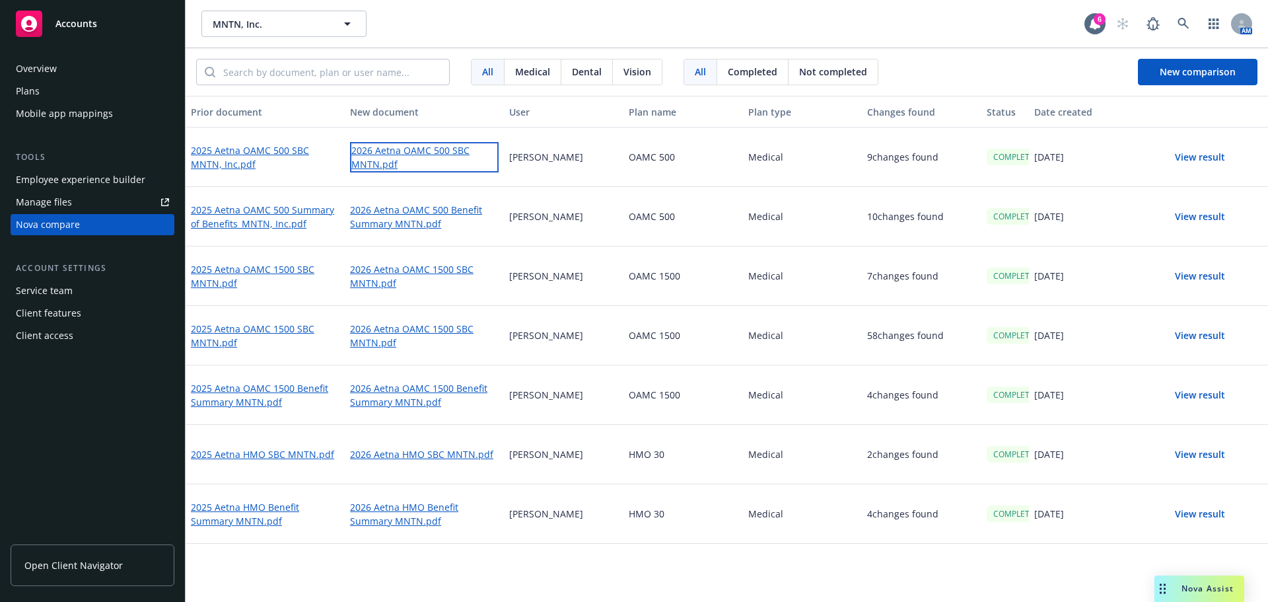
click at [384, 151] on link "2026 Aetna OAMC 500 SBC MNTN.pdf" at bounding box center [424, 157] width 149 height 30
click at [1181, 19] on icon at bounding box center [1182, 23] width 11 height 11
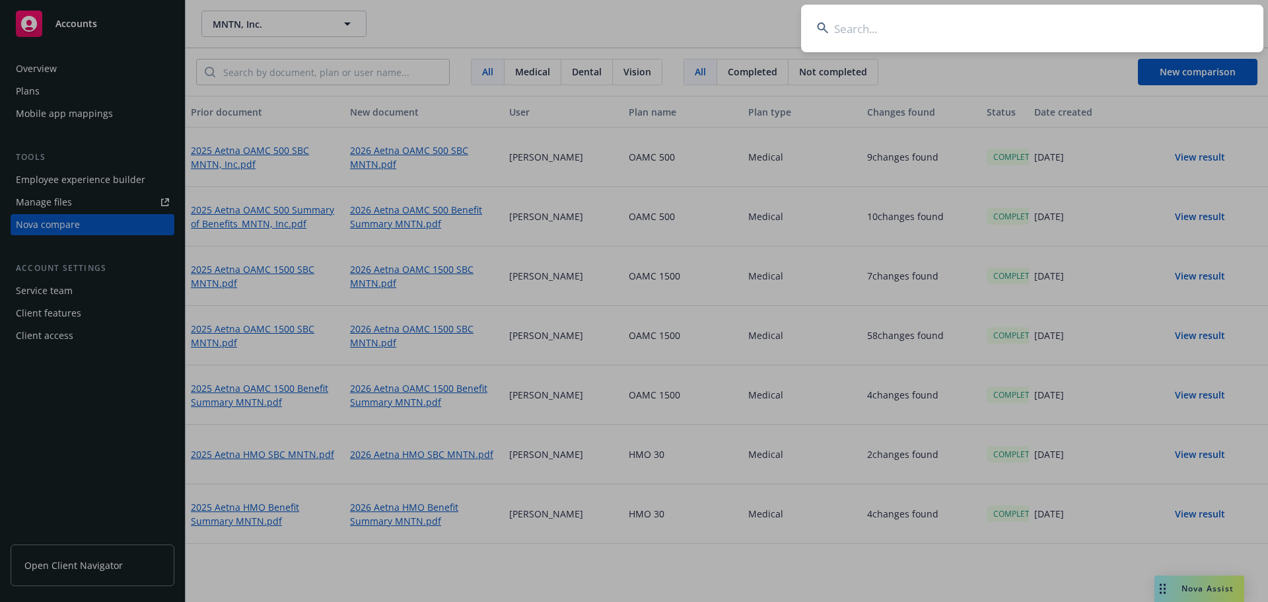
click at [1124, 32] on input at bounding box center [1032, 29] width 462 height 48
paste input "FreeWill"
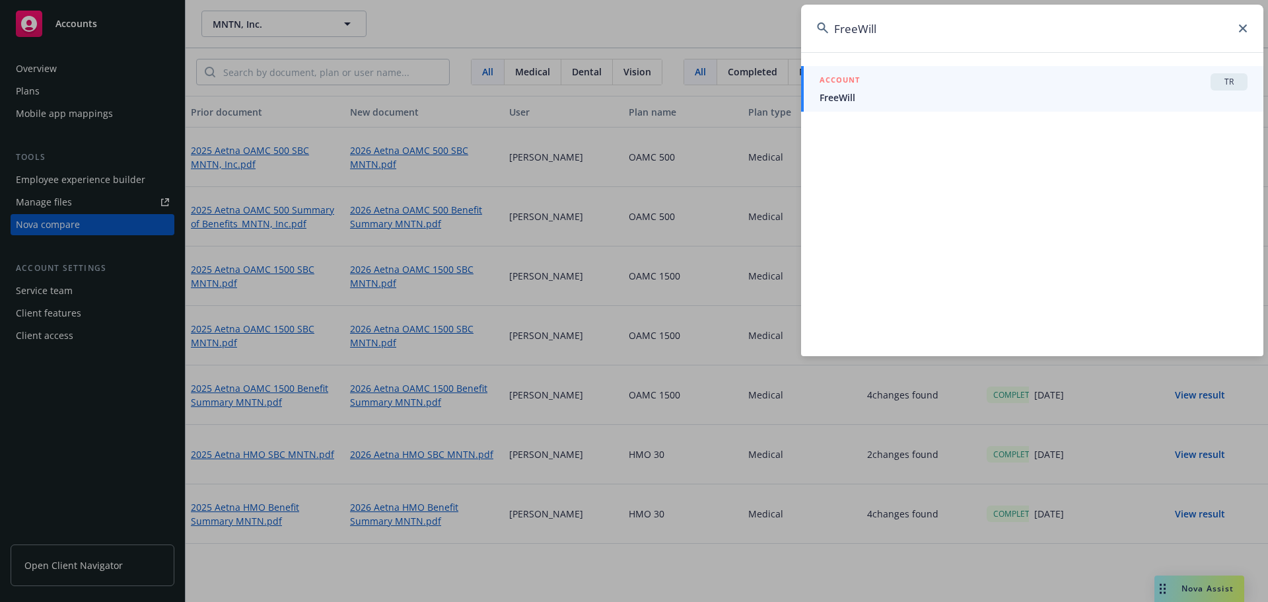
type input "FreeWill"
click at [963, 74] on div "ACCOUNT TR" at bounding box center [1034, 81] width 428 height 17
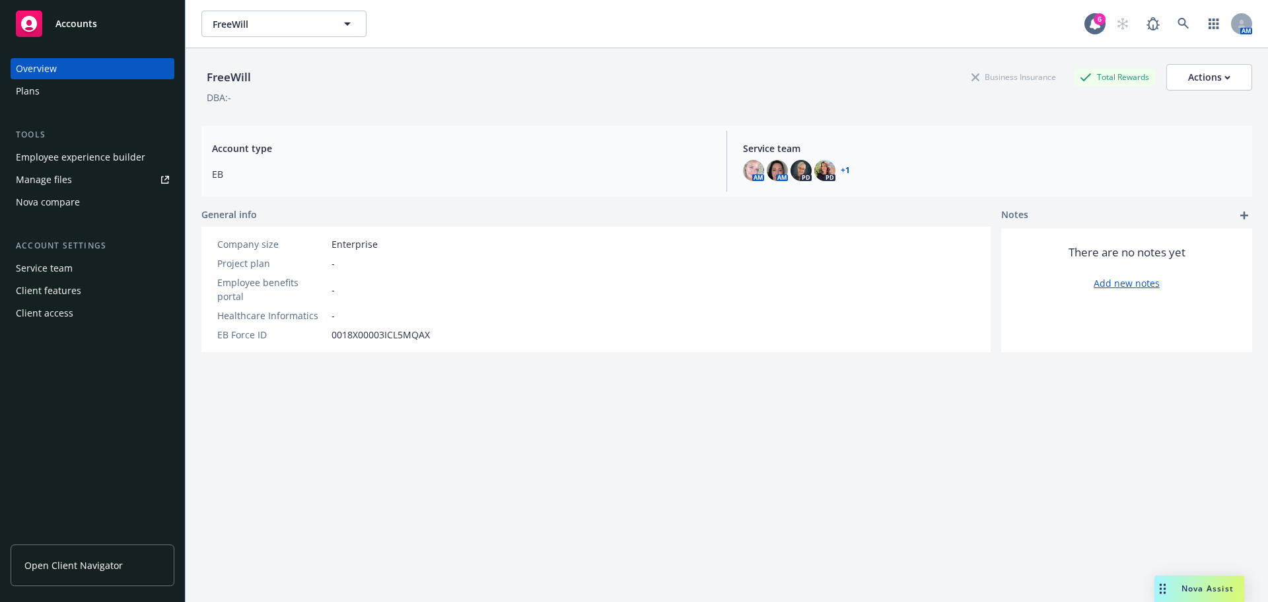
click at [48, 98] on div "Plans" at bounding box center [92, 91] width 153 height 21
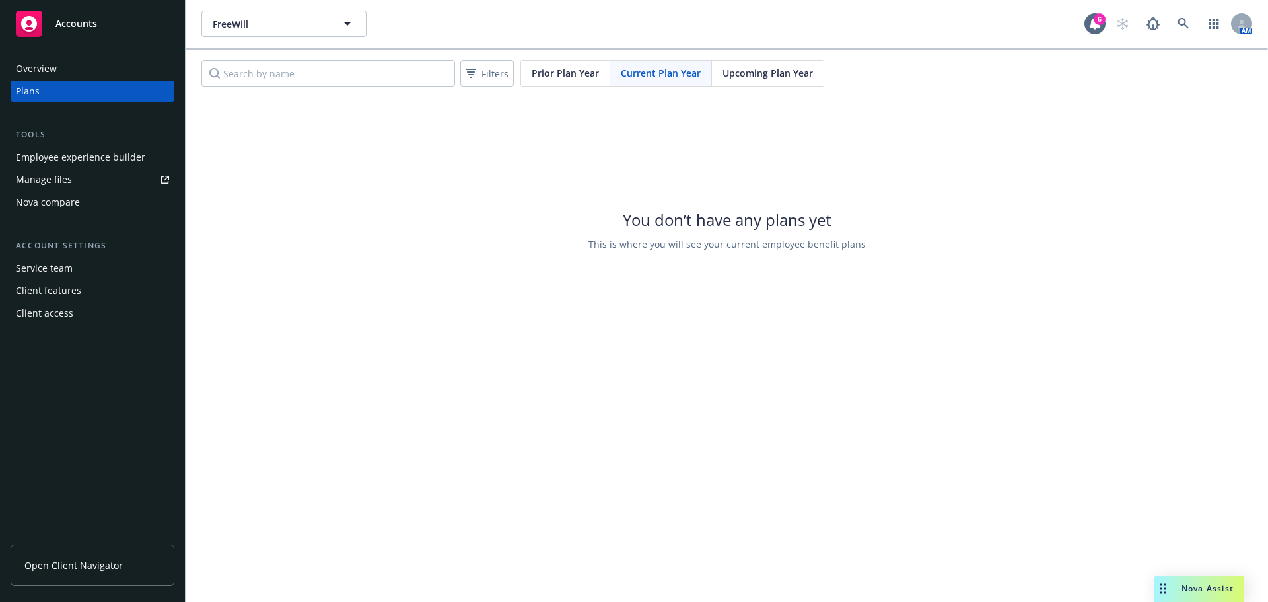
click at [724, 66] on span "Upcoming Plan Year" at bounding box center [767, 73] width 90 height 14
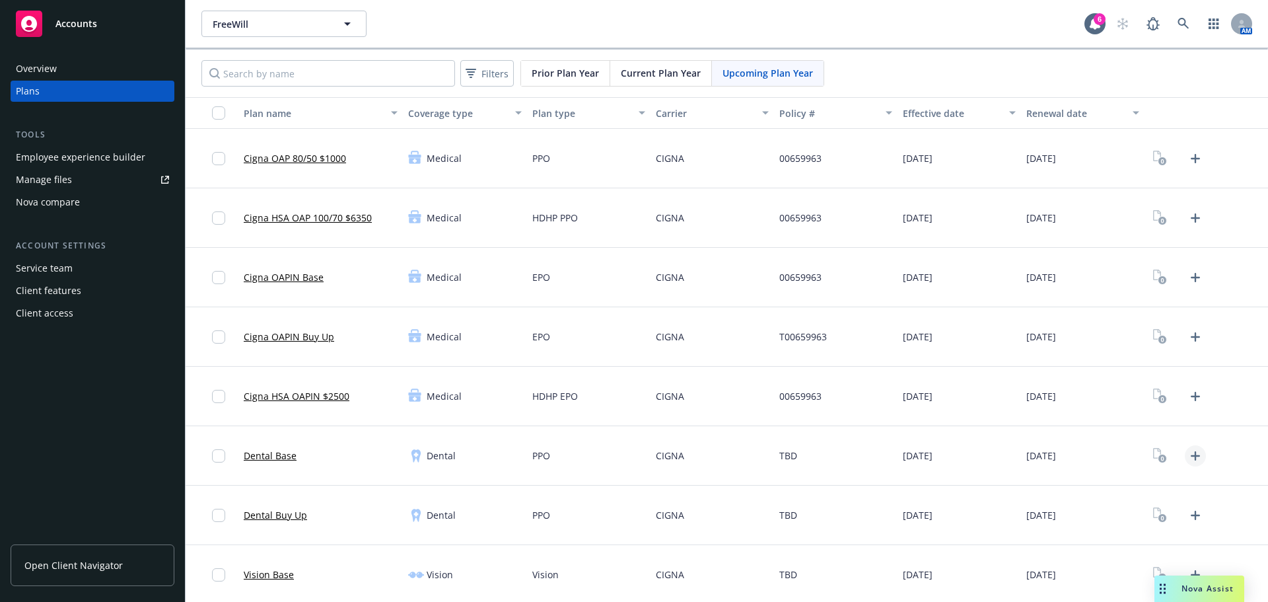
click at [1193, 450] on icon "Upload Plan Documents" at bounding box center [1195, 456] width 16 height 16
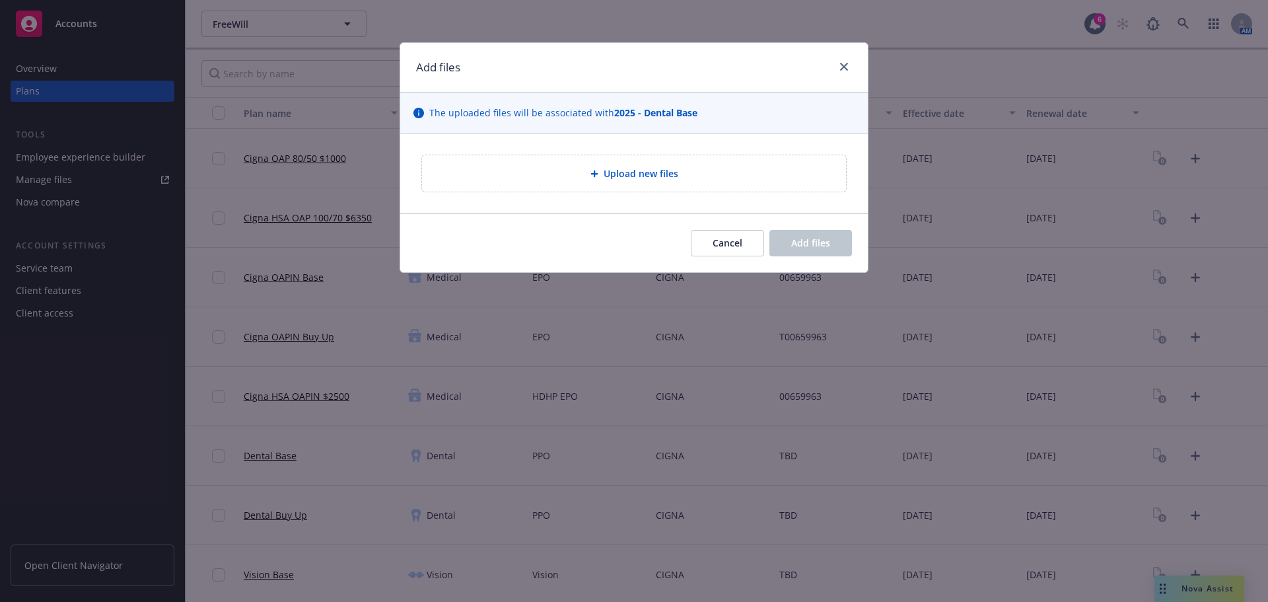
click at [625, 167] on span "Upload new files" at bounding box center [641, 173] width 75 height 14
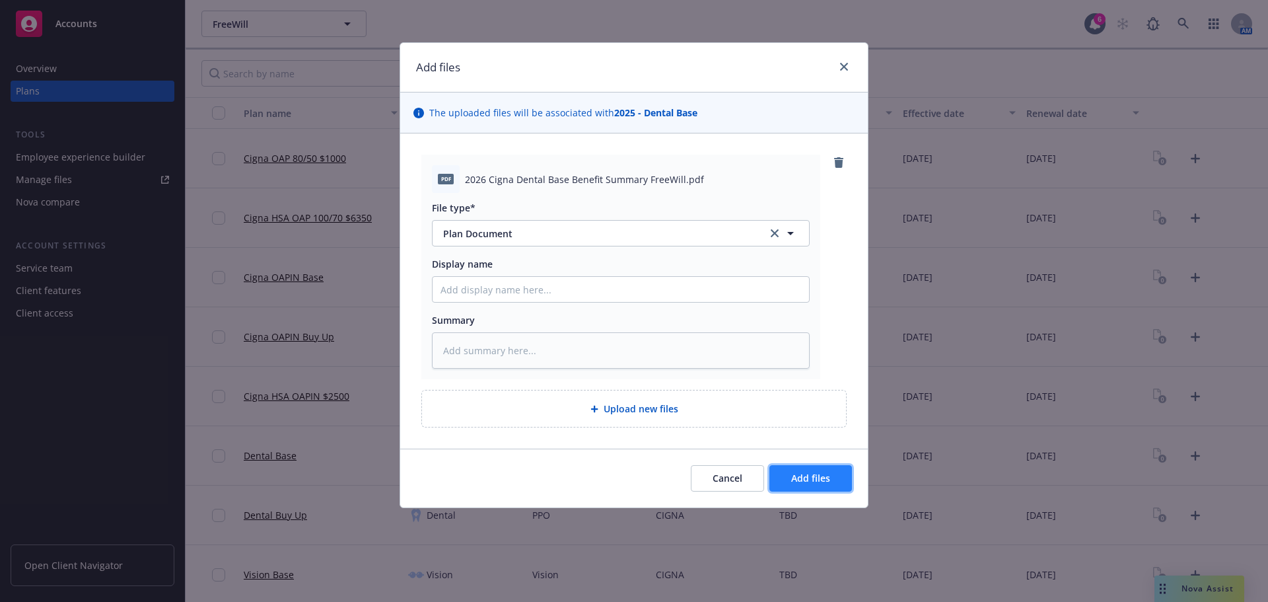
click at [819, 481] on span "Add files" at bounding box center [810, 477] width 39 height 13
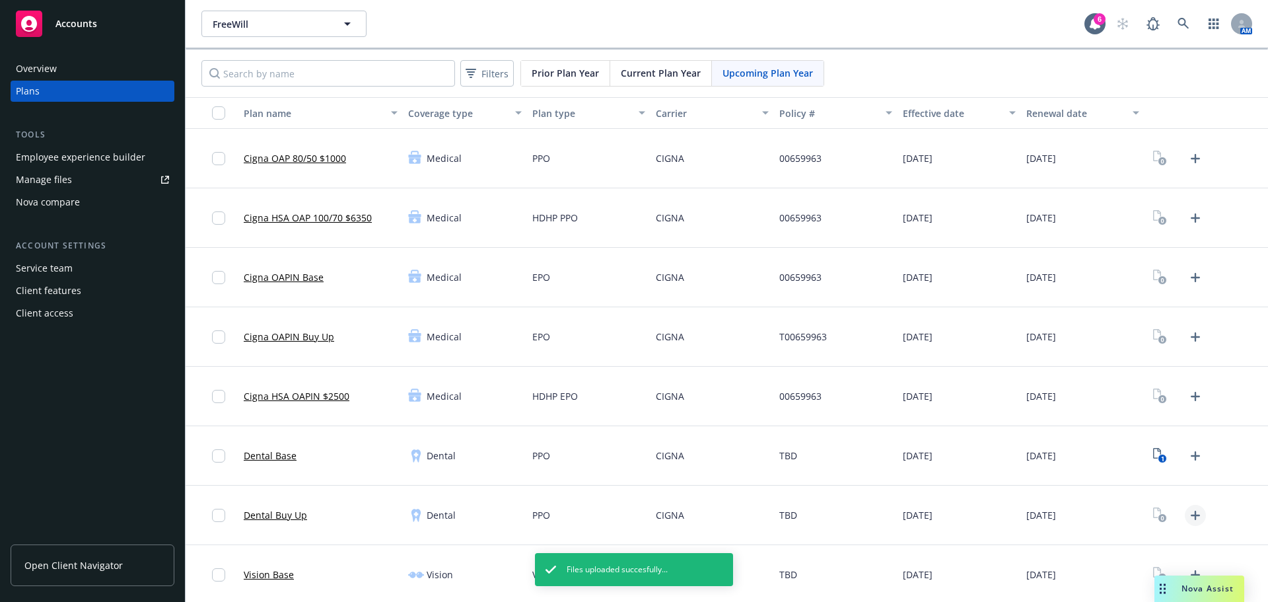
click at [1186, 524] on link "Upload Plan Documents" at bounding box center [1195, 515] width 21 height 21
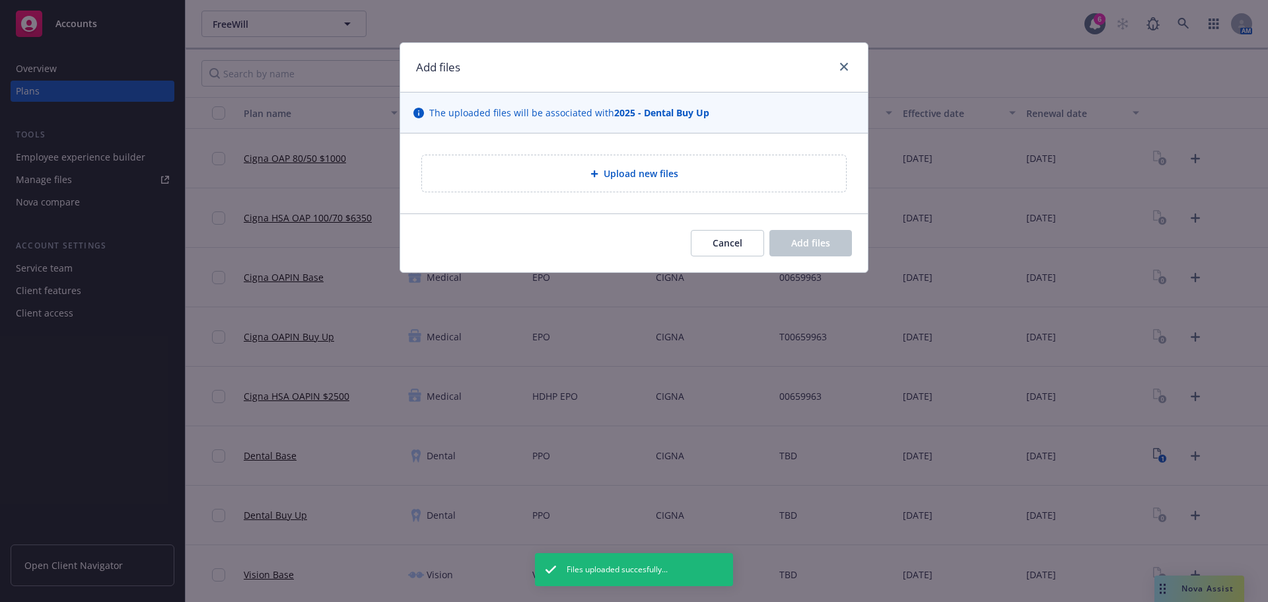
click at [620, 177] on span "Upload new files" at bounding box center [641, 173] width 75 height 14
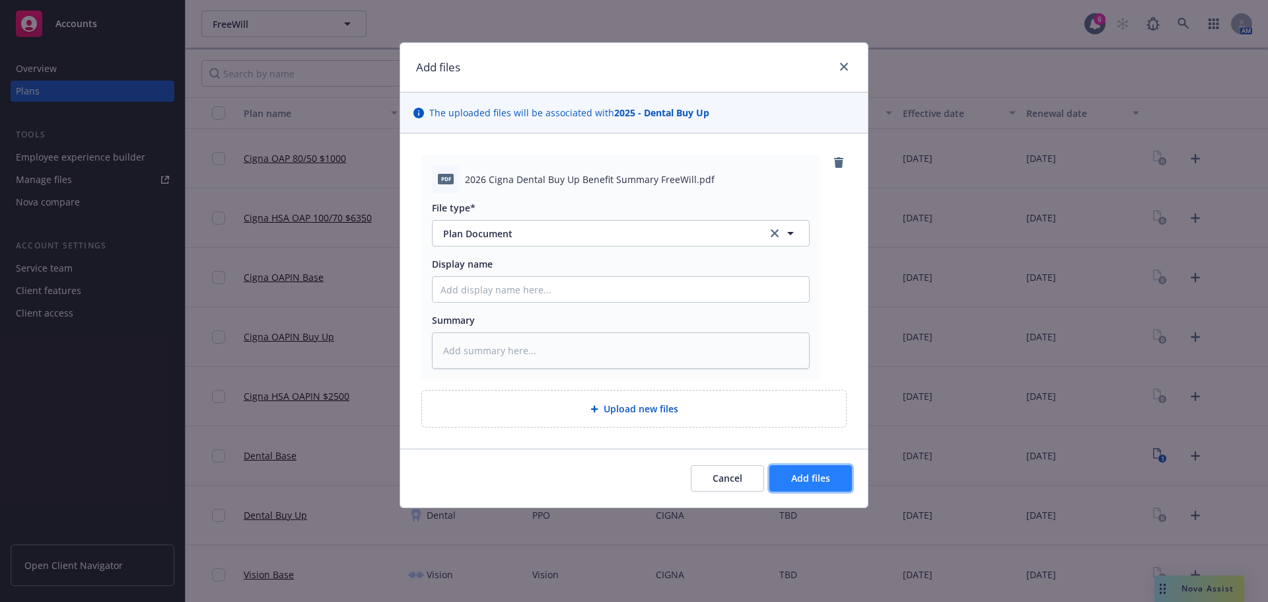
click at [811, 488] on button "Add files" at bounding box center [810, 478] width 83 height 26
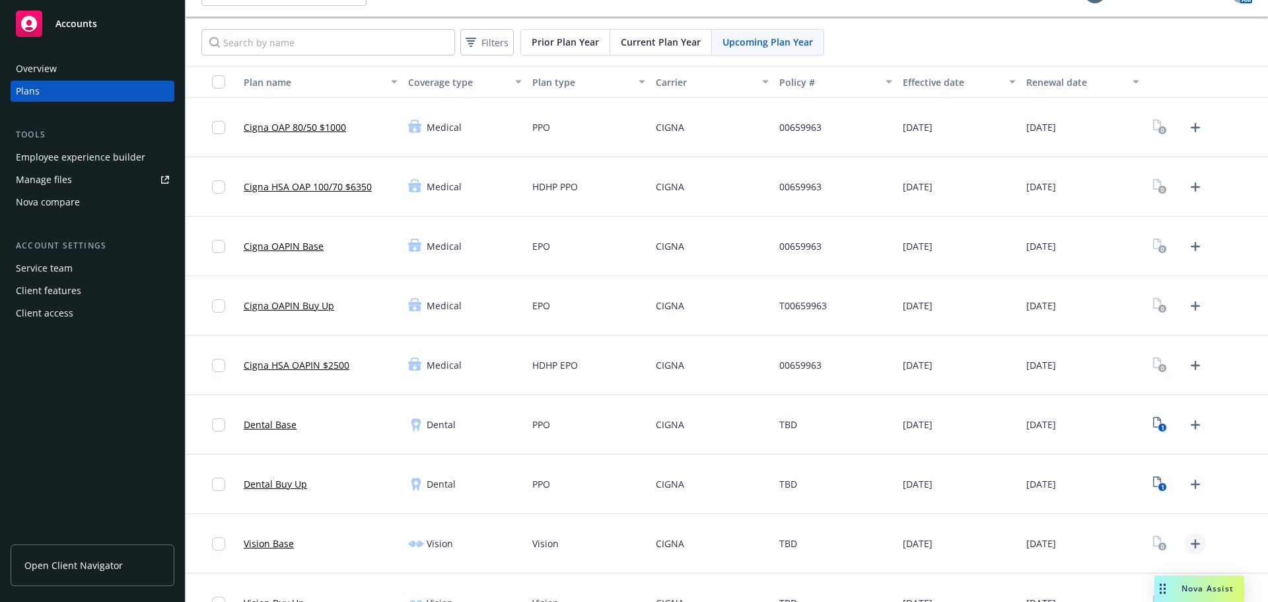
scroll to position [62, 0]
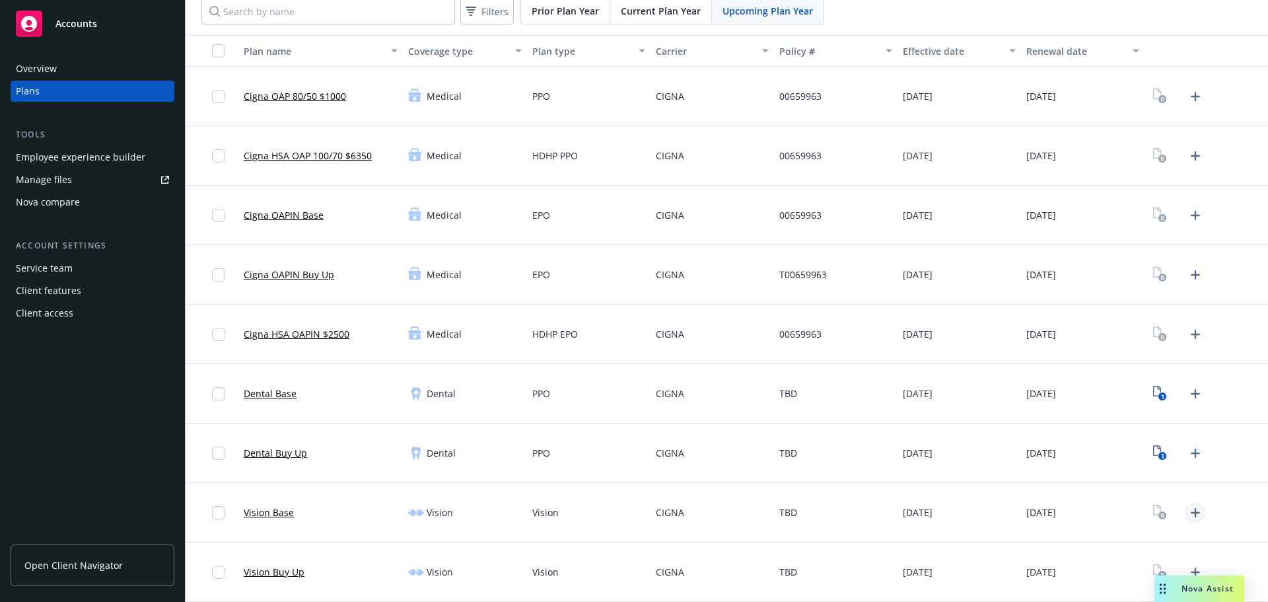
click at [1191, 512] on icon "Upload Plan Documents" at bounding box center [1195, 512] width 9 height 9
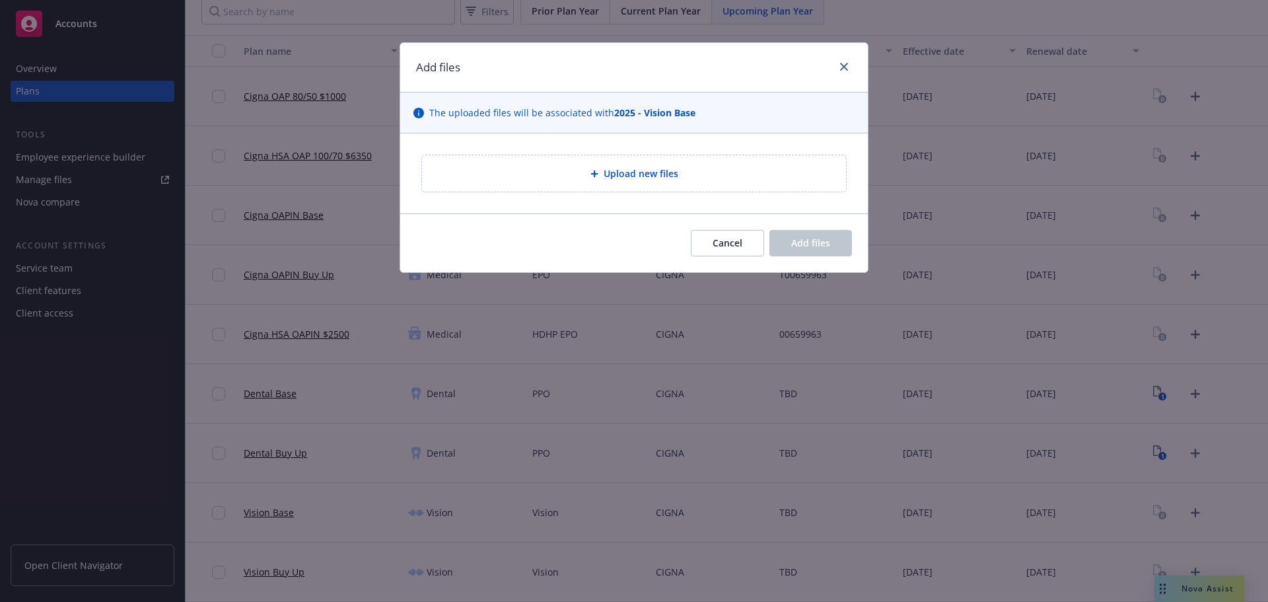
click at [611, 157] on div "Upload new files" at bounding box center [634, 173] width 424 height 36
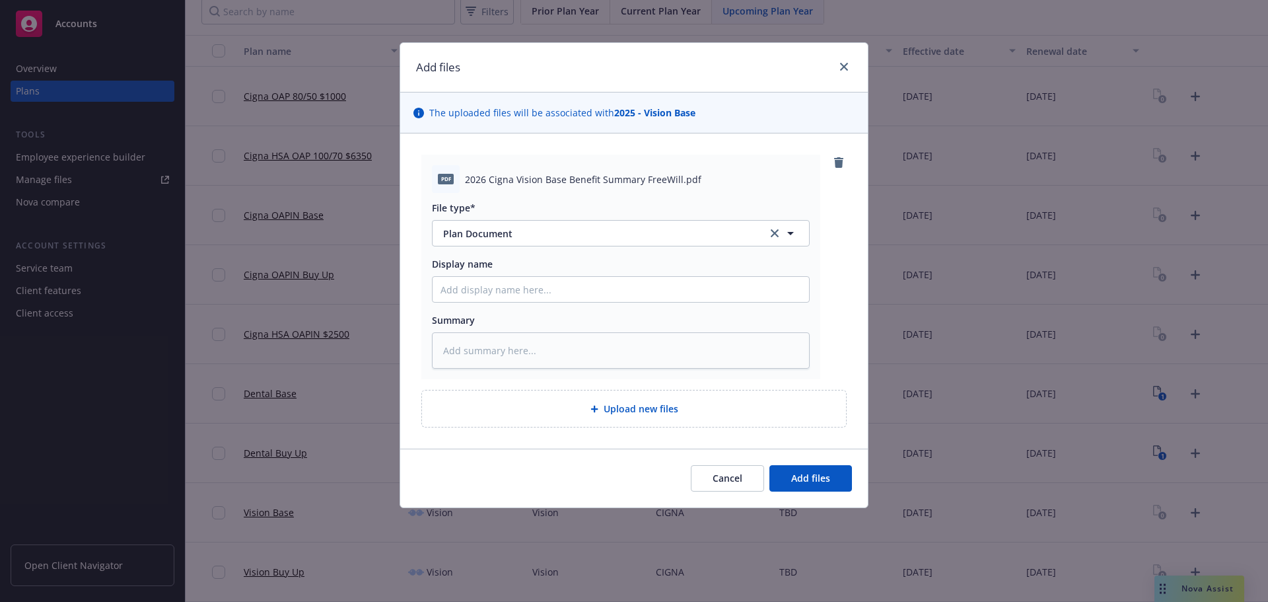
drag, startPoint x: 834, startPoint y: 445, endPoint x: 838, endPoint y: 463, distance: 18.3
click at [836, 446] on div "pdf 2026 Cigna Vision Base Benefit Summary FreeWill.pdf File type* Plan Documen…" at bounding box center [634, 290] width 468 height 315
click at [833, 495] on div "Cancel Add files" at bounding box center [634, 477] width 468 height 59
click at [828, 481] on span "Add files" at bounding box center [810, 477] width 39 height 13
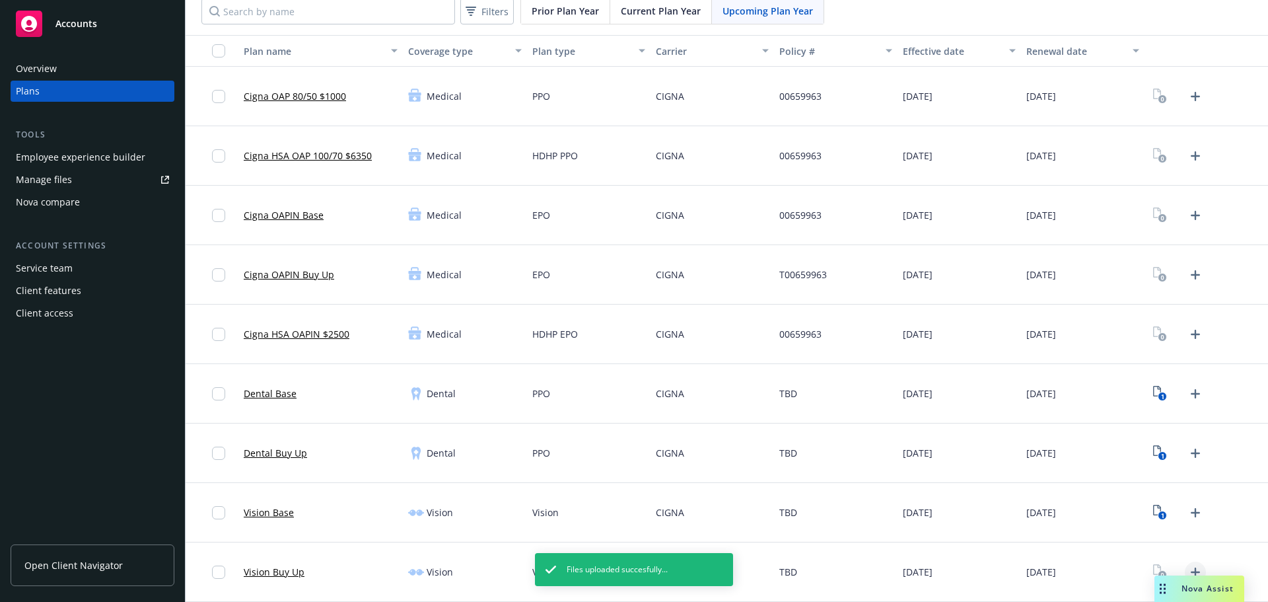
click at [1187, 569] on icon "Upload Plan Documents" at bounding box center [1195, 572] width 16 height 16
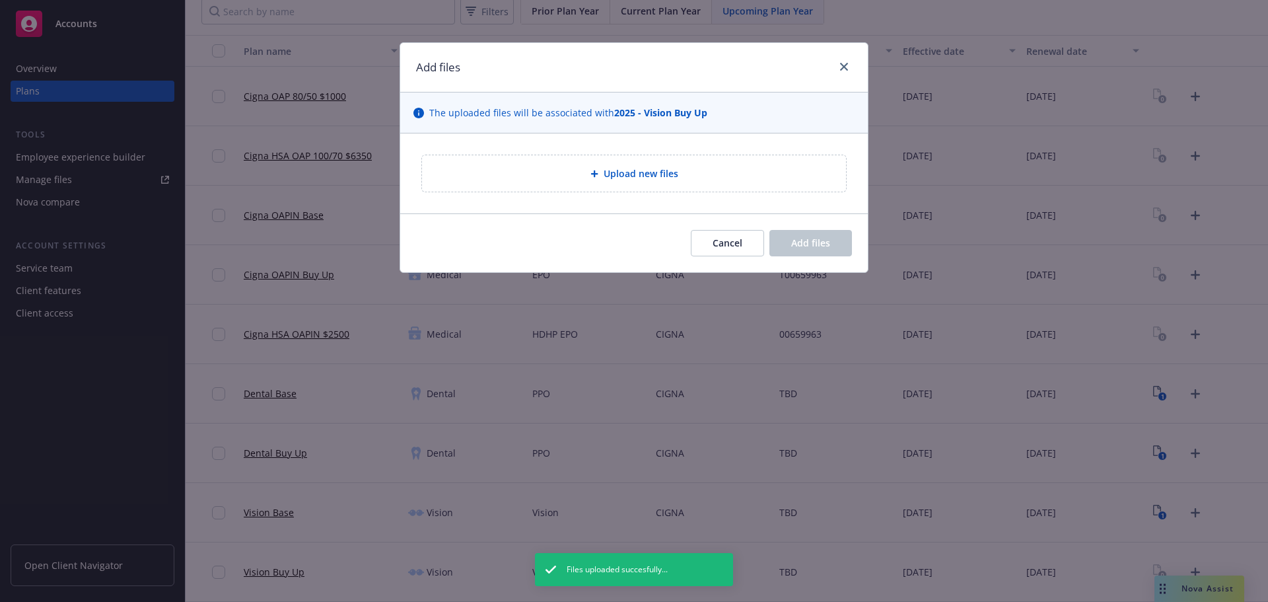
click at [664, 174] on span "Upload new files" at bounding box center [641, 173] width 75 height 14
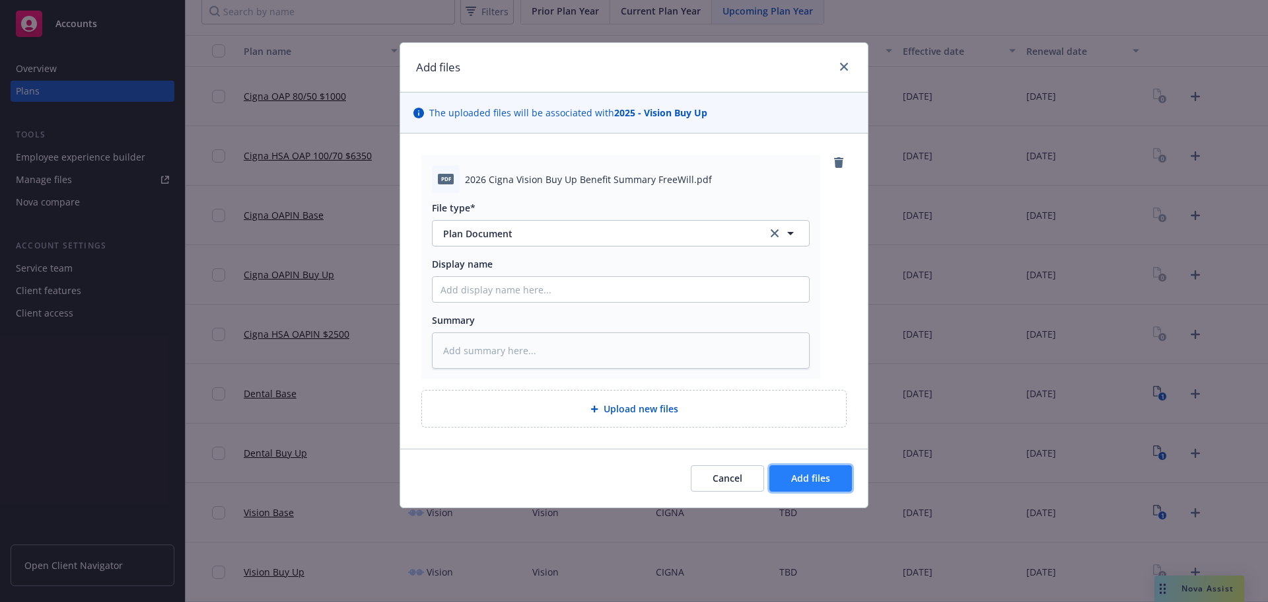
click at [796, 467] on button "Add files" at bounding box center [810, 478] width 83 height 26
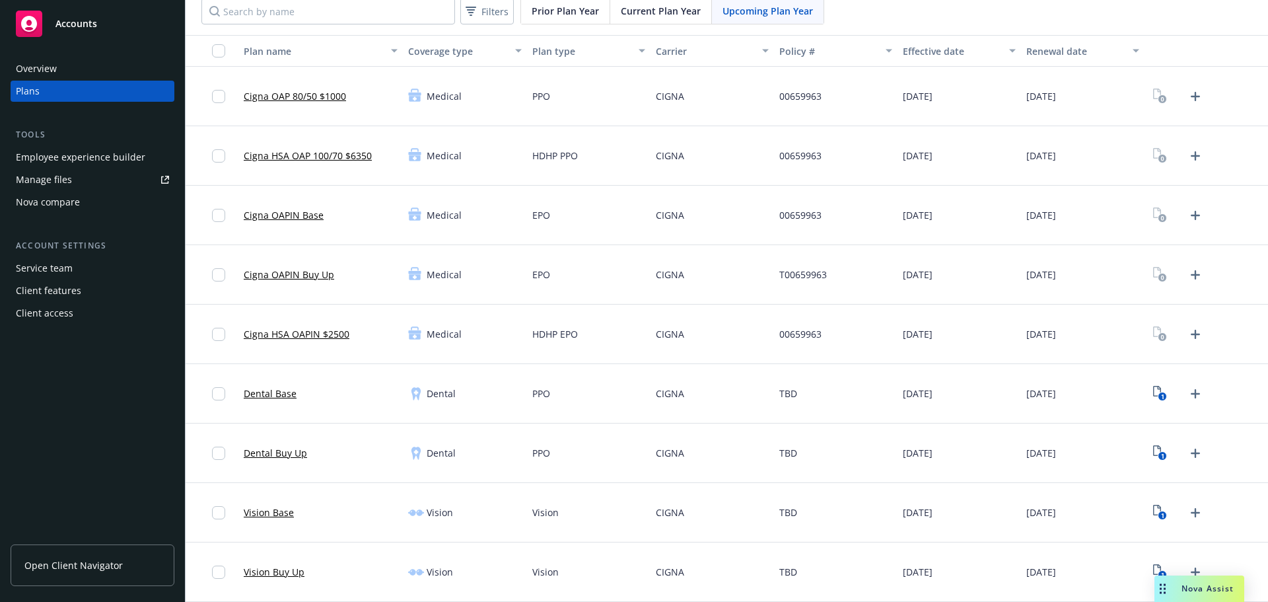
click at [466, 157] on div "Medical" at bounding box center [464, 155] width 123 height 59
click at [394, 269] on div "Cigna OAPIN Buy Up" at bounding box center [320, 274] width 164 height 59
click at [1187, 337] on icon "Upload Plan Documents" at bounding box center [1195, 334] width 16 height 16
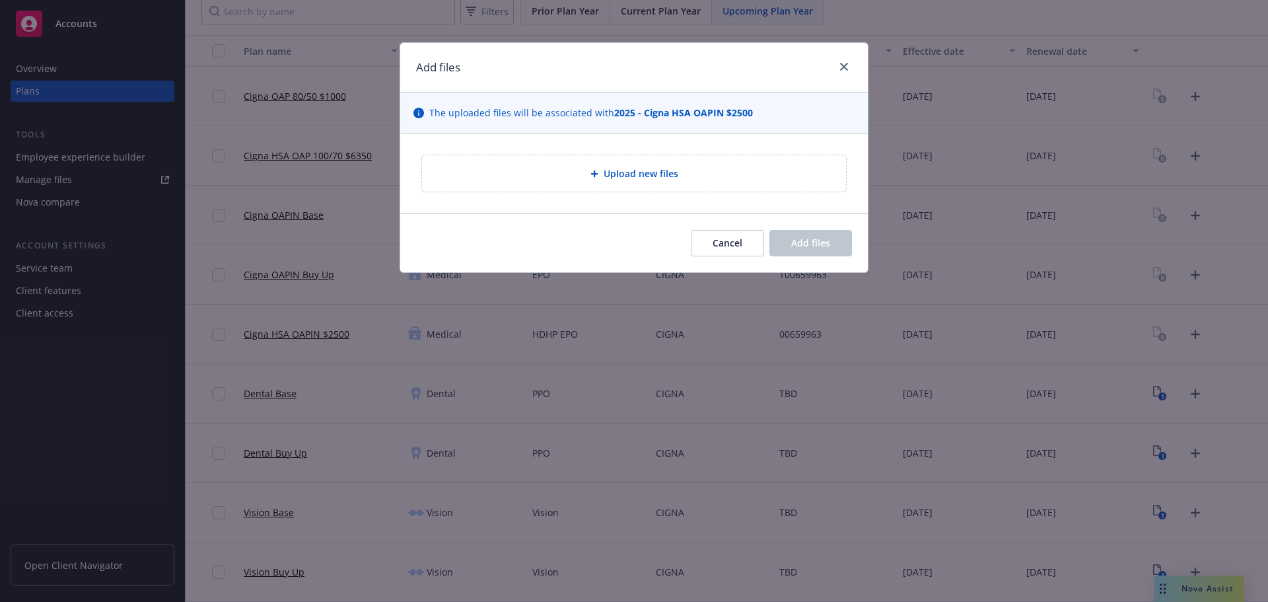
click at [573, 185] on div "Upload new files" at bounding box center [634, 173] width 424 height 36
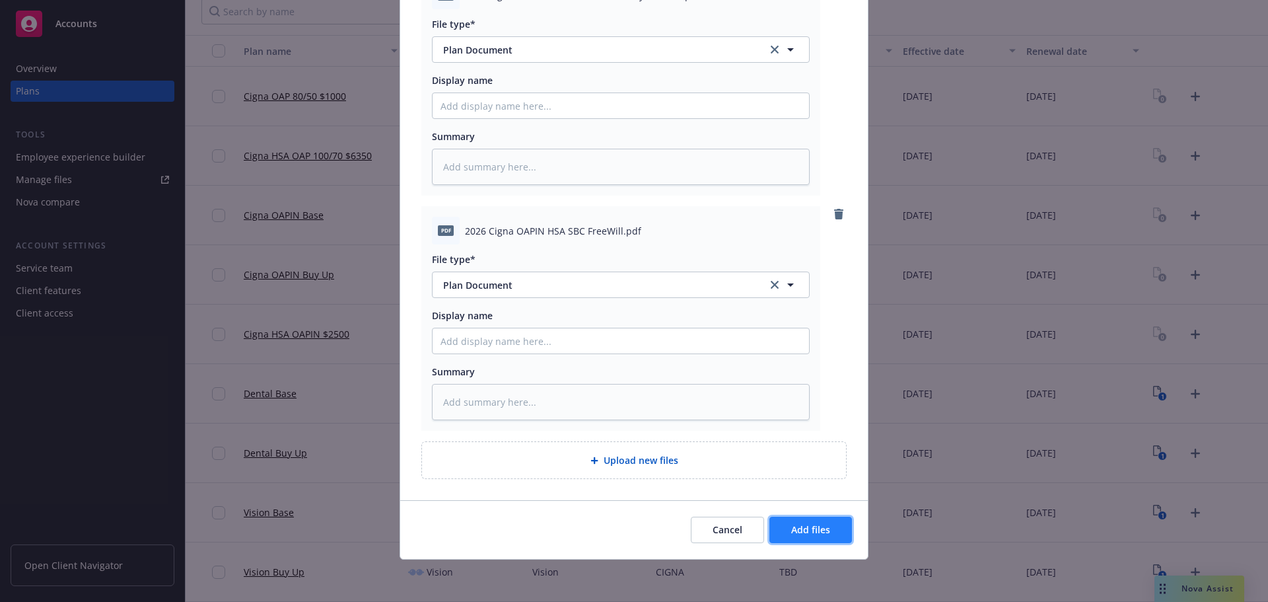
click at [810, 528] on span "Add files" at bounding box center [810, 529] width 39 height 13
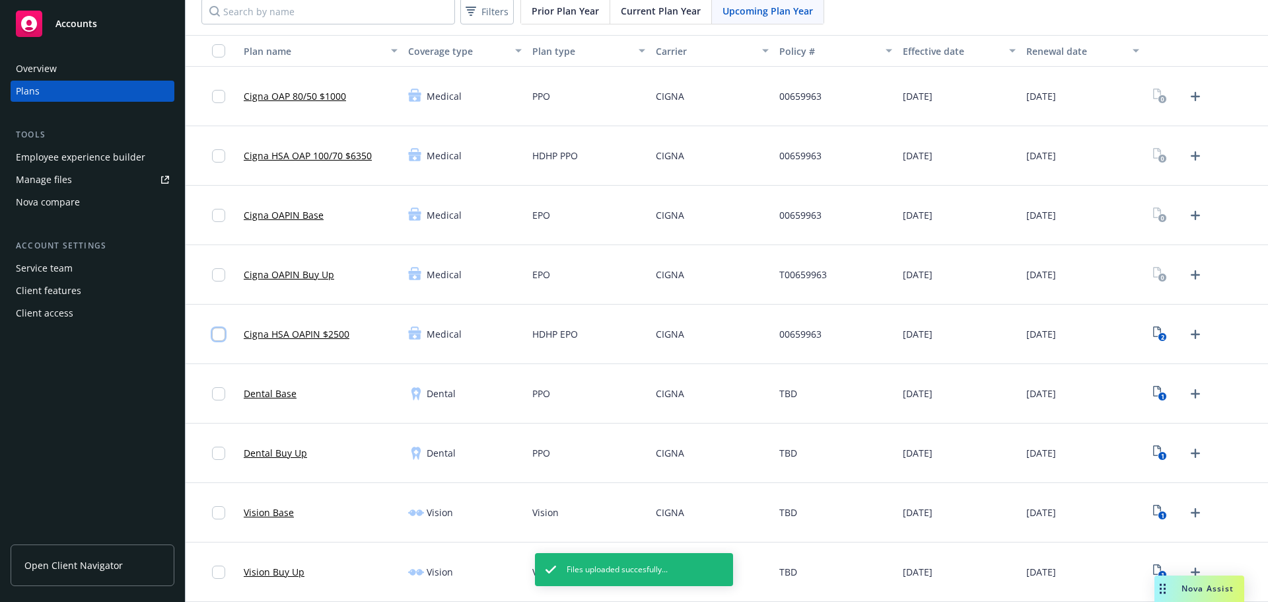
click at [220, 336] on input "checkbox" at bounding box center [218, 334] width 13 height 13
click at [1187, 153] on icon "Upload Plan Documents" at bounding box center [1195, 156] width 16 height 16
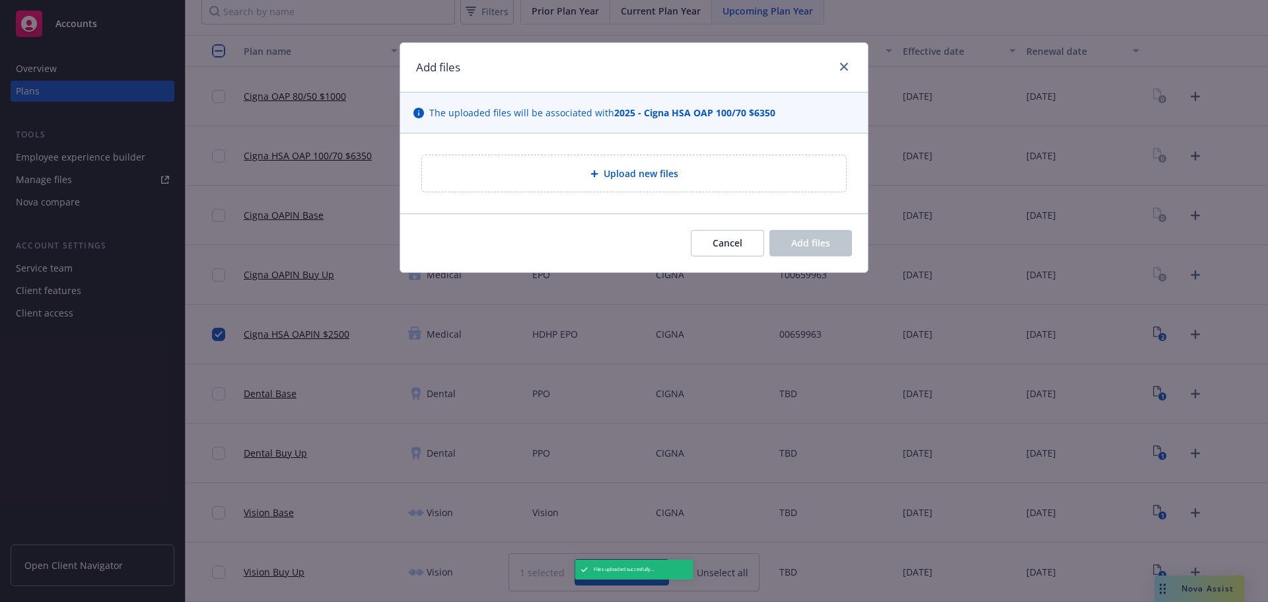
click at [635, 179] on span "Upload new files" at bounding box center [641, 173] width 75 height 14
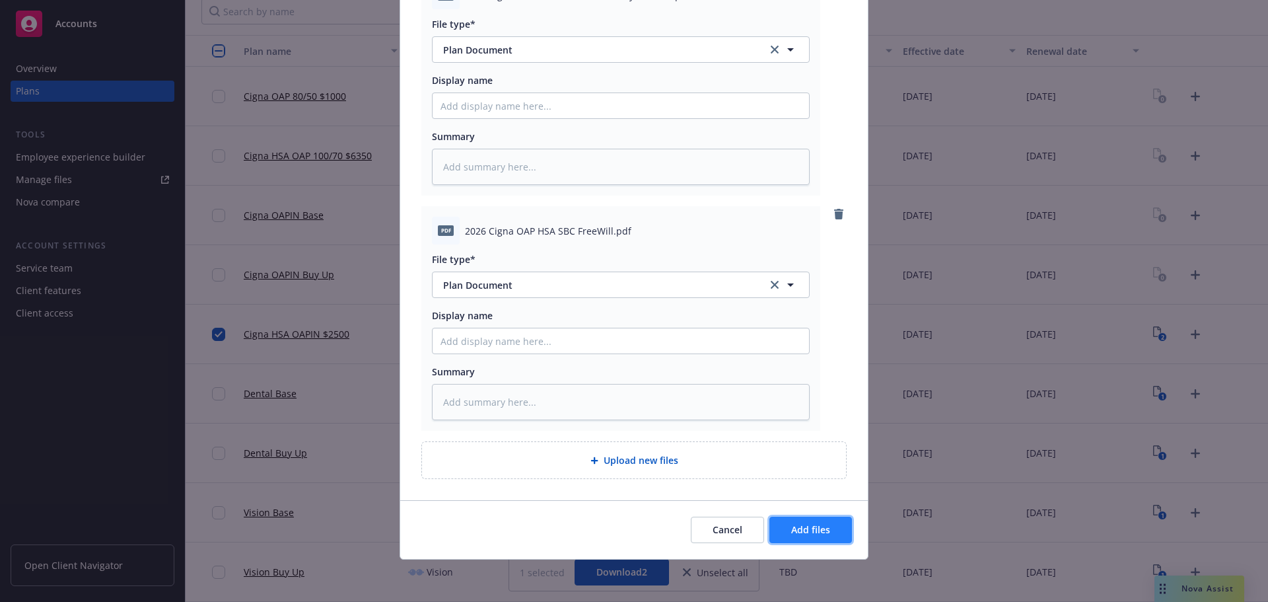
click at [806, 524] on span "Add files" at bounding box center [810, 529] width 39 height 13
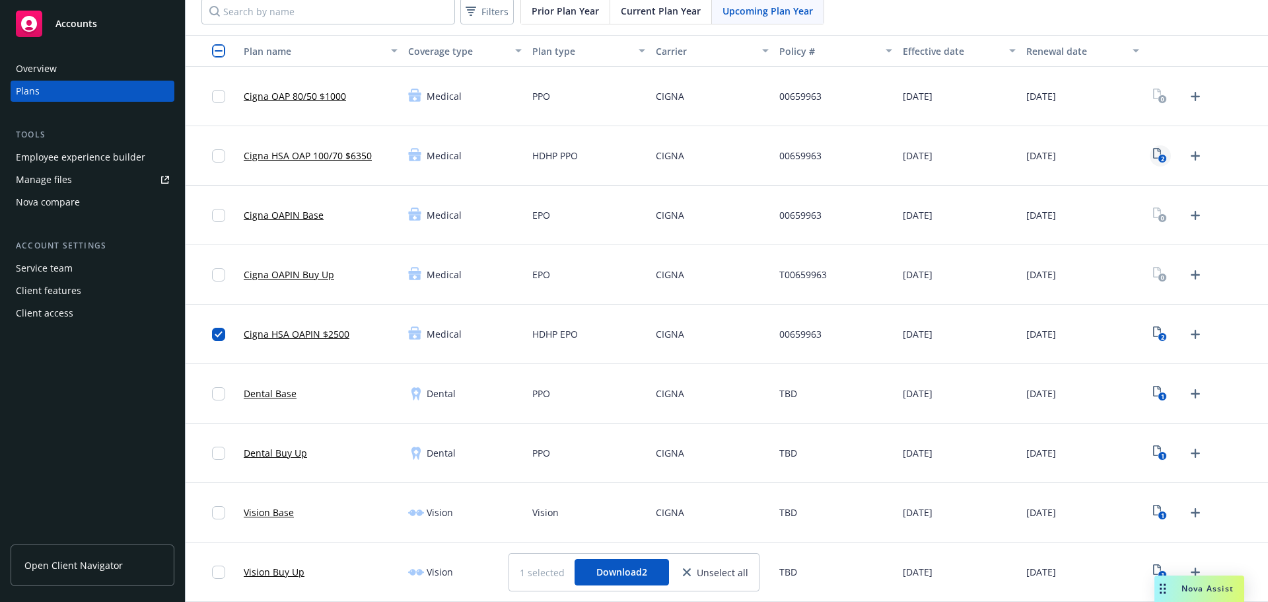
click at [1154, 149] on icon "2" at bounding box center [1160, 155] width 14 height 15
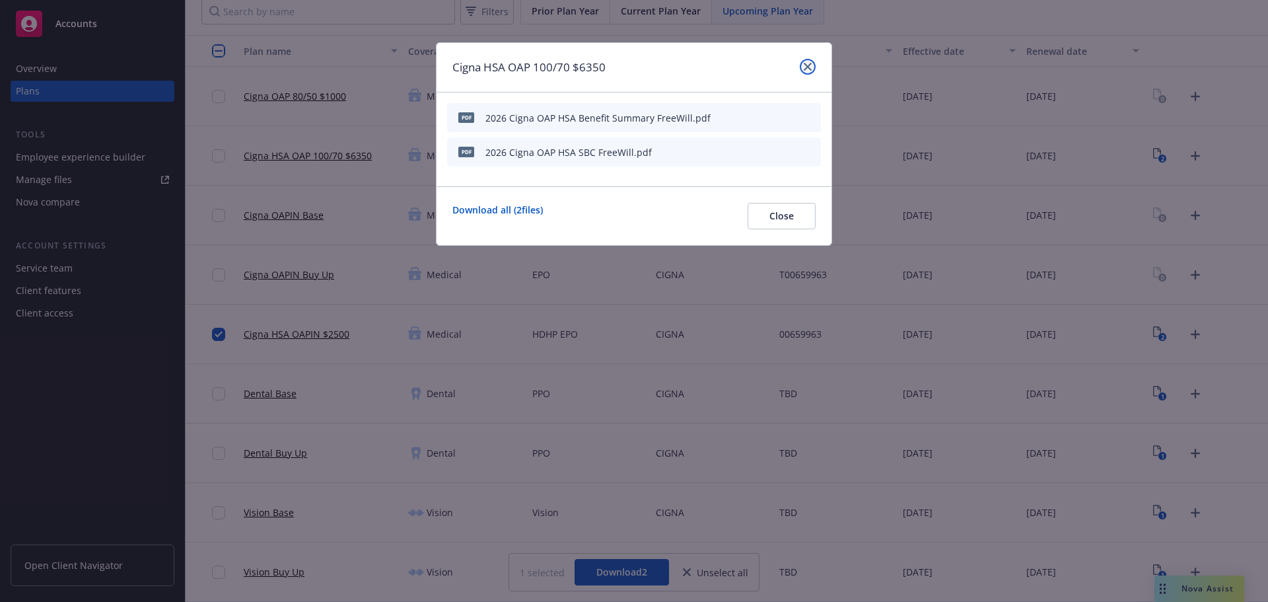
click at [805, 71] on link "close" at bounding box center [808, 67] width 16 height 16
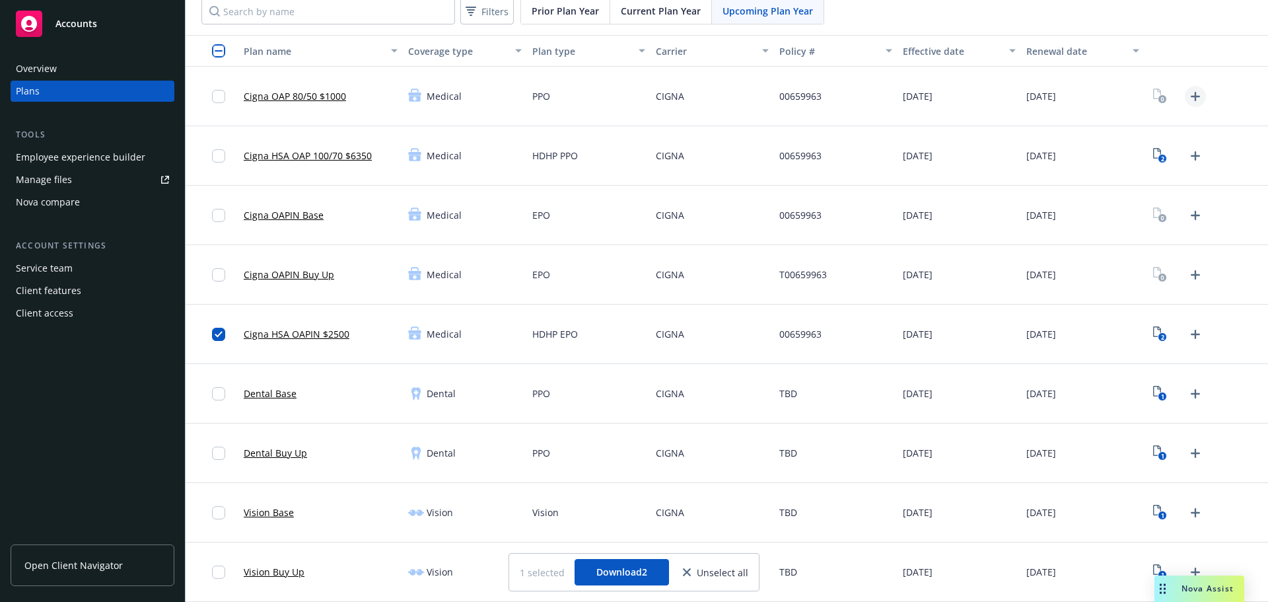
click at [1188, 100] on icon "Upload Plan Documents" at bounding box center [1195, 96] width 16 height 16
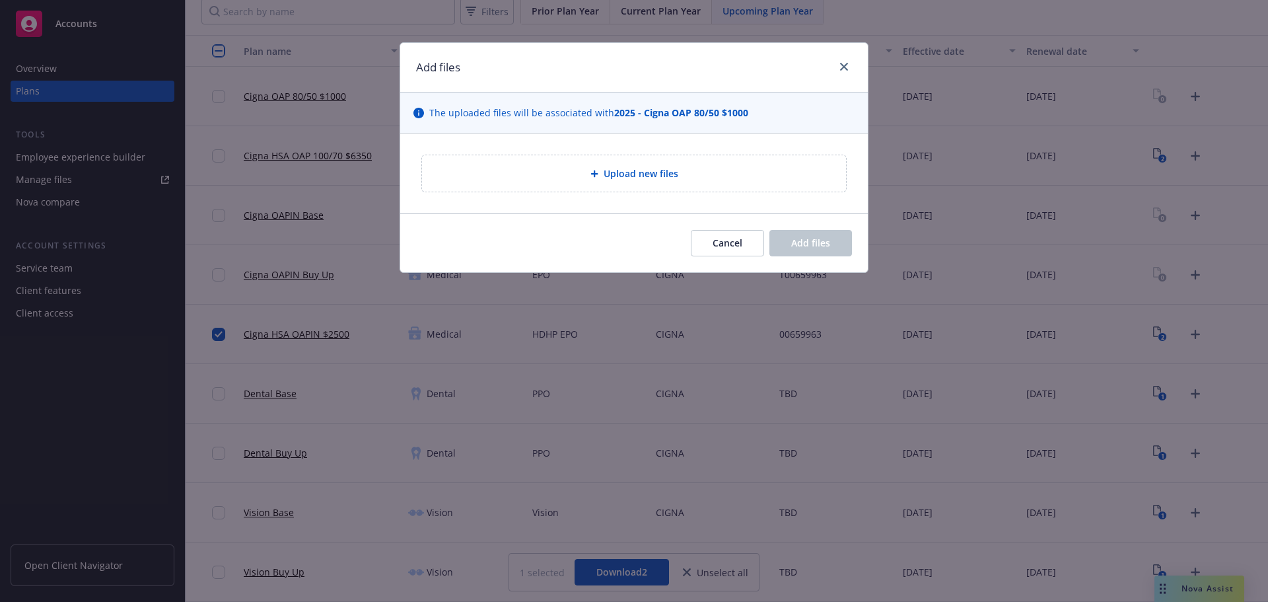
click at [619, 165] on div "Upload new files" at bounding box center [634, 173] width 424 height 36
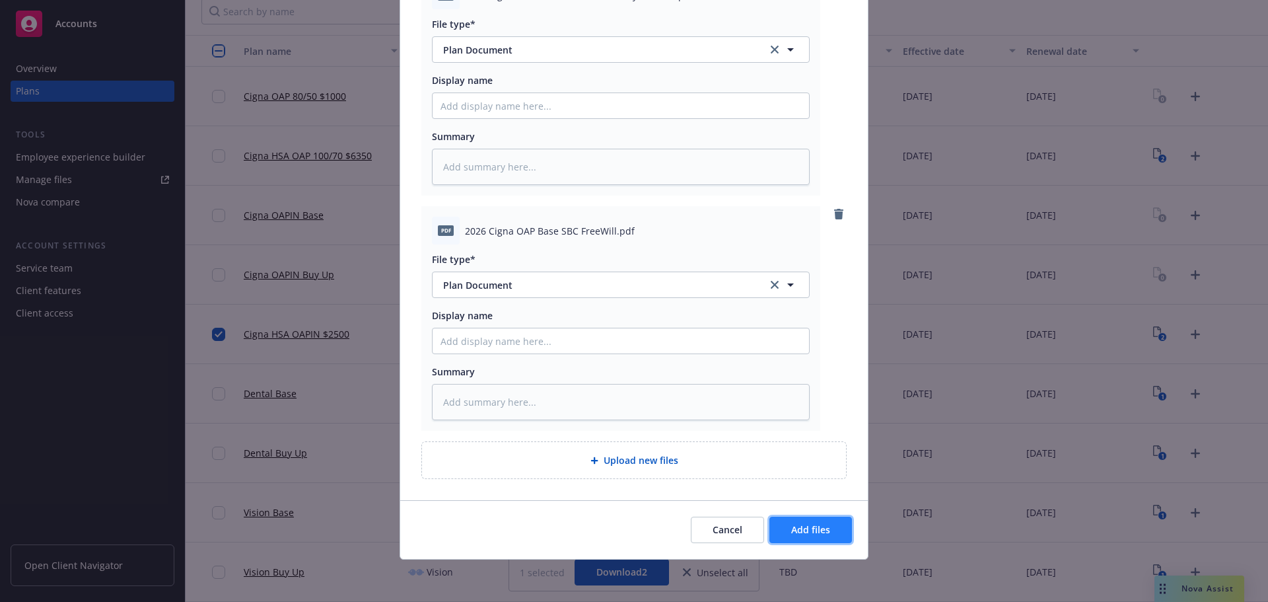
click at [823, 526] on span "Add files" at bounding box center [810, 529] width 39 height 13
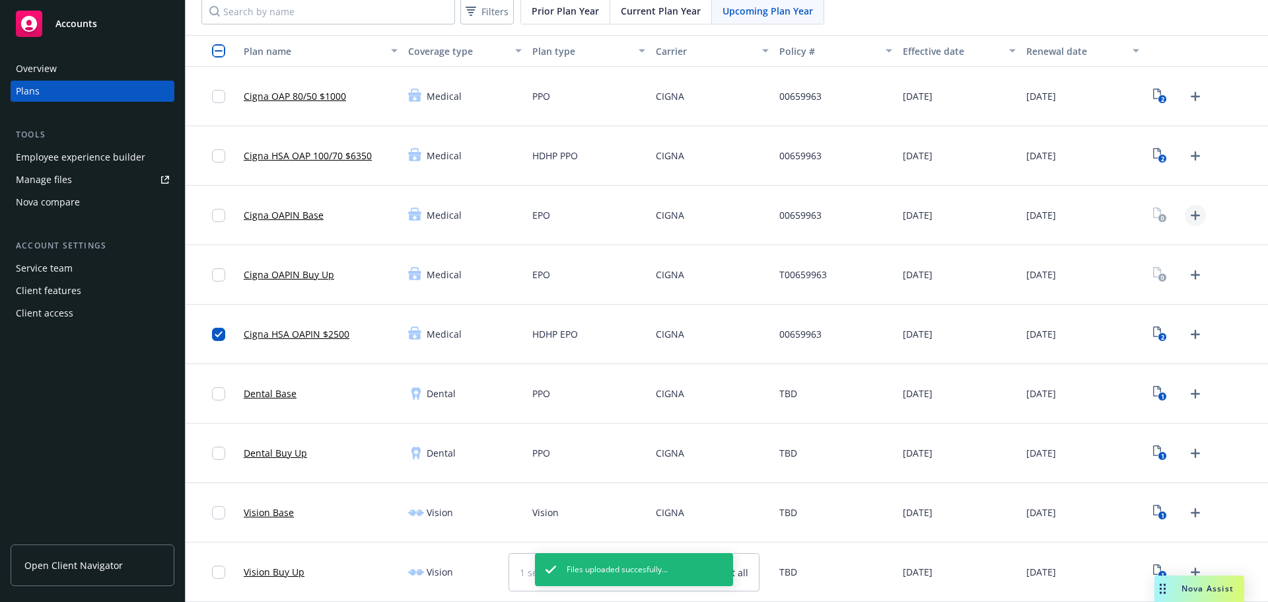
click at [1187, 219] on icon "Upload Plan Documents" at bounding box center [1195, 215] width 16 height 16
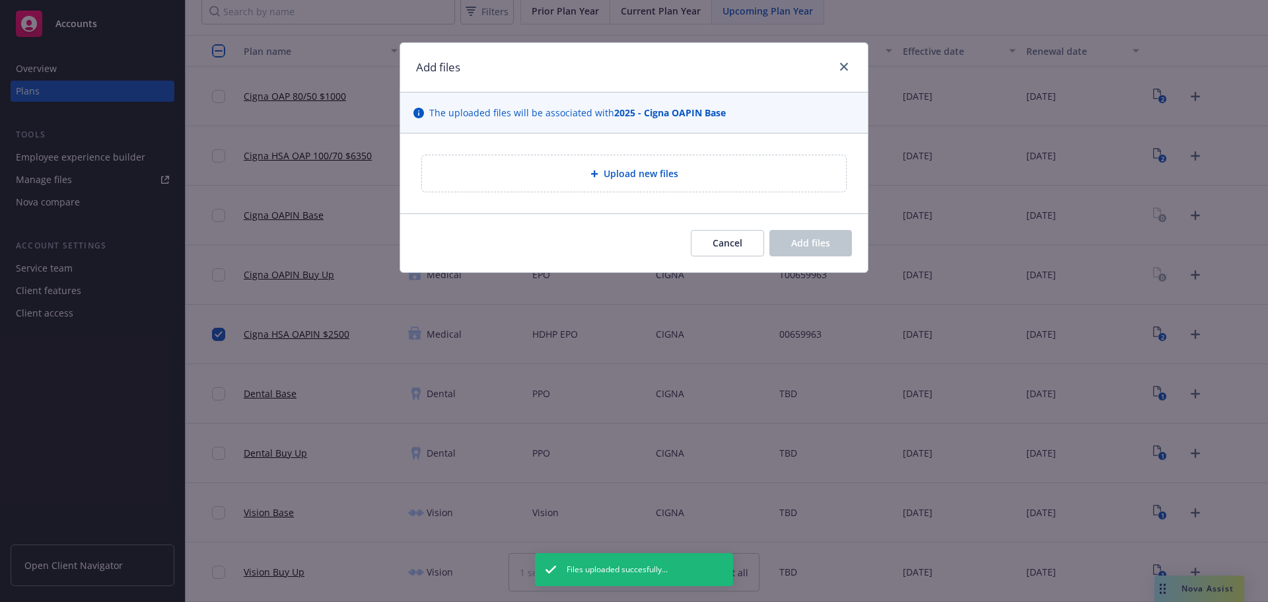
click at [601, 200] on div "Upload new files" at bounding box center [634, 173] width 468 height 80
click at [599, 178] on div "Upload new files" at bounding box center [634, 173] width 403 height 15
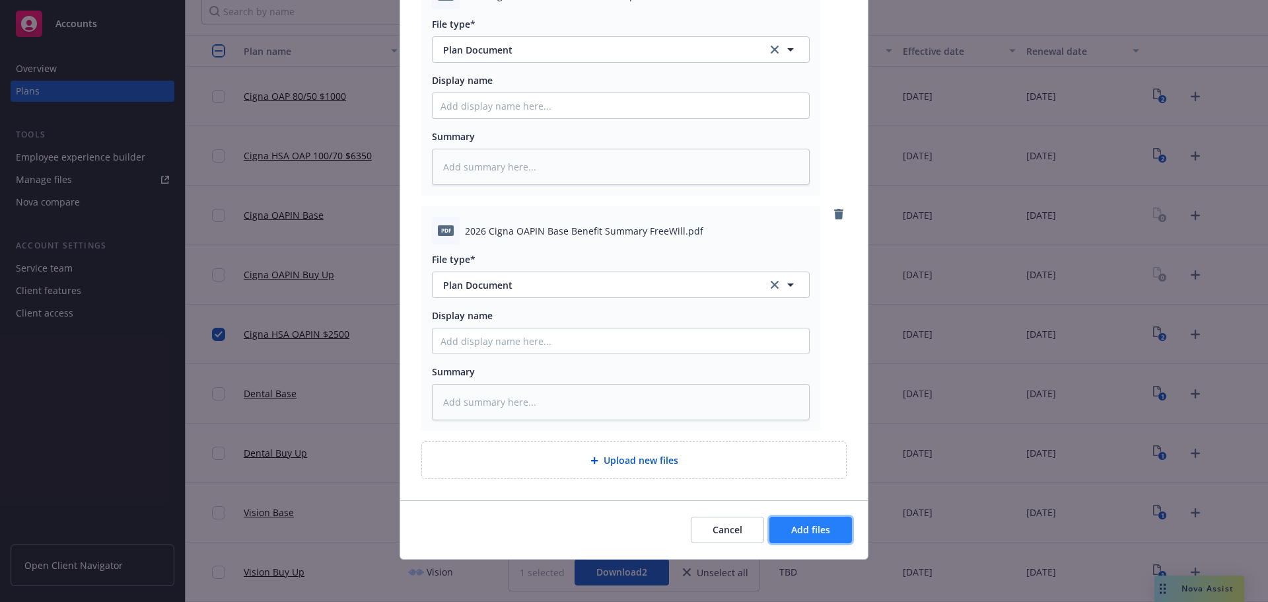
click at [814, 525] on span "Add files" at bounding box center [810, 529] width 39 height 13
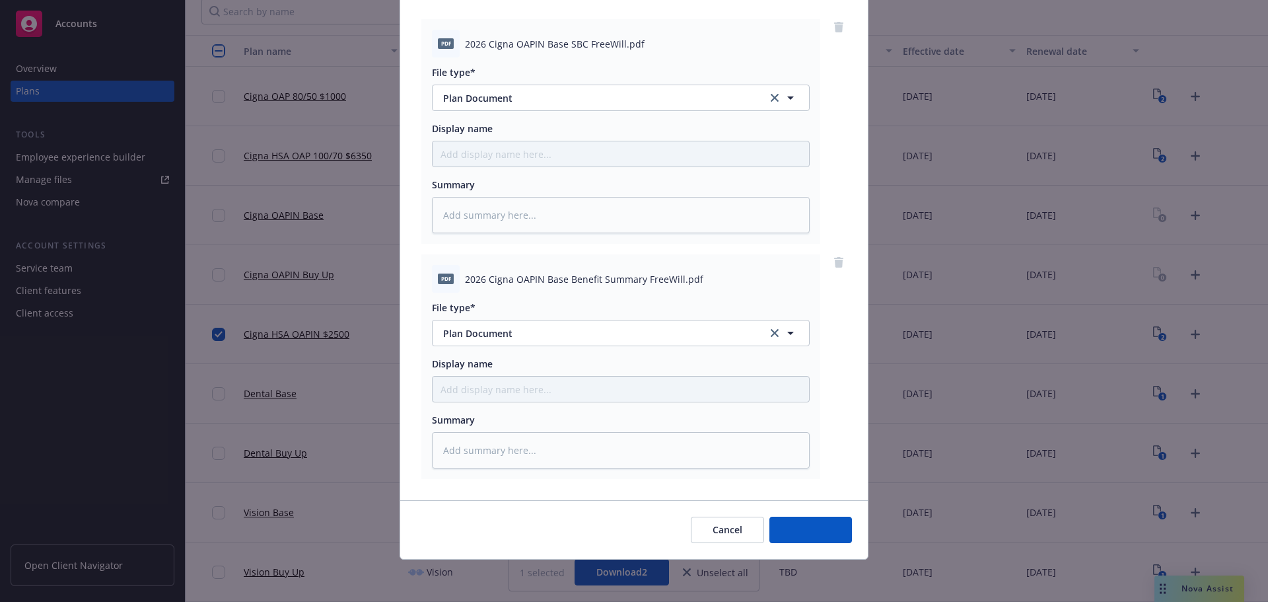
scroll to position [135, 0]
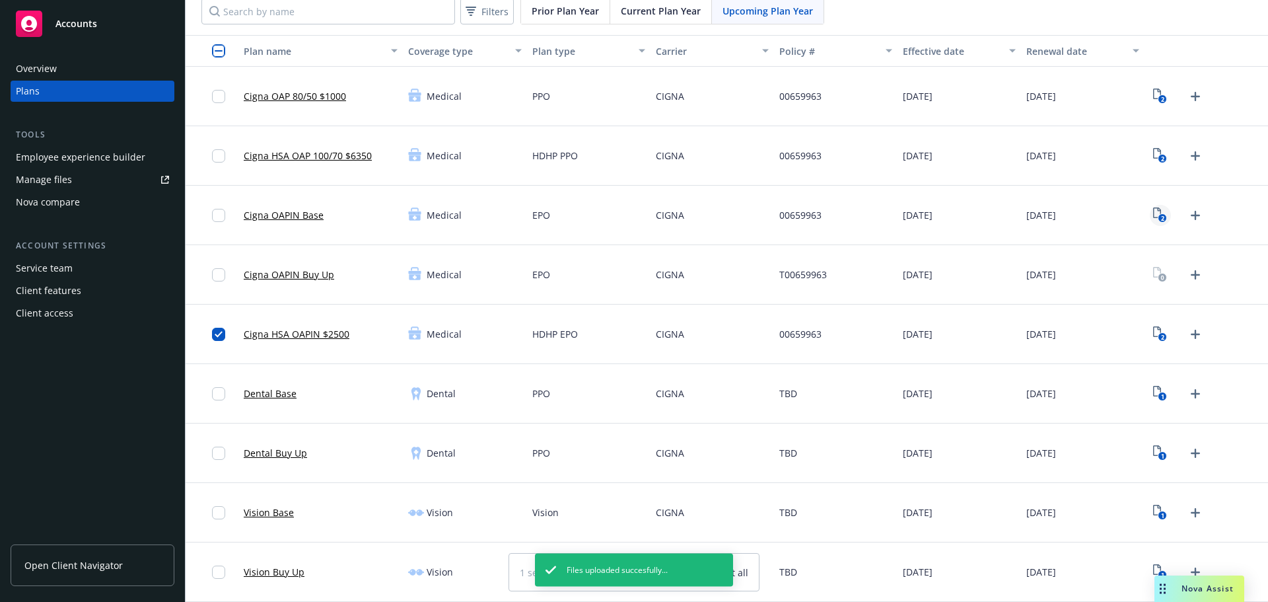
click at [1160, 219] on link "2" at bounding box center [1160, 215] width 21 height 21
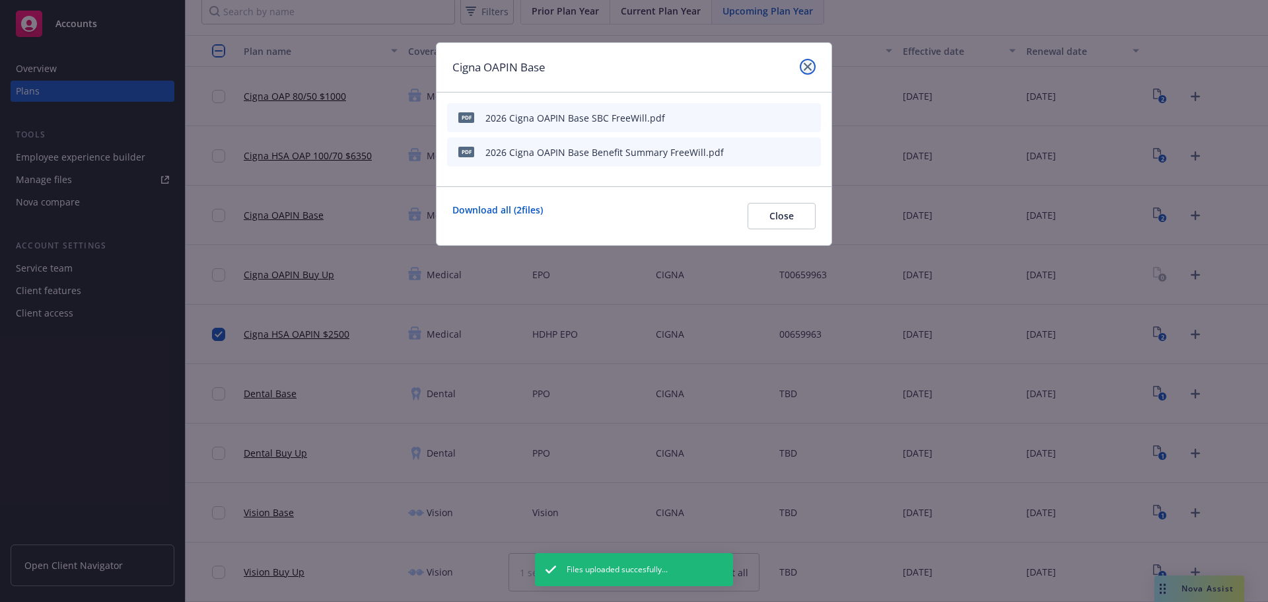
click at [805, 65] on icon "close" at bounding box center [808, 67] width 8 height 8
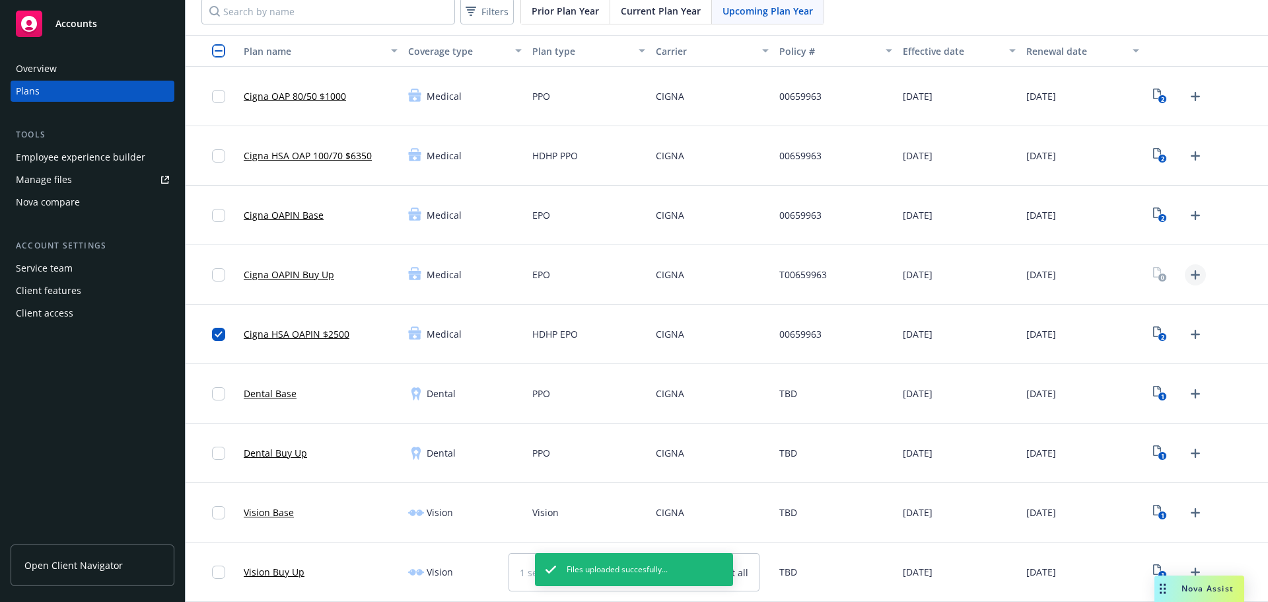
click at [1187, 277] on icon "Upload Plan Documents" at bounding box center [1195, 275] width 16 height 16
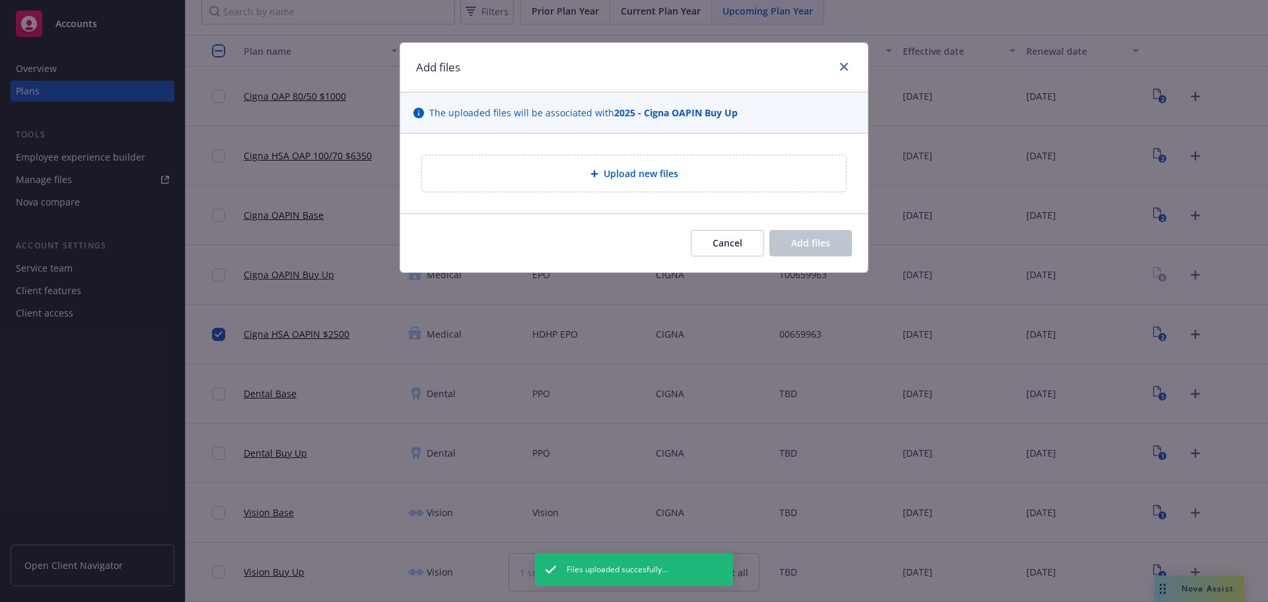
click at [590, 190] on div "Upload new files" at bounding box center [634, 173] width 424 height 36
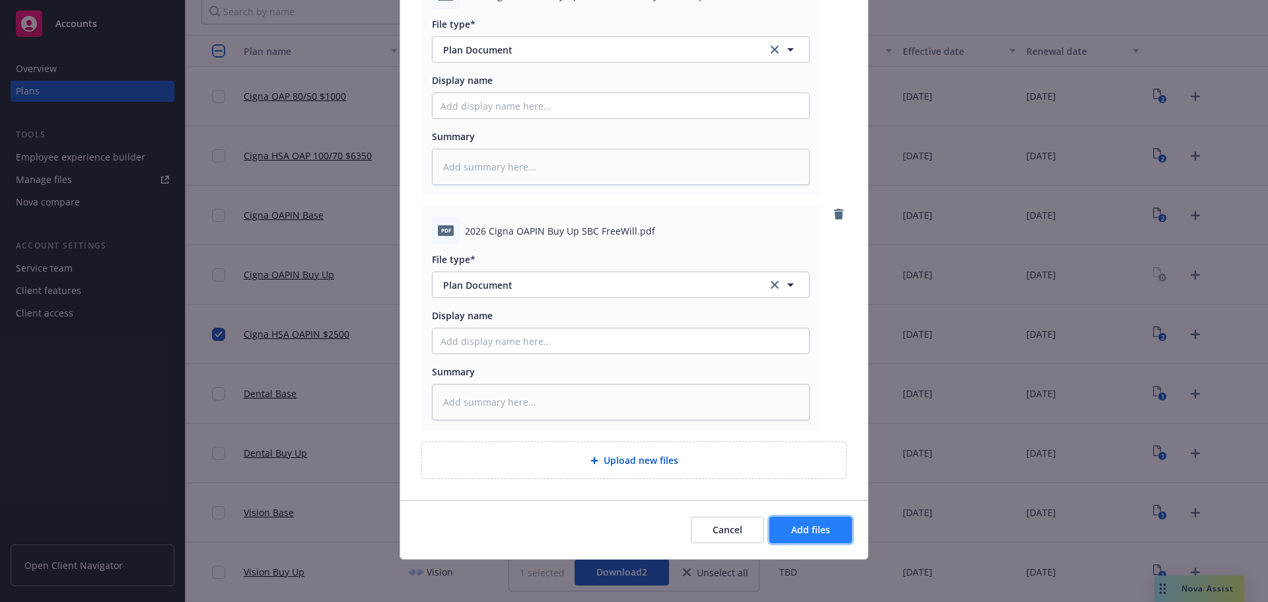
click at [810, 536] on button "Add files" at bounding box center [810, 529] width 83 height 26
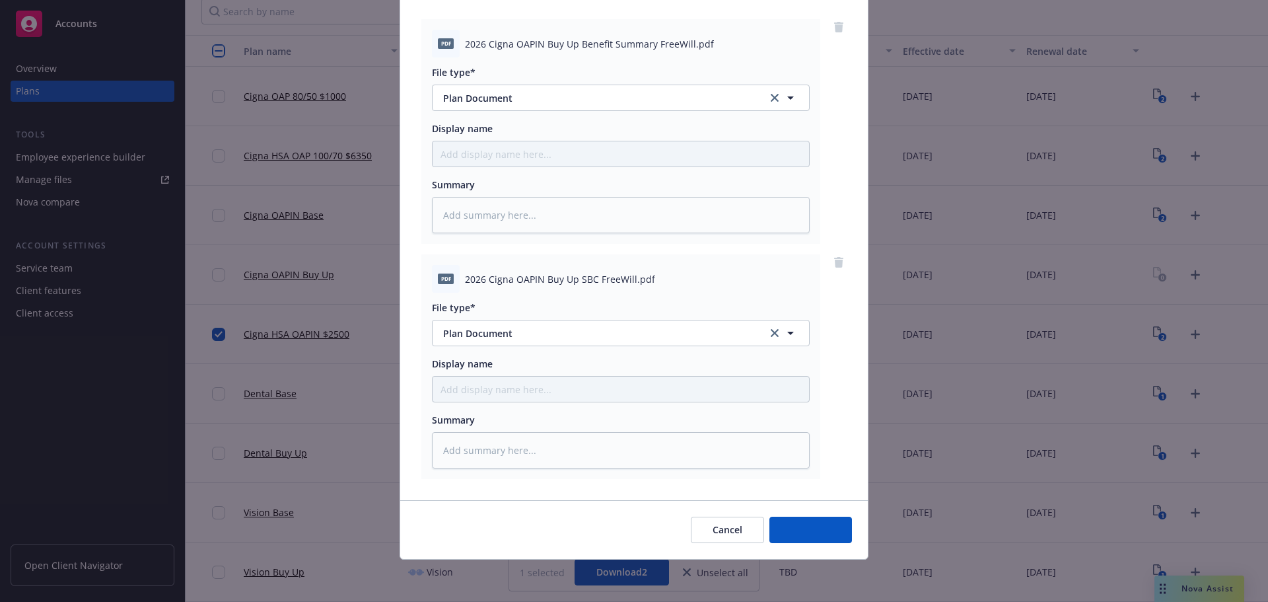
scroll to position [135, 0]
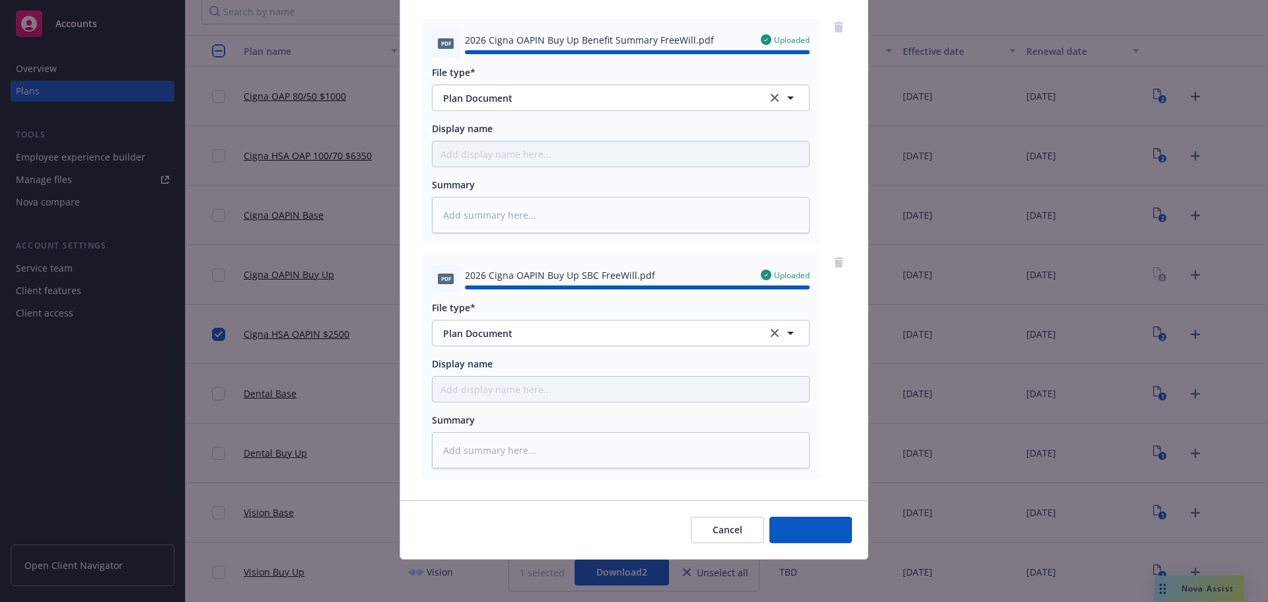
type textarea "x"
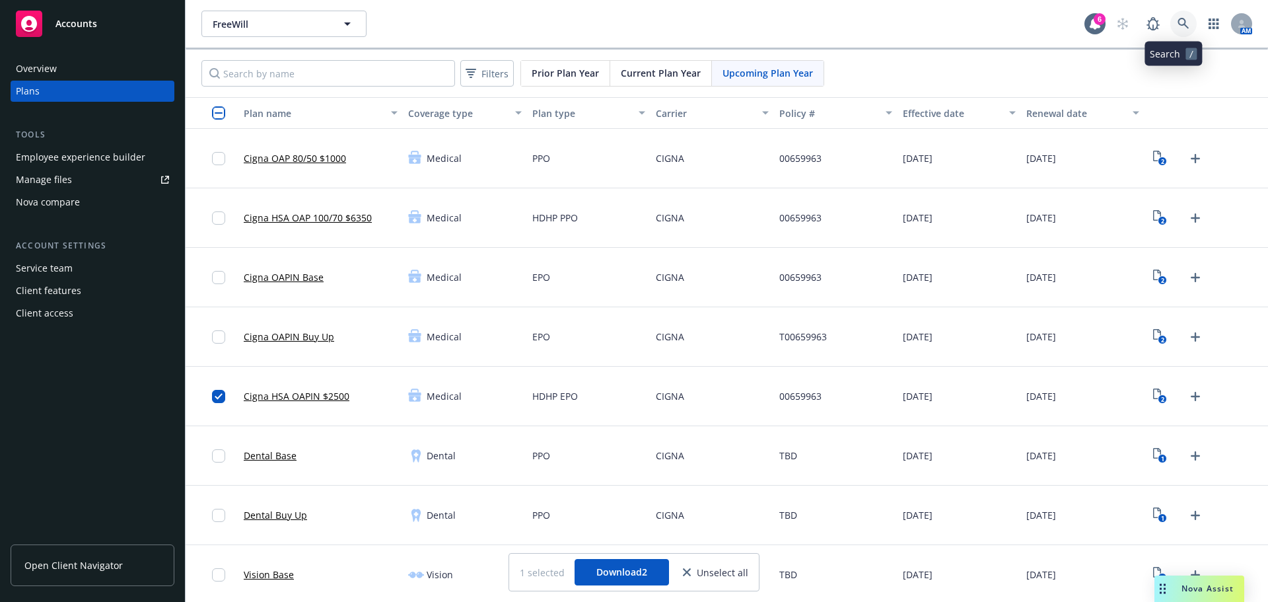
click at [1179, 26] on link at bounding box center [1183, 24] width 26 height 26
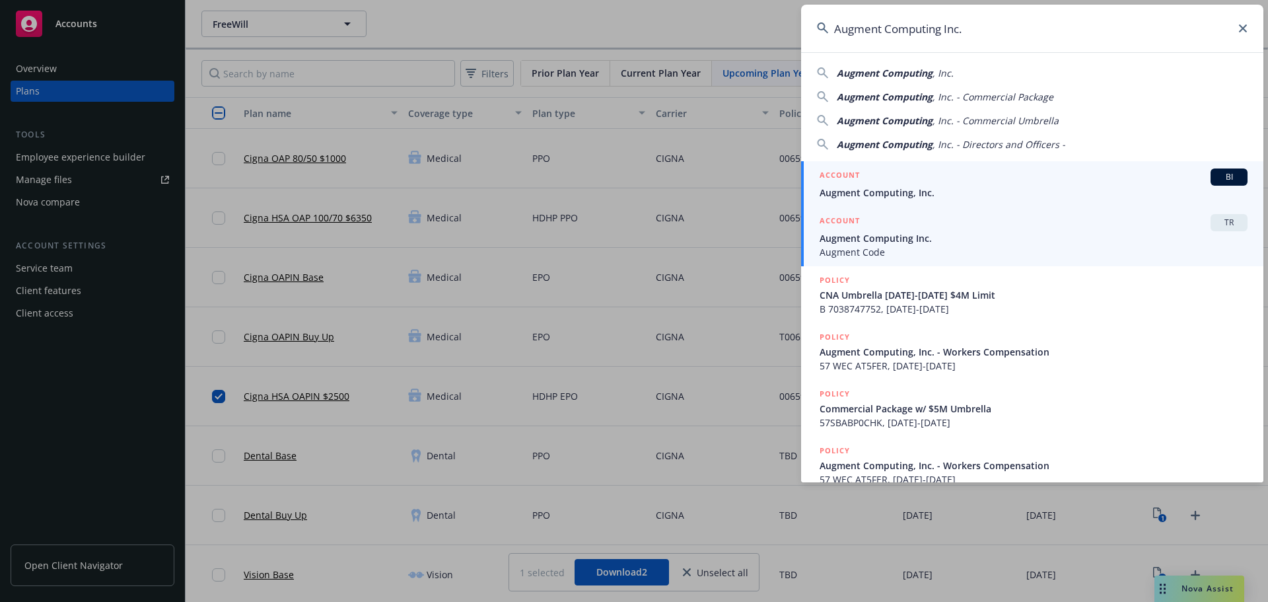
type input "Augment Computing Inc."
click at [975, 211] on link "ACCOUNT TR Augment Computing Inc. Augment Code" at bounding box center [1032, 236] width 462 height 59
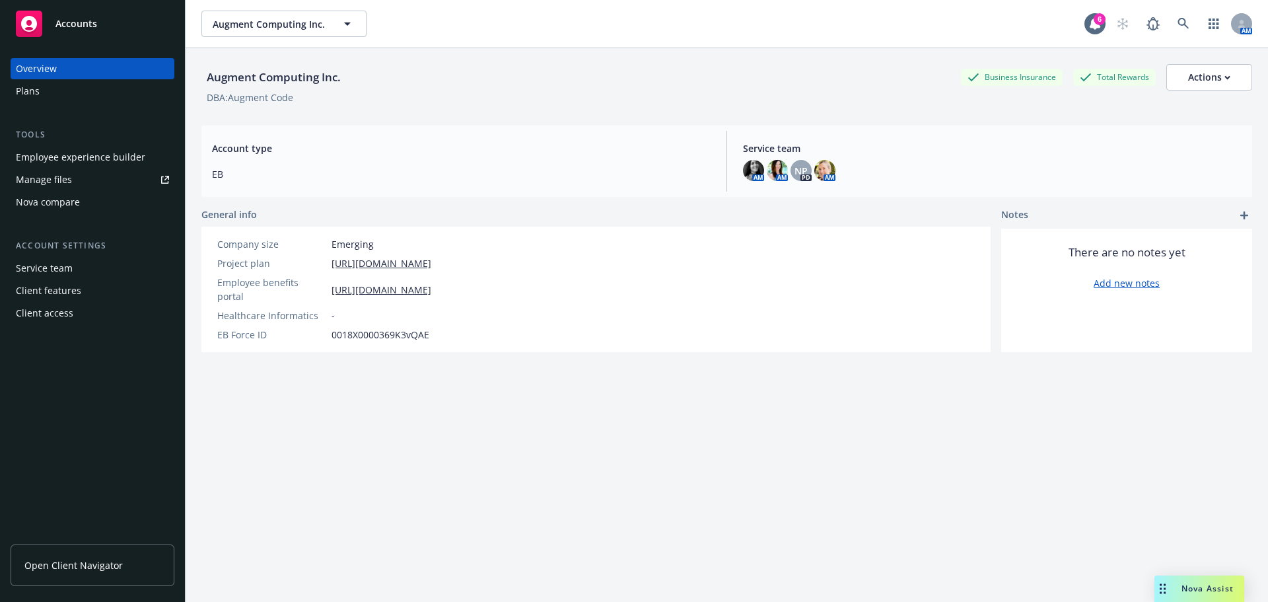
click at [61, 96] on div "Plans" at bounding box center [92, 91] width 153 height 21
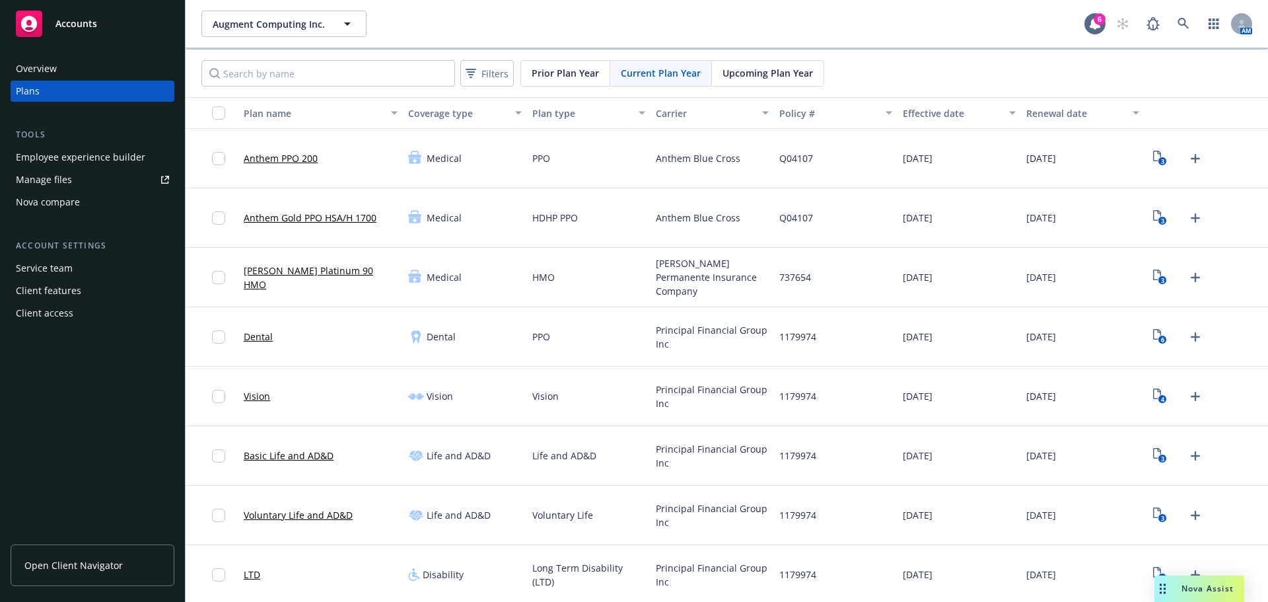
click at [784, 80] on div "Upcoming Plan Year" at bounding box center [768, 73] width 112 height 25
